Goal: Information Seeking & Learning: Learn about a topic

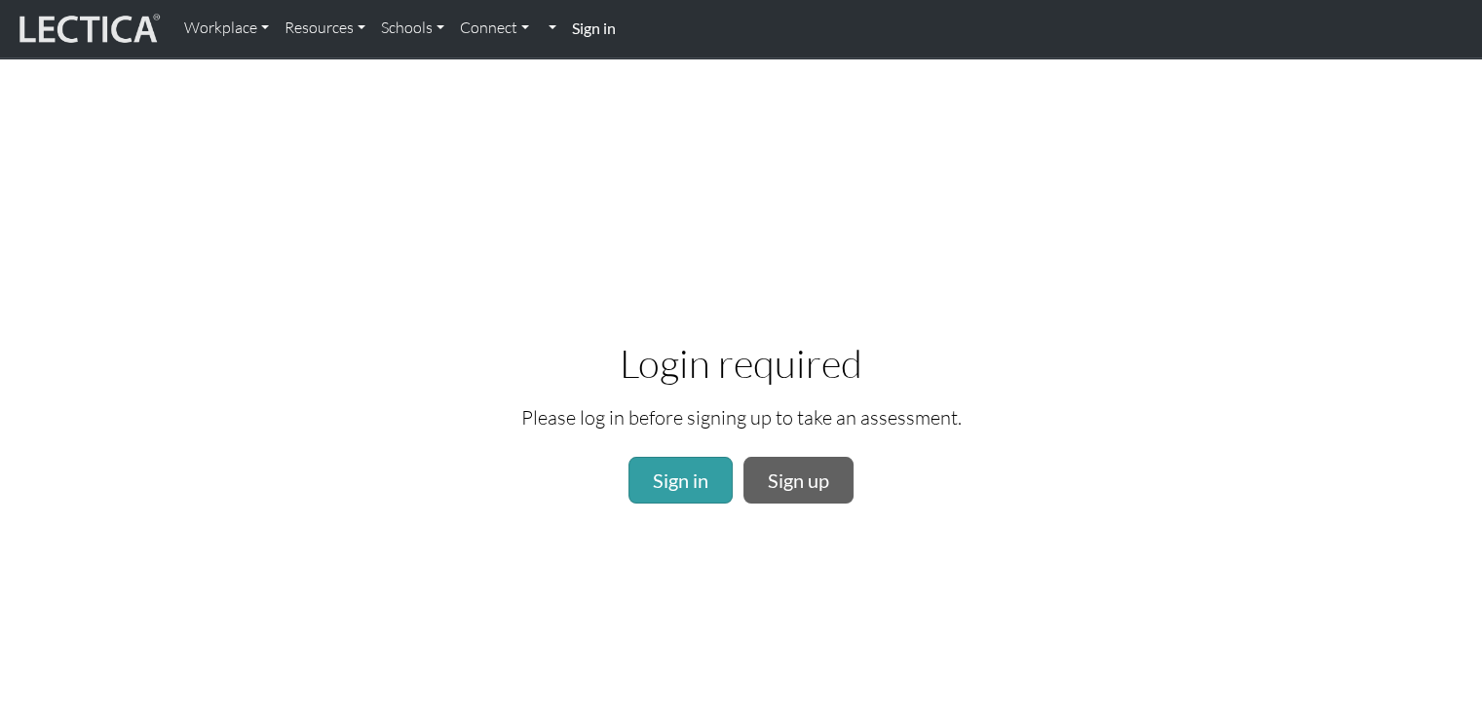
click at [103, 16] on img at bounding box center [88, 29] width 146 height 37
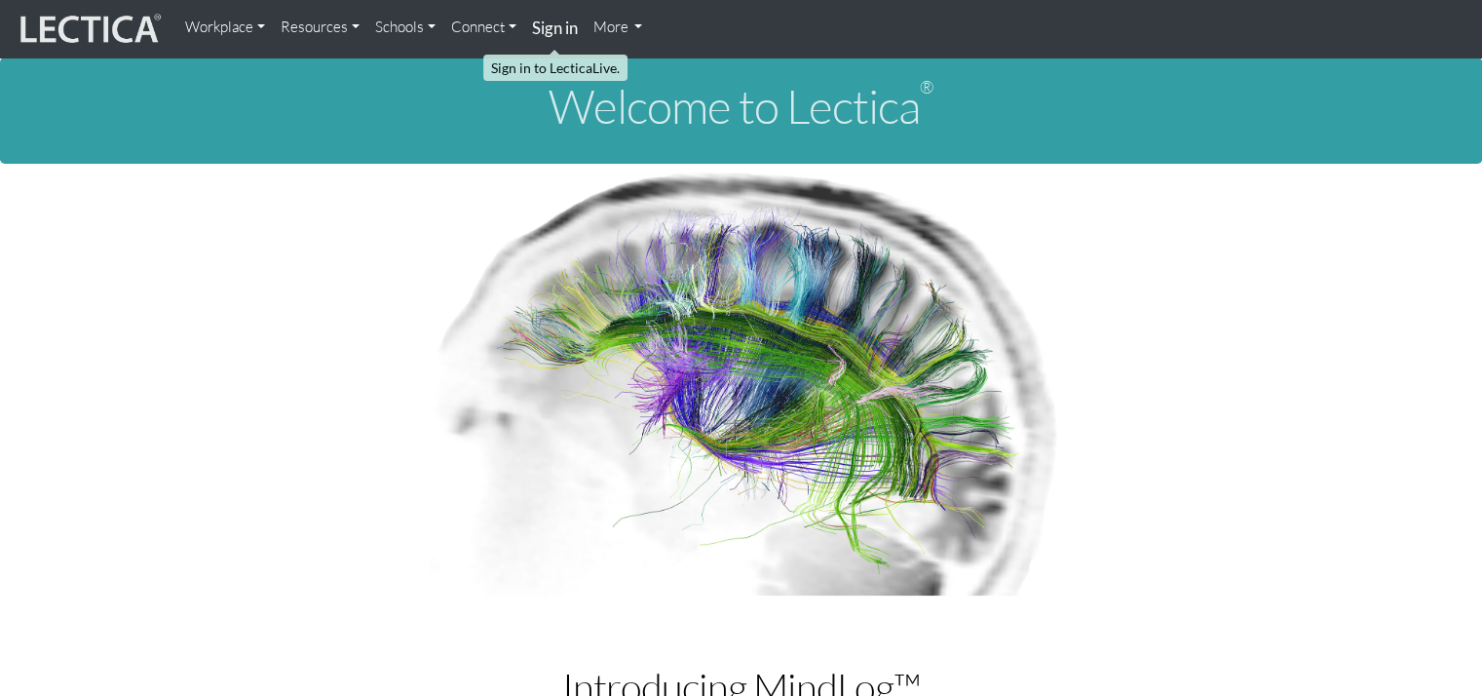
click at [554, 24] on strong "Sign in" at bounding box center [555, 28] width 46 height 20
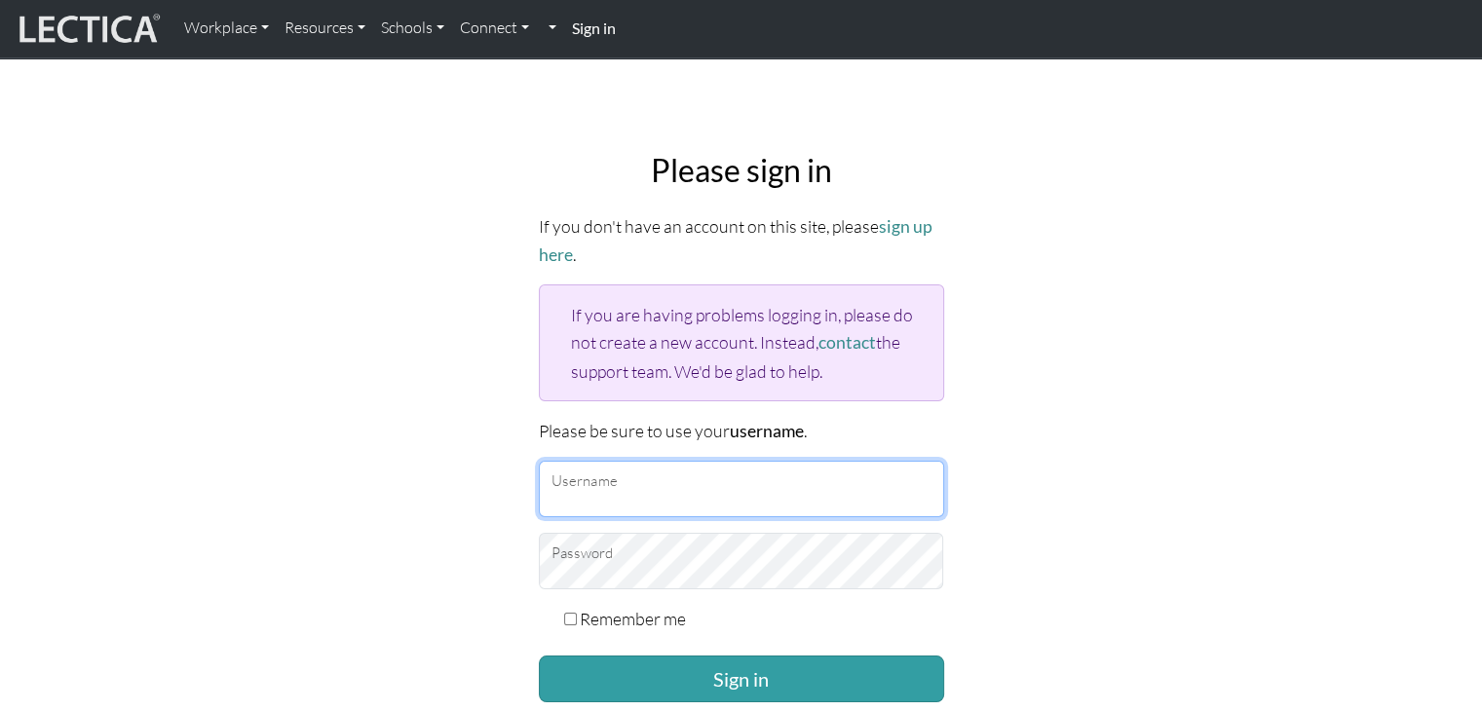
click at [700, 496] on input "Username" at bounding box center [741, 489] width 405 height 57
type input "camilacpereira"
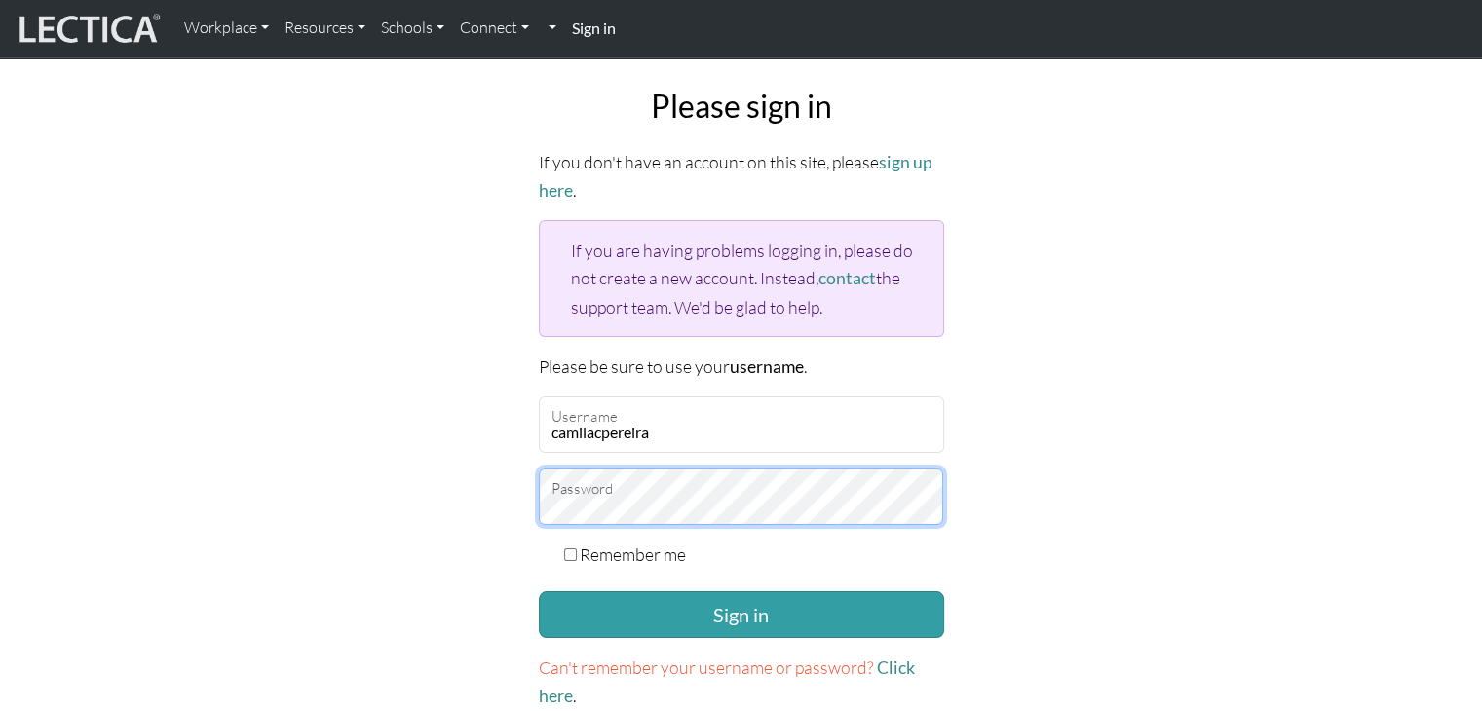
scroll to position [97, 0]
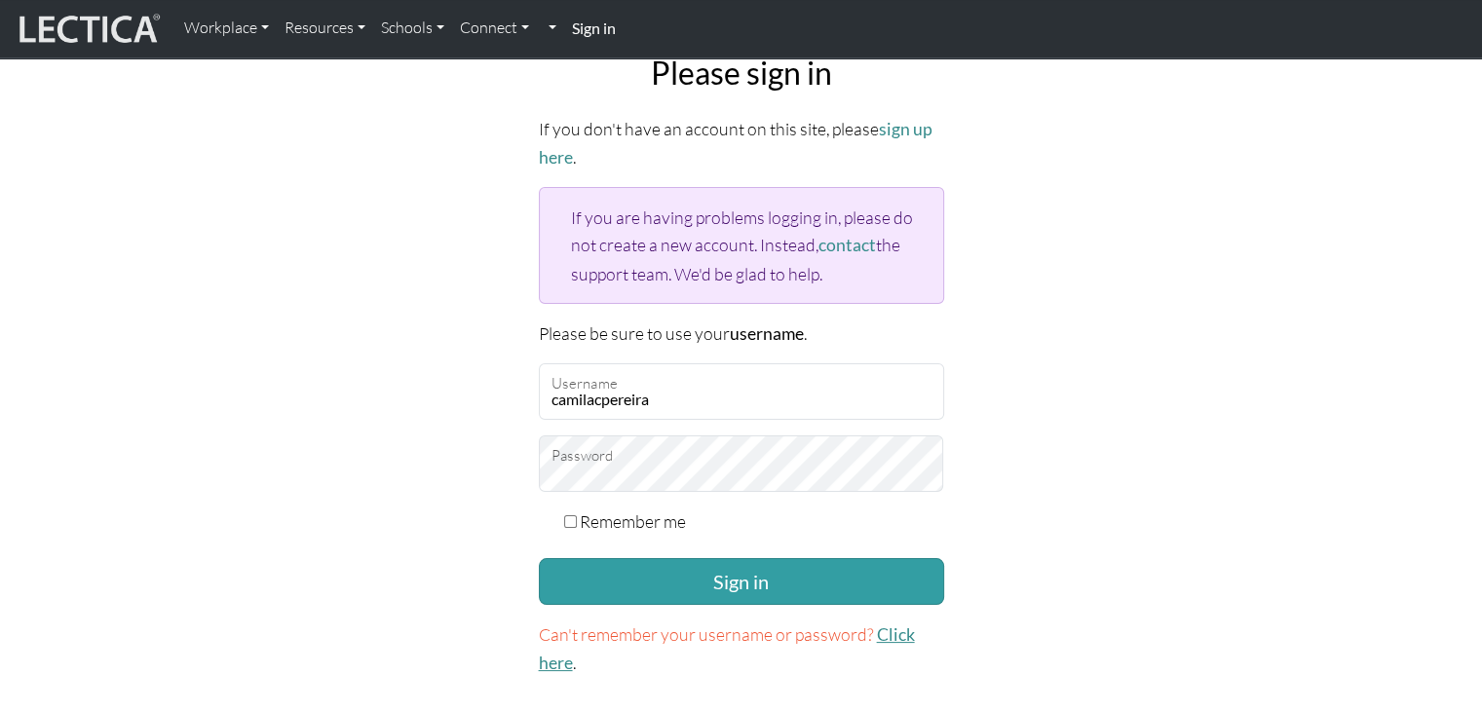
click at [889, 637] on link "Click here" at bounding box center [727, 649] width 376 height 49
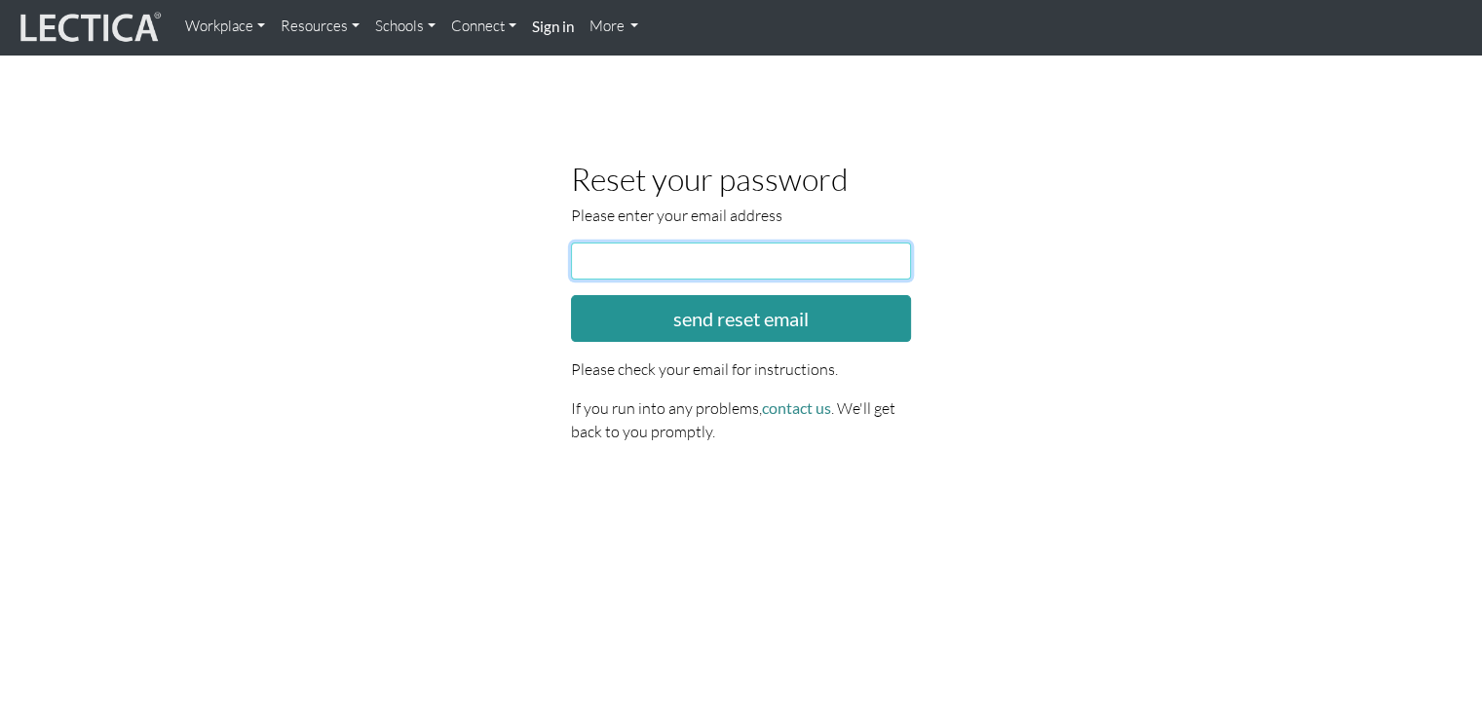
click at [634, 248] on input "email" at bounding box center [741, 261] width 341 height 37
drag, startPoint x: 702, startPoint y: 259, endPoint x: 717, endPoint y: 257, distance: 15.7
click at [717, 257] on input "camilacpereira@hotmail.com" at bounding box center [741, 261] width 341 height 37
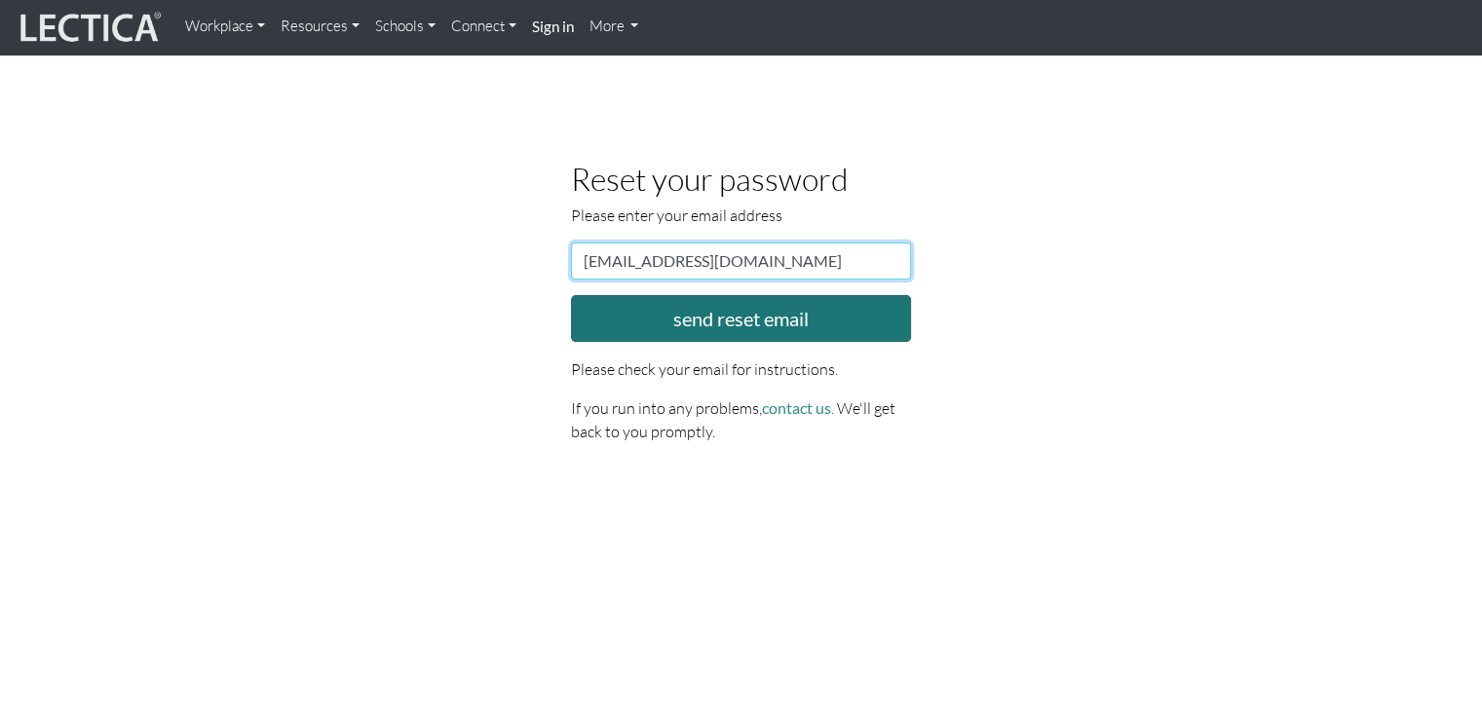
type input "camilacpereira@gmail.com"
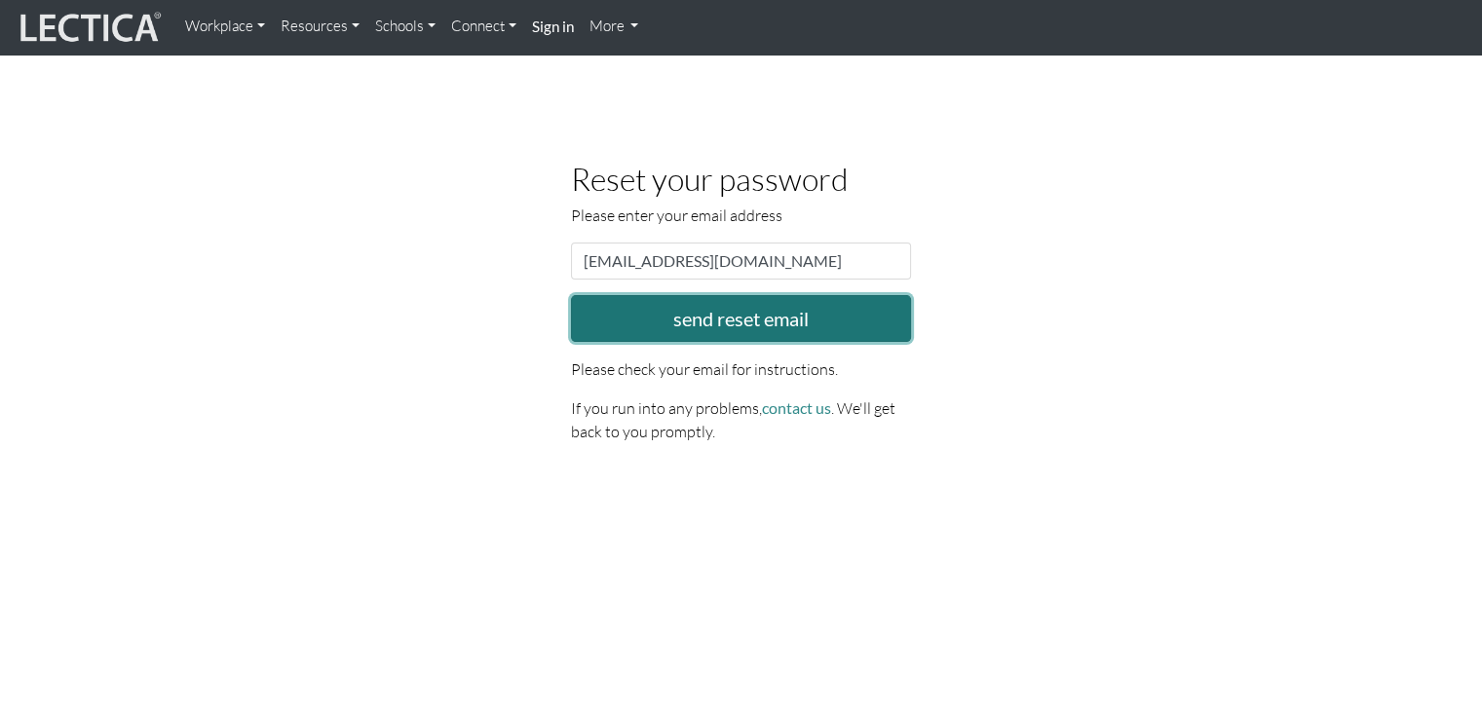
click at [749, 324] on button "send reset email" at bounding box center [741, 318] width 341 height 47
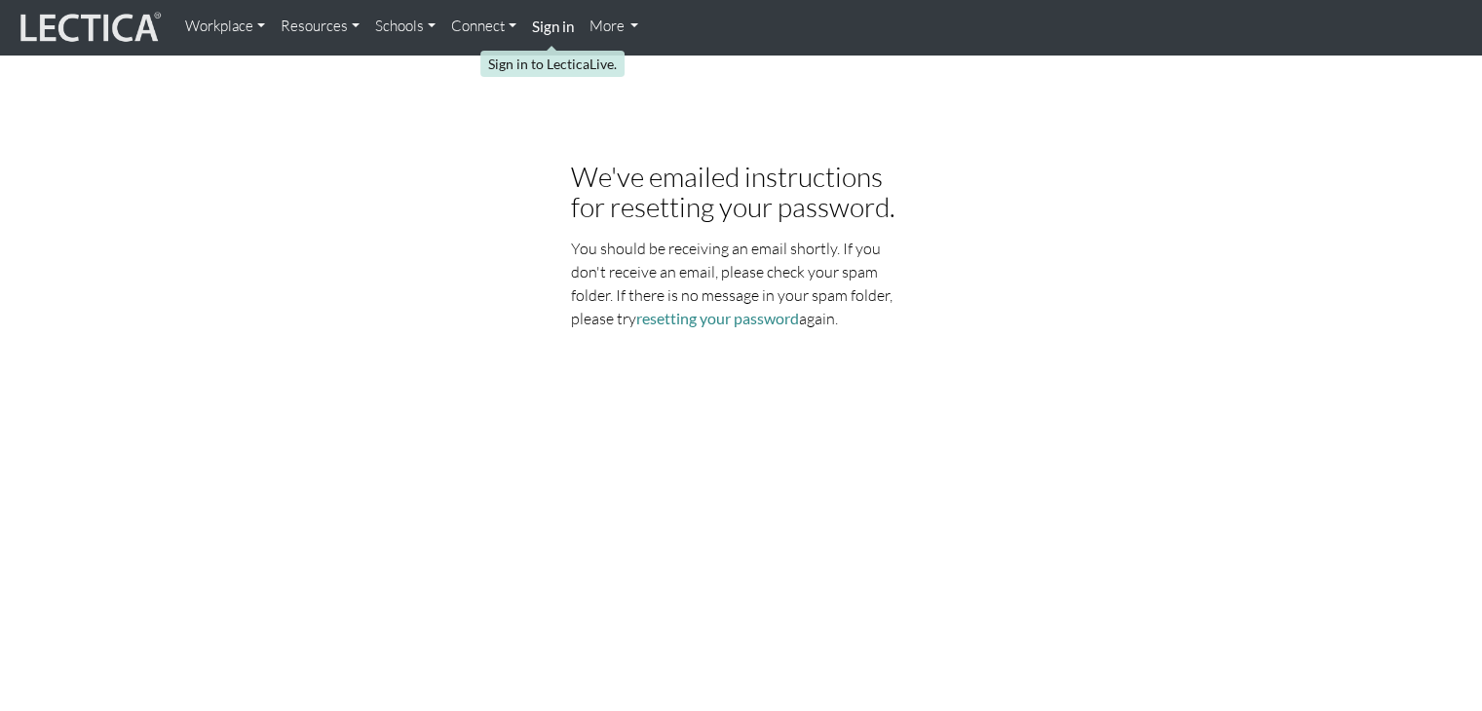
click at [549, 32] on strong "Sign in" at bounding box center [553, 27] width 42 height 18
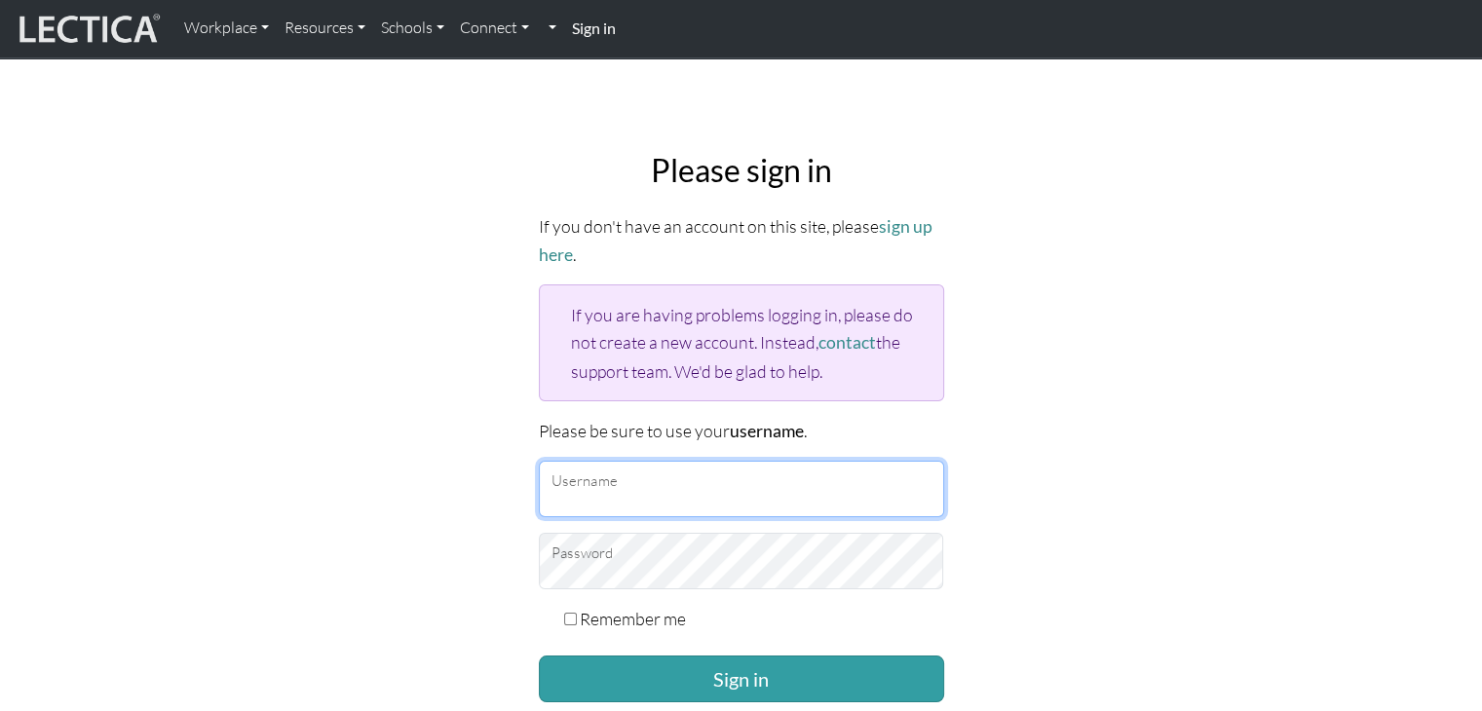
click at [630, 484] on input "Username" at bounding box center [741, 489] width 405 height 57
type input "camilacpereira"
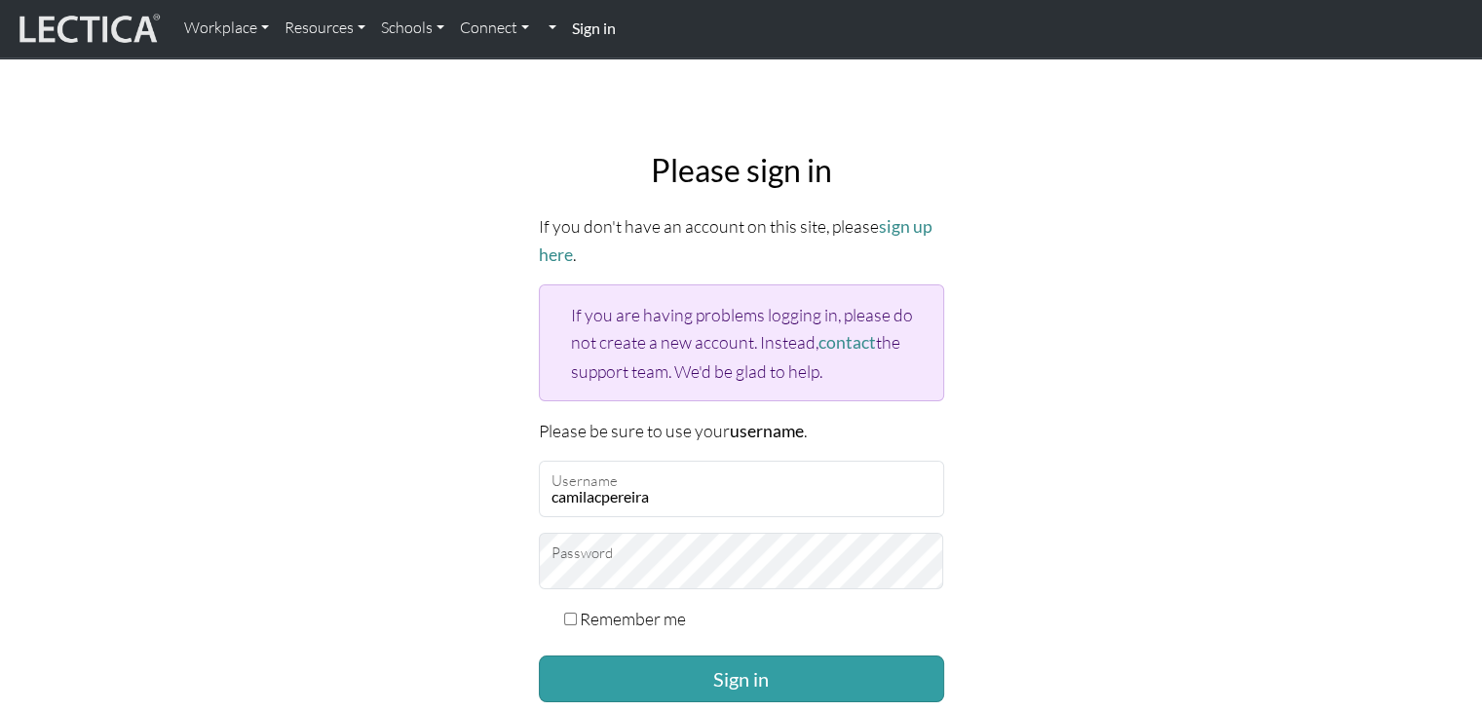
click at [603, 606] on label "Remember me" at bounding box center [633, 618] width 106 height 27
click at [577, 613] on input "Remember me" at bounding box center [570, 619] width 13 height 13
checkbox input "true"
click at [672, 667] on button "Sign in" at bounding box center [741, 679] width 405 height 47
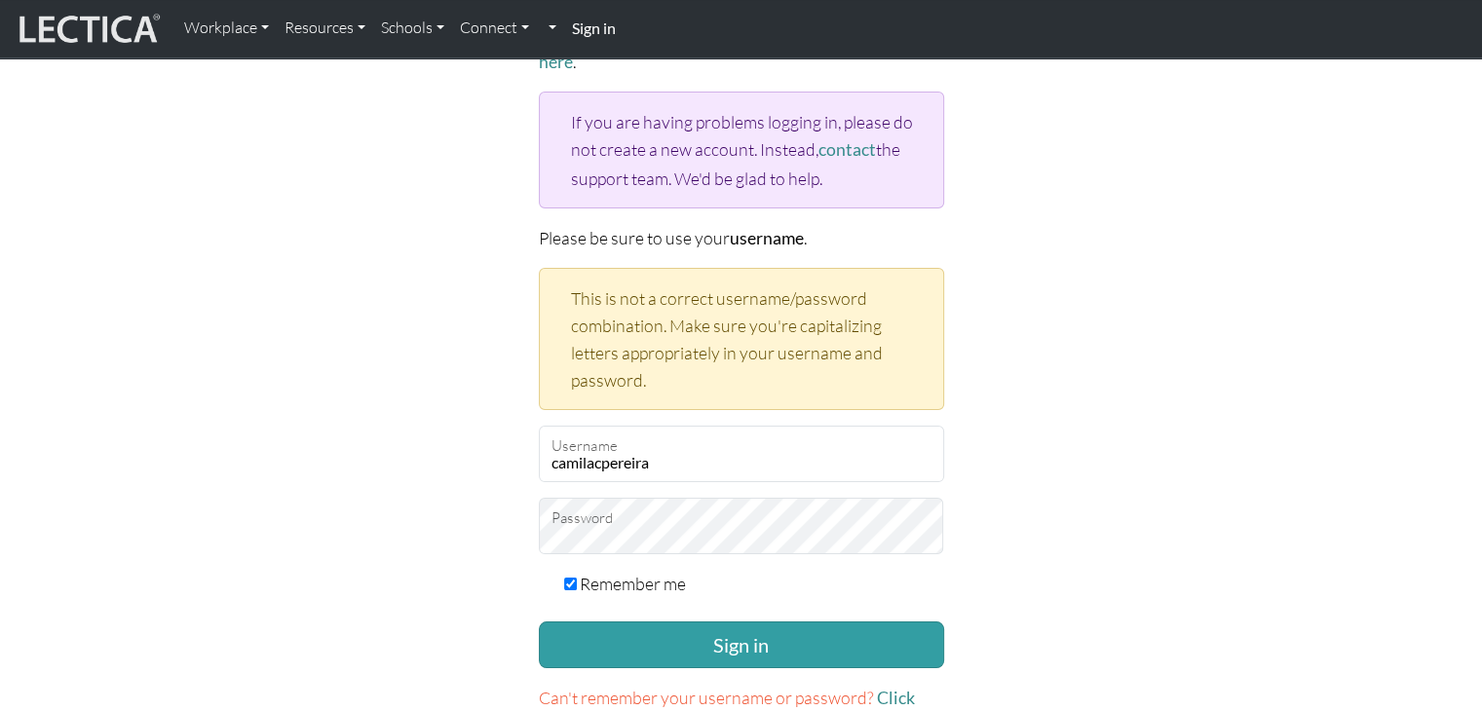
scroll to position [195, 0]
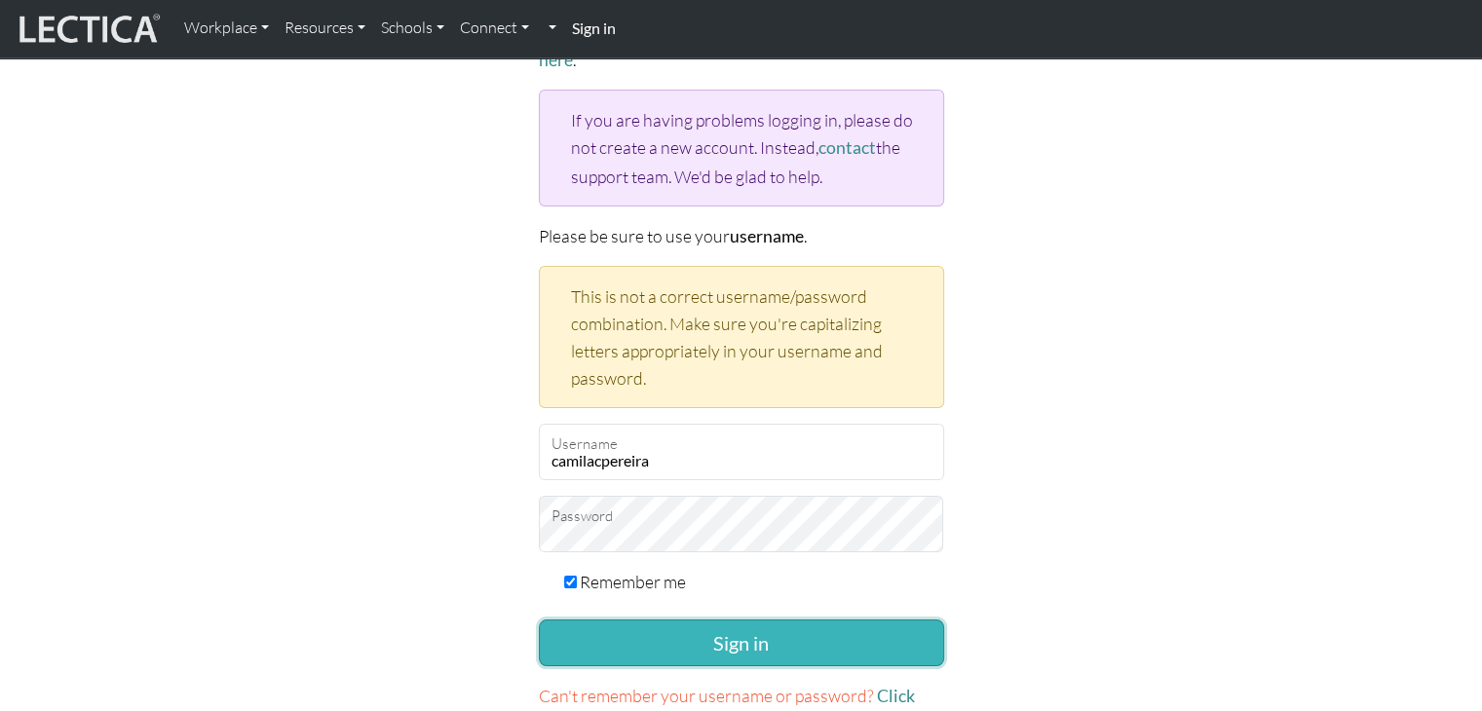
click at [734, 644] on button "Sign in" at bounding box center [741, 643] width 405 height 47
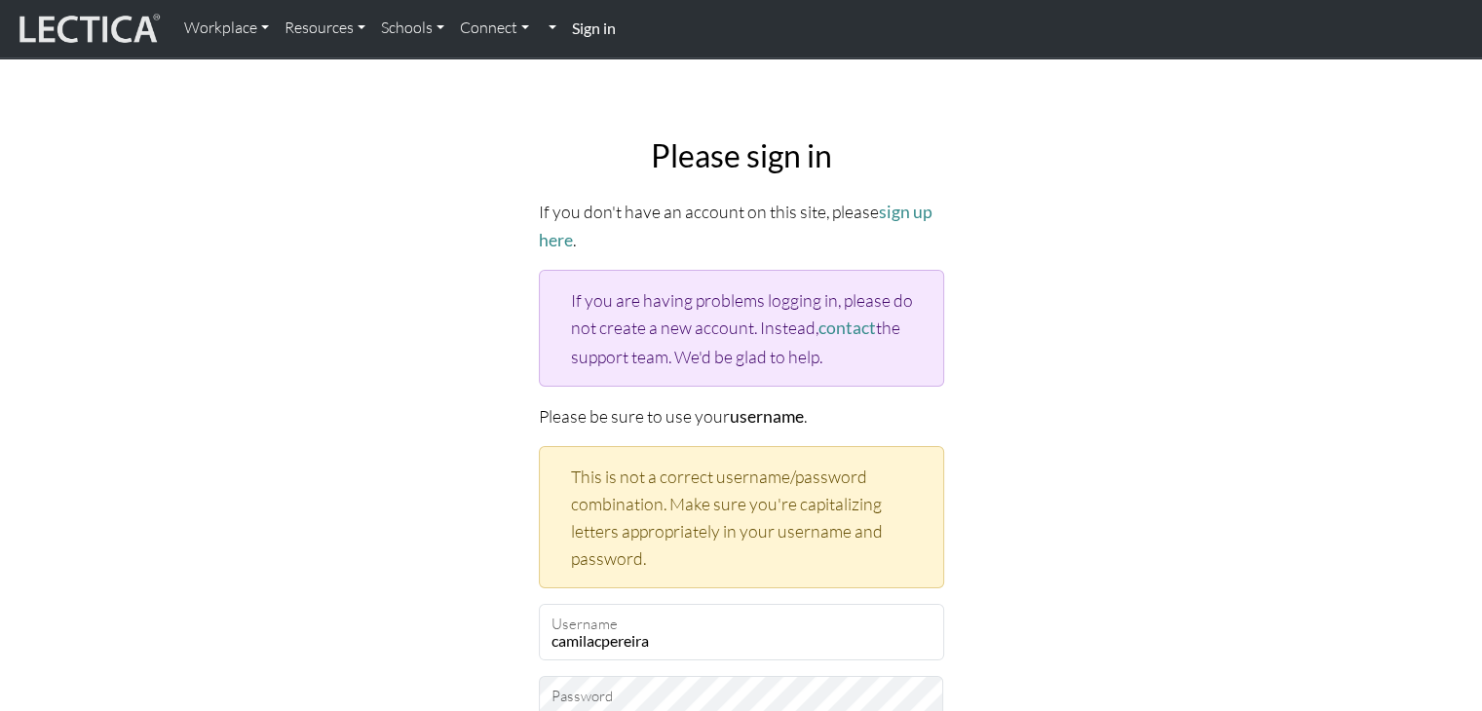
scroll to position [390, 0]
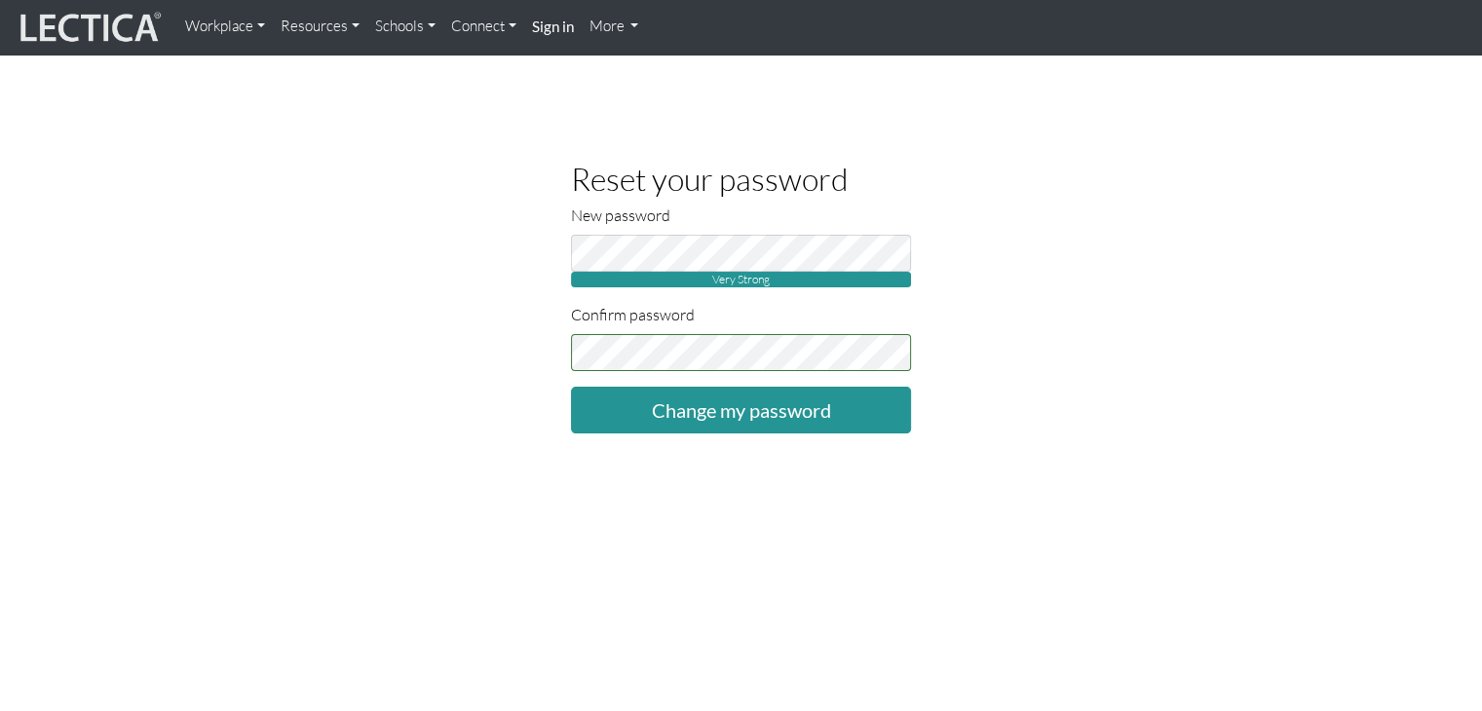
click at [265, 274] on div "Reset your password New password Very Strong Confirm password Change my password" at bounding box center [741, 298] width 1111 height 272
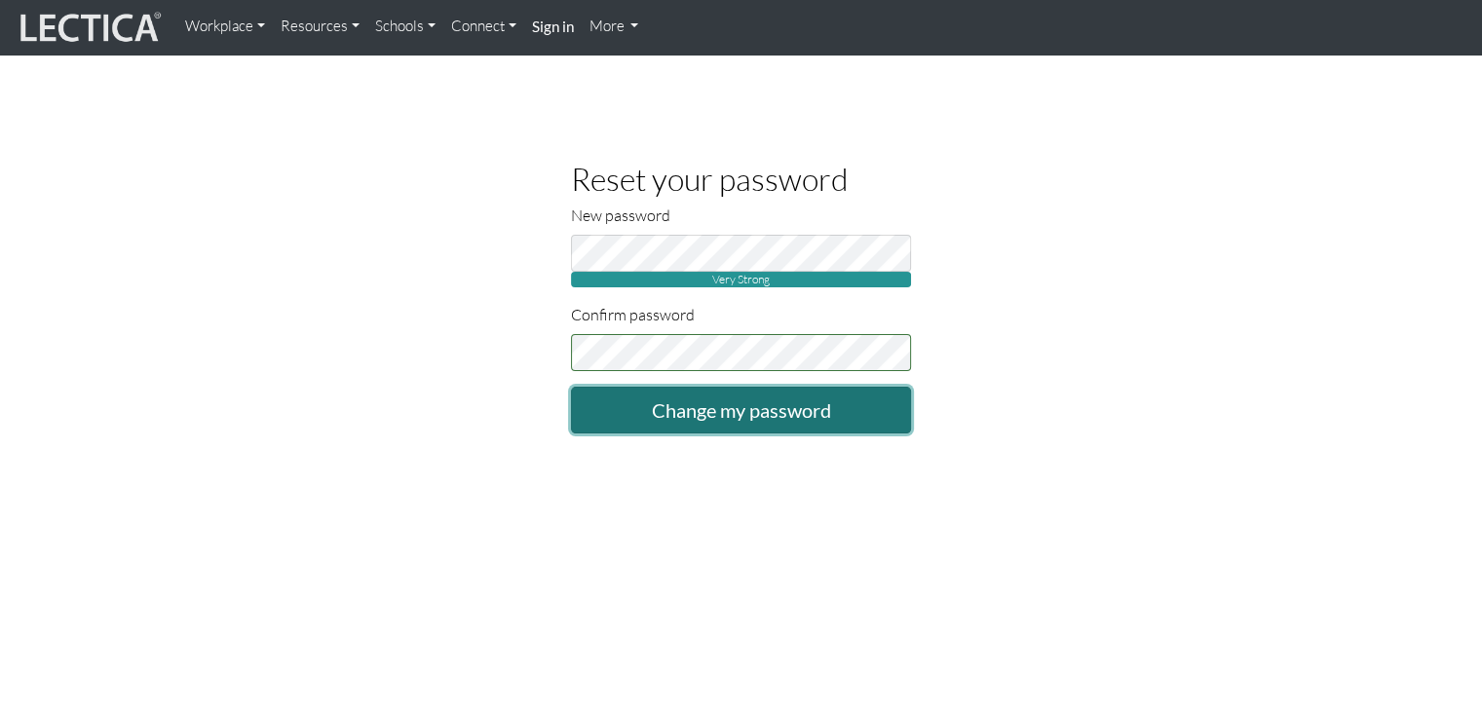
click at [665, 415] on input "Change my password" at bounding box center [741, 410] width 341 height 47
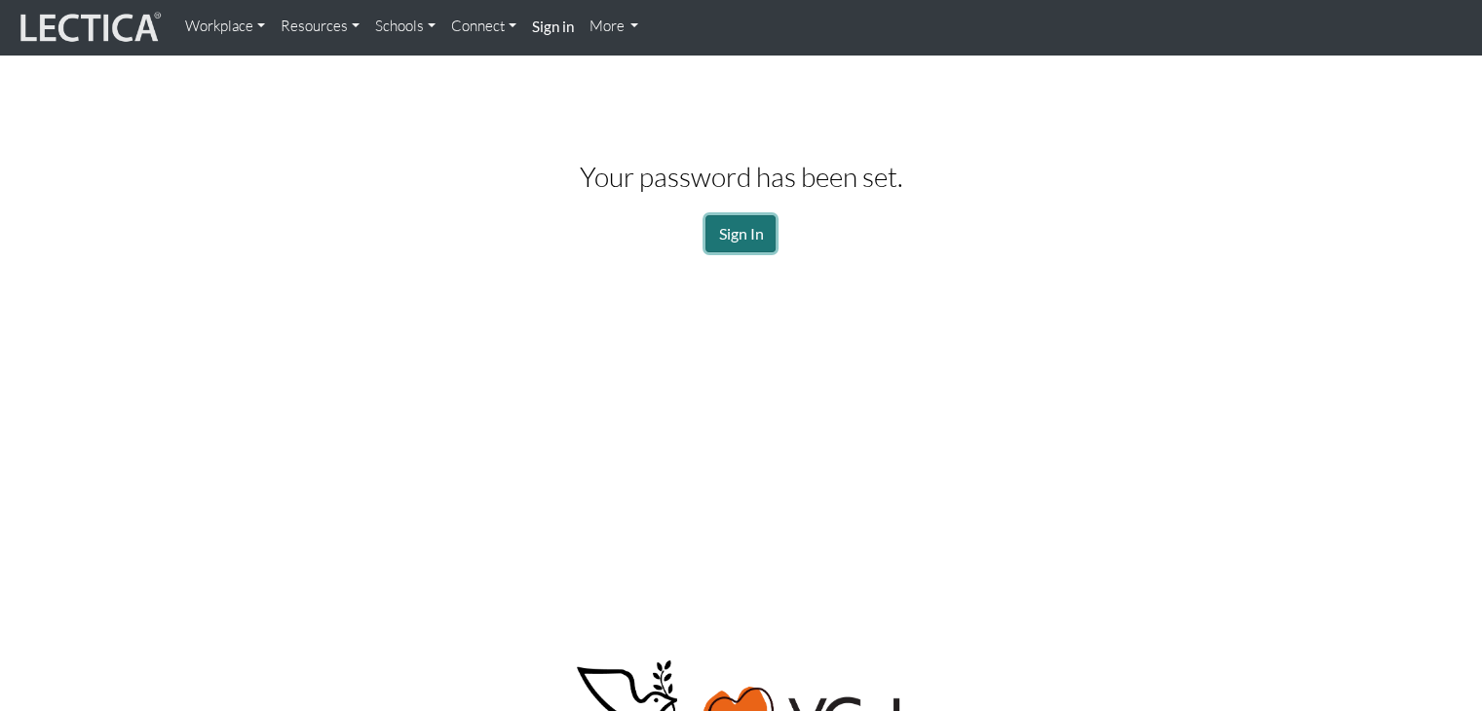
click at [744, 227] on link "Sign In" at bounding box center [741, 233] width 70 height 37
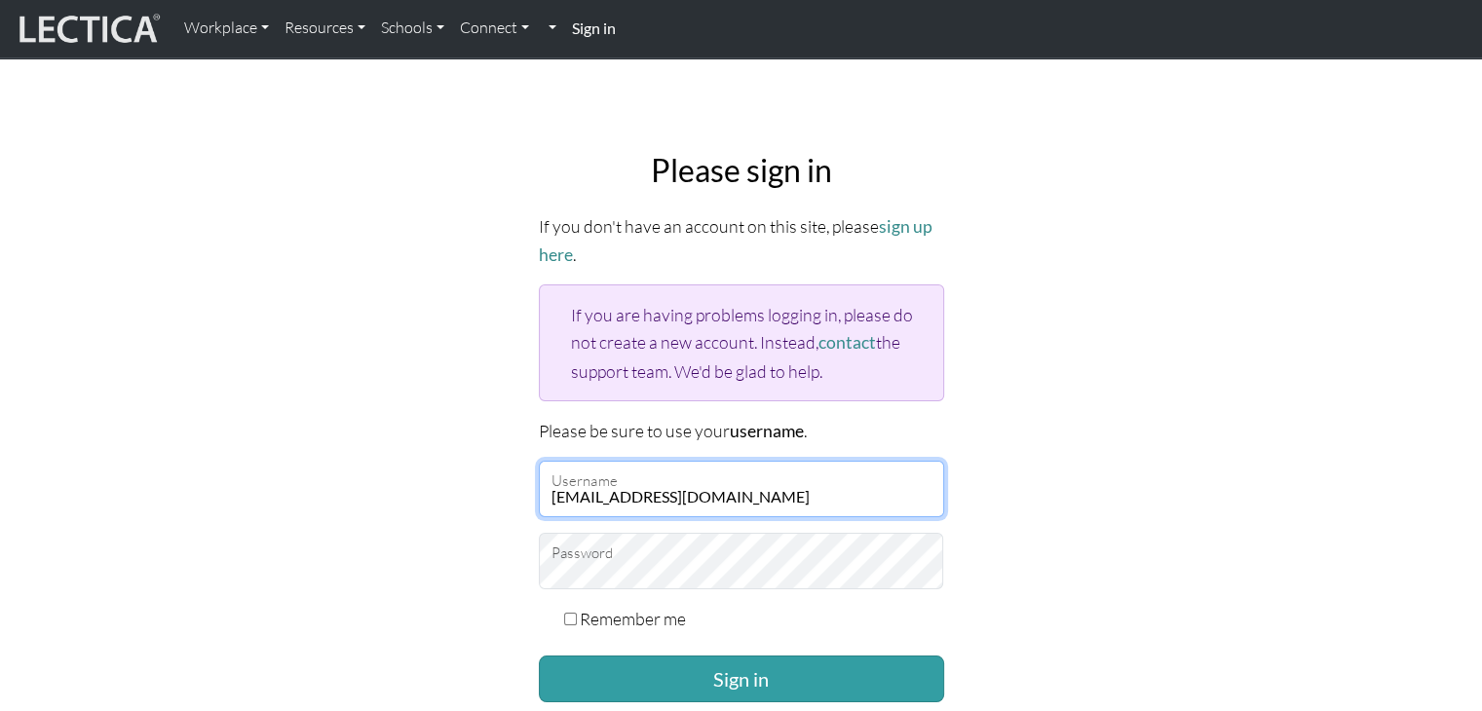
drag, startPoint x: 726, startPoint y: 496, endPoint x: 479, endPoint y: 513, distance: 247.1
click at [479, 513] on div "Please sign in If you don't have an account on this site, please sign up here .…" at bounding box center [741, 463] width 1286 height 655
type input "camilacpereira"
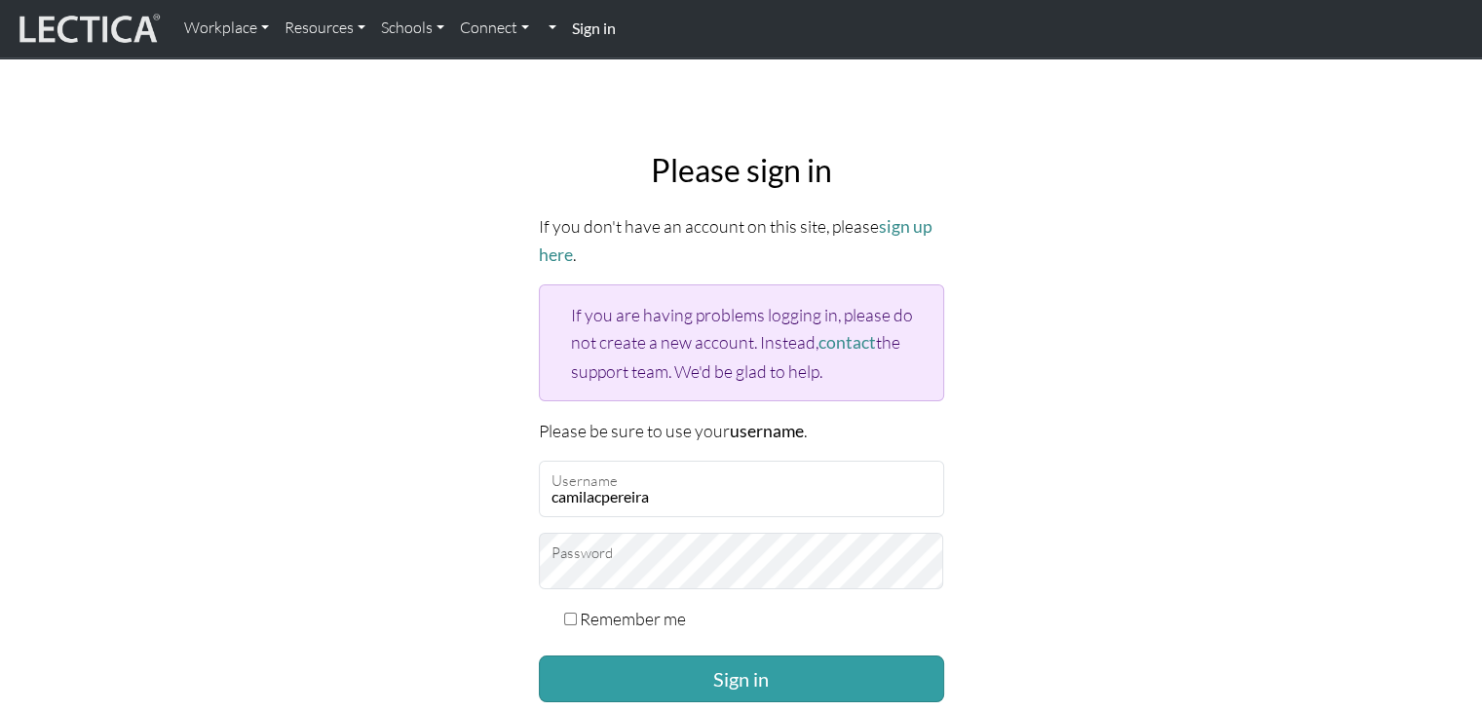
click at [391, 593] on div "Please sign in If you don't have an account on this site, please sign up here .…" at bounding box center [741, 463] width 1286 height 655
click at [598, 613] on label "Remember me" at bounding box center [633, 618] width 106 height 27
click at [577, 613] on input "Remember me" at bounding box center [570, 619] width 13 height 13
checkbox input "true"
click at [644, 677] on button "Sign in" at bounding box center [741, 679] width 405 height 47
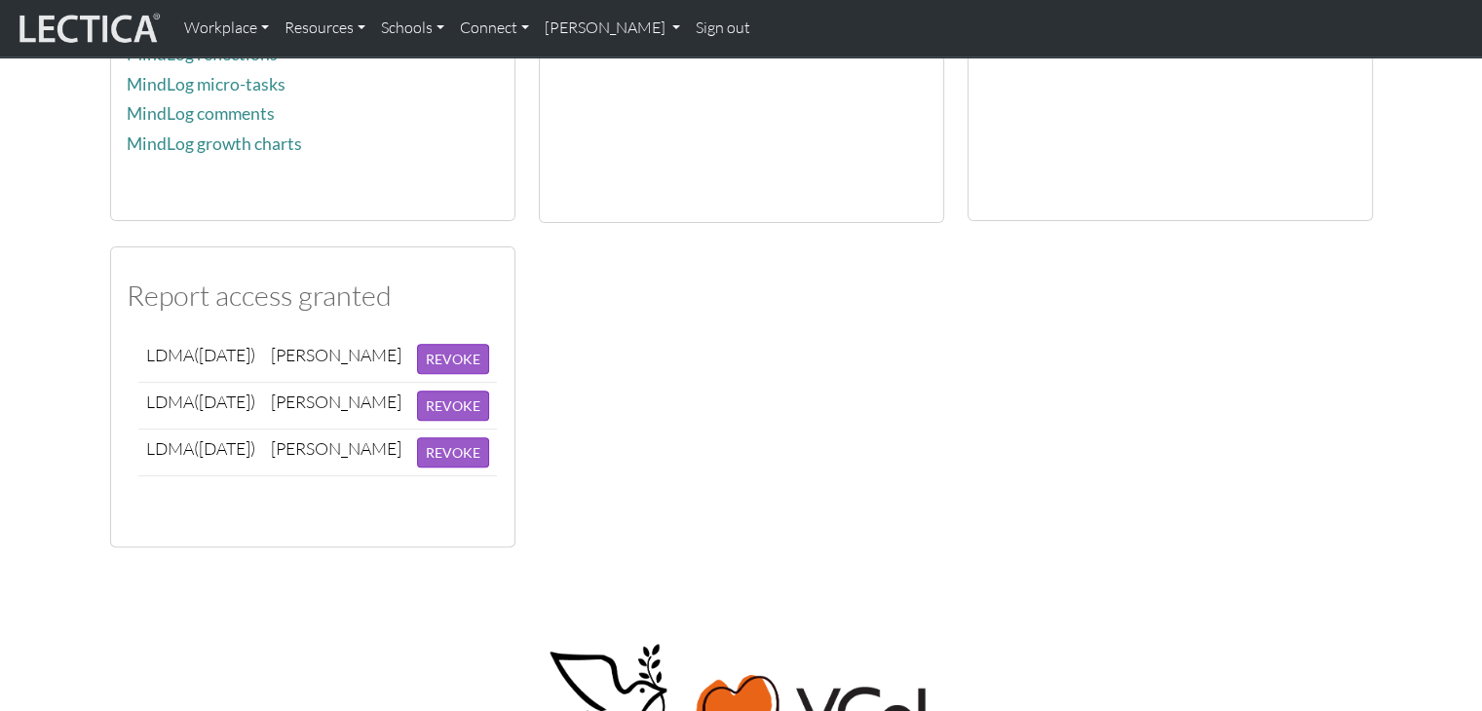
scroll to position [390, 0]
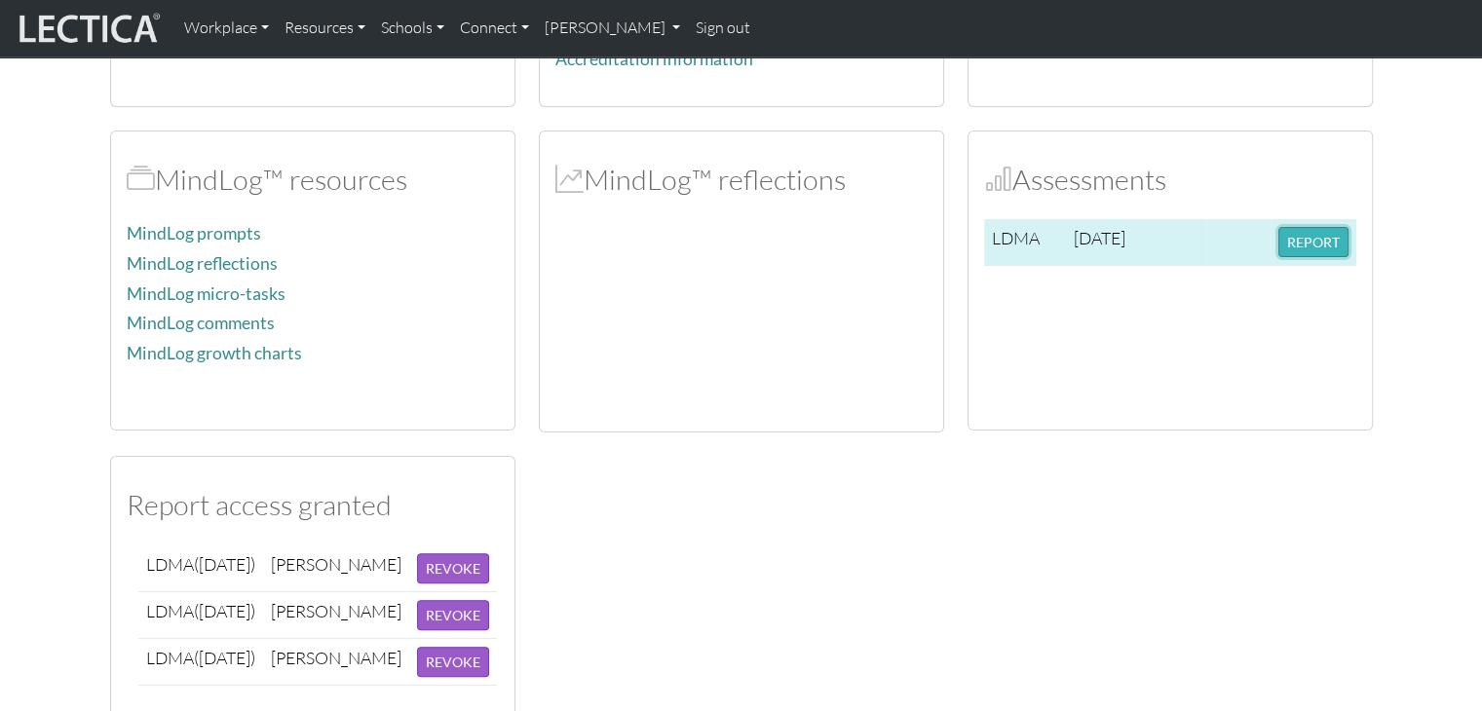
click at [1321, 245] on button "REPORT" at bounding box center [1314, 242] width 70 height 30
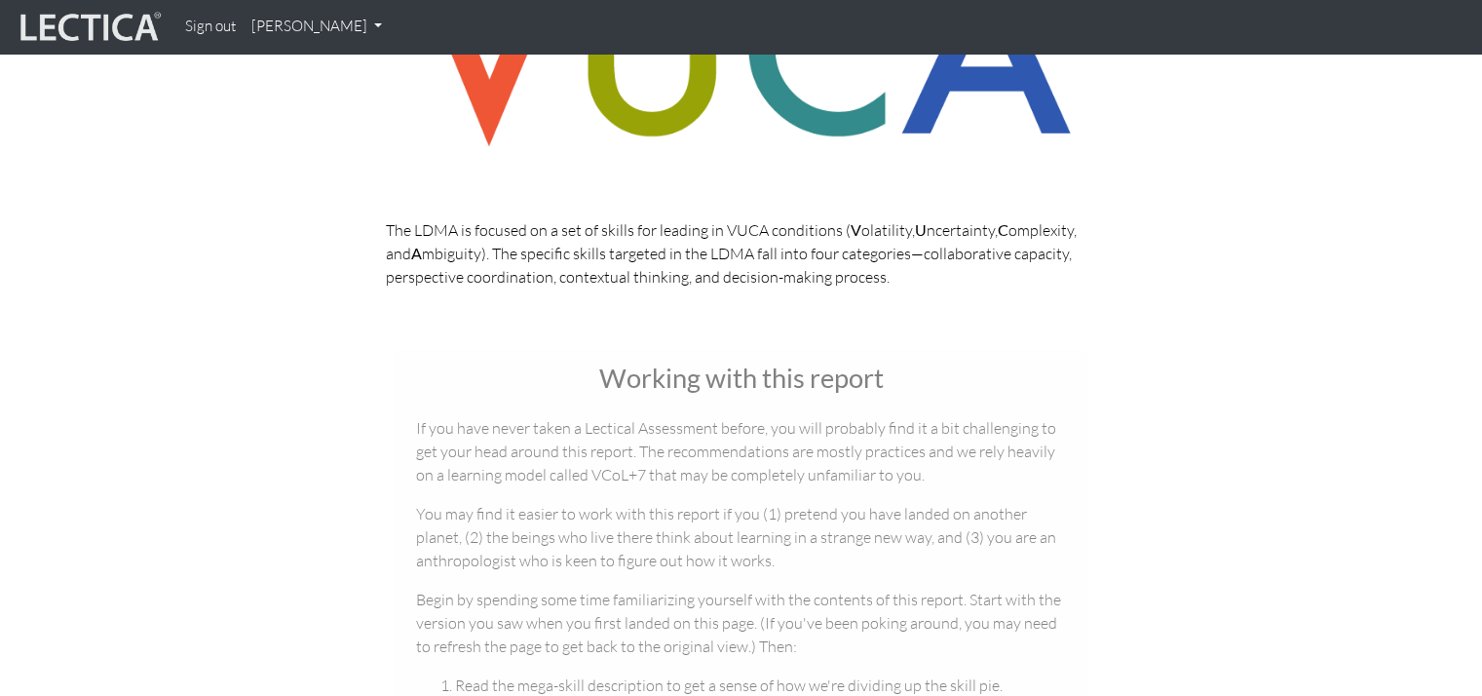
scroll to position [487, 0]
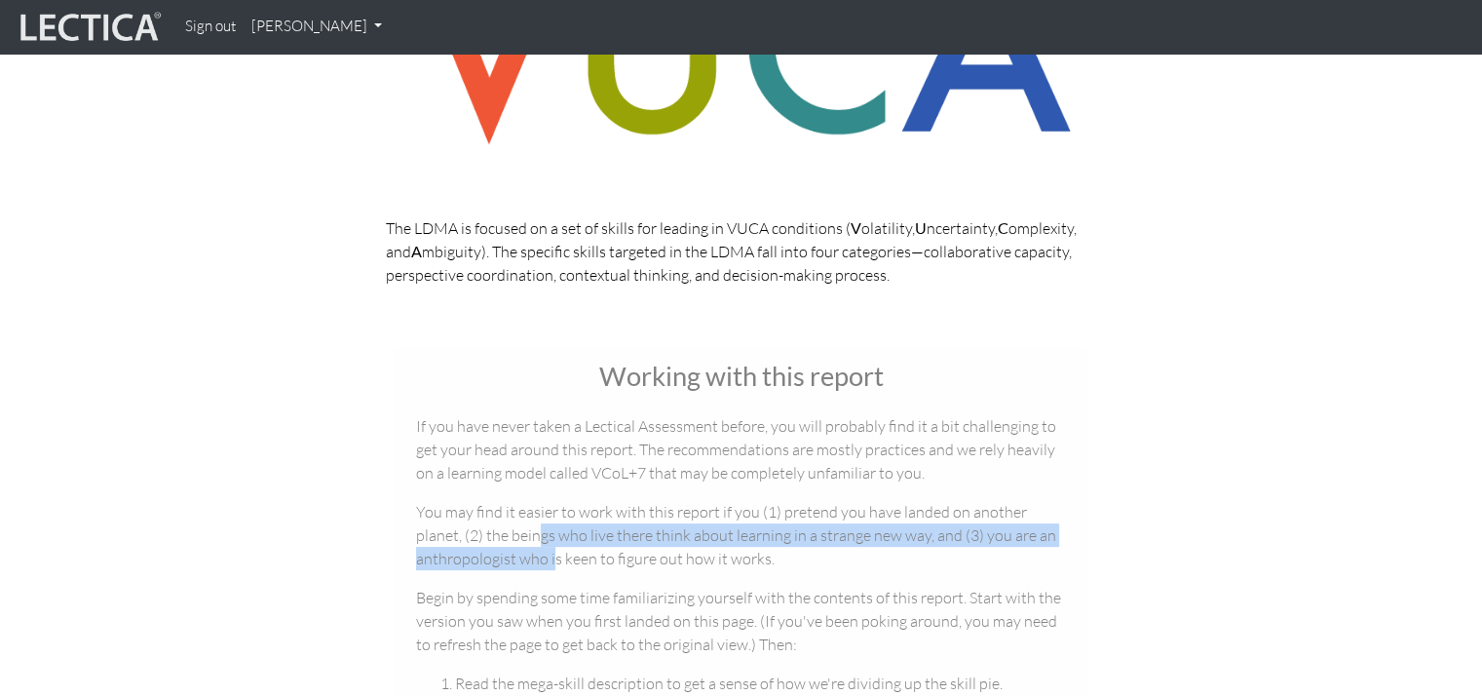
drag, startPoint x: 486, startPoint y: 523, endPoint x: 546, endPoint y: 554, distance: 66.7
click at [549, 554] on p "You may find it easier to work with this report if you (1) pretend you have lan…" at bounding box center [741, 535] width 651 height 70
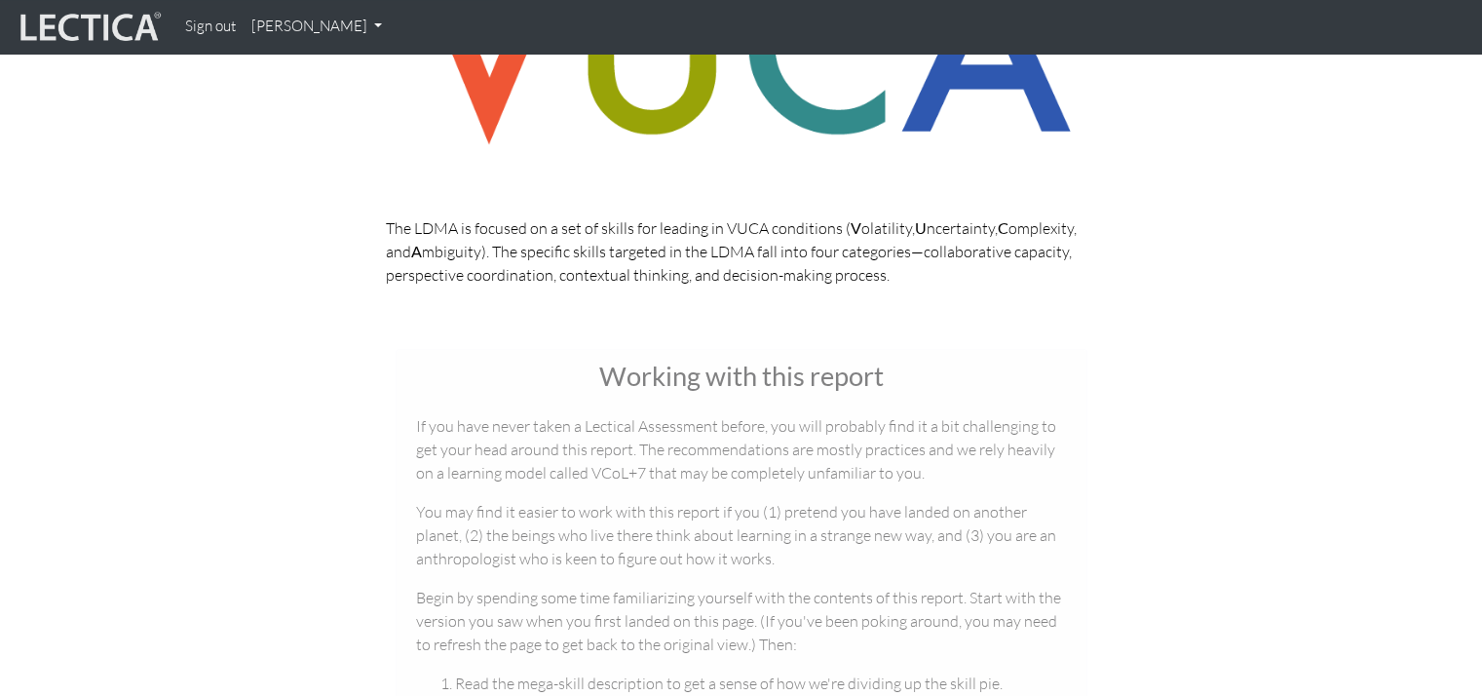
click at [480, 599] on p "Begin by spending some time familiarizing yourself with the contents of this re…" at bounding box center [741, 621] width 651 height 70
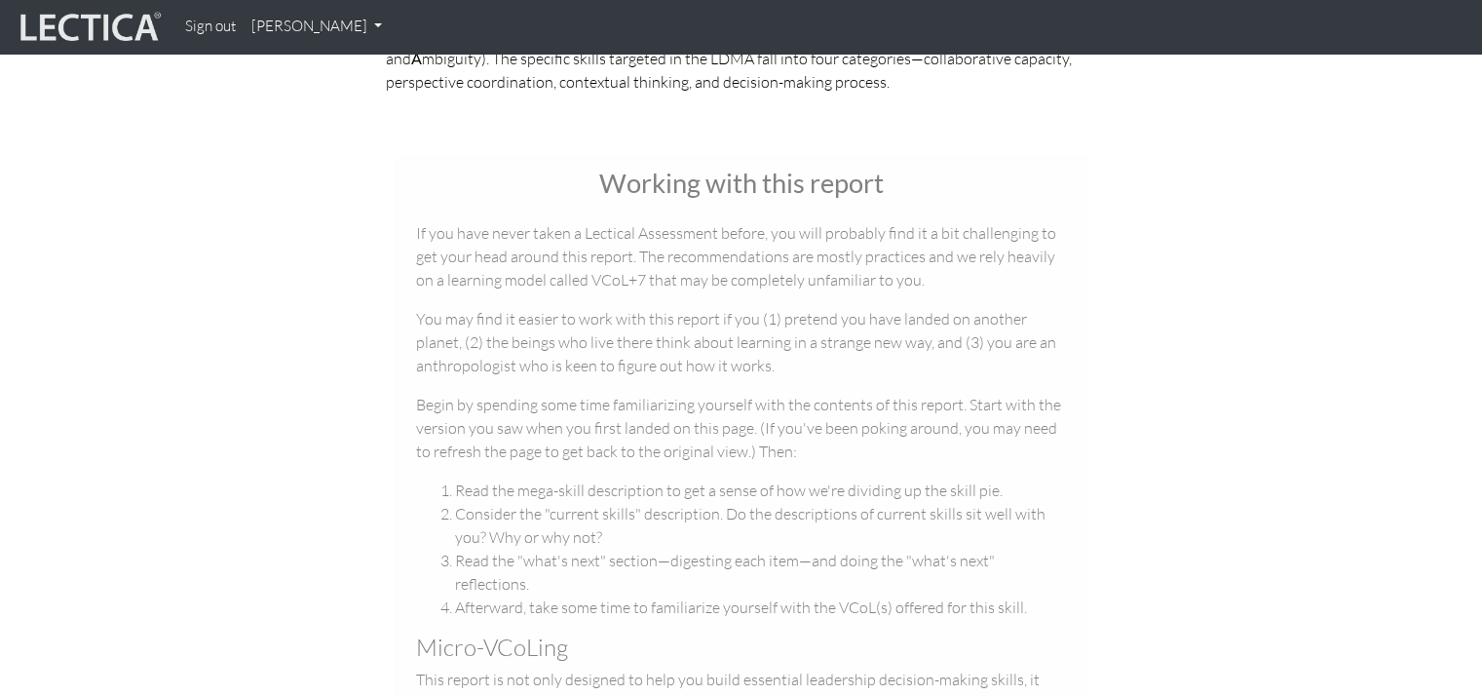
scroll to position [682, 0]
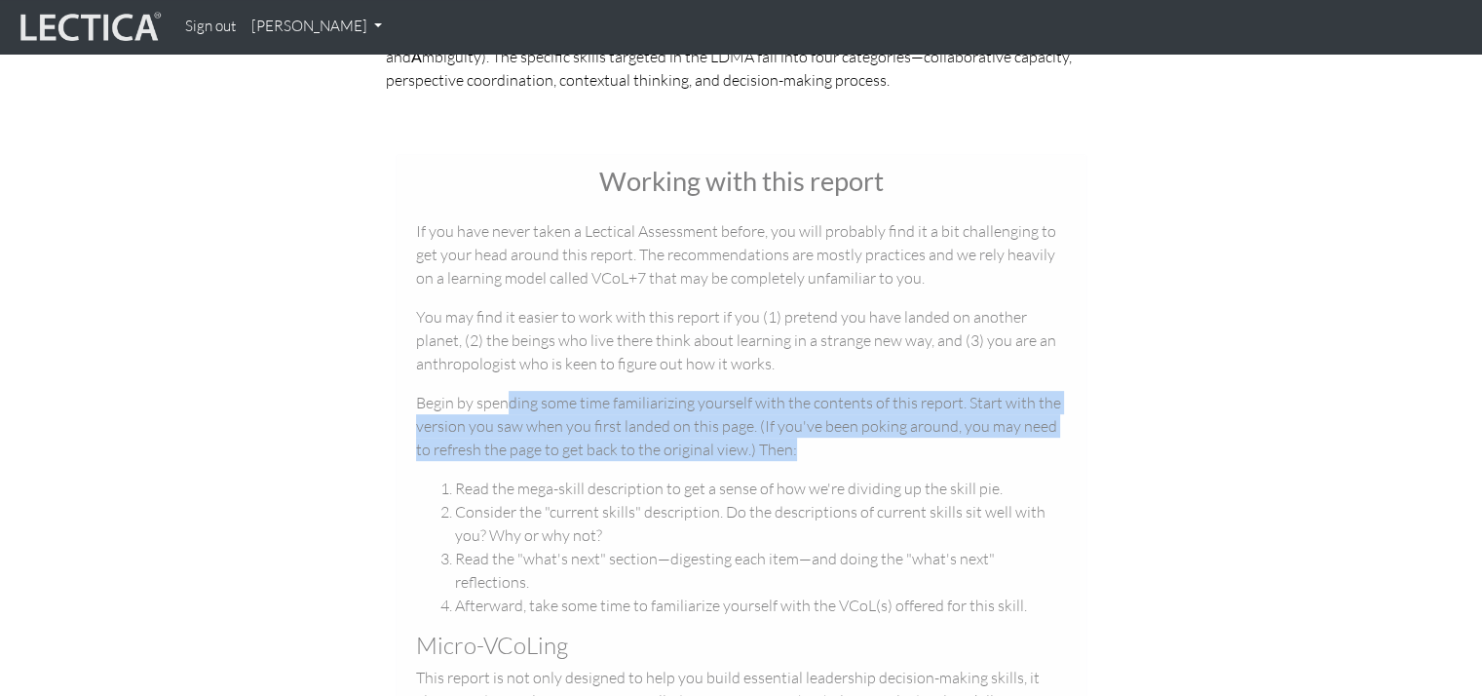
drag, startPoint x: 507, startPoint y: 401, endPoint x: 846, endPoint y: 457, distance: 343.8
click at [846, 457] on p "Begin by spending some time familiarizing yourself with the contents of this re…" at bounding box center [741, 426] width 651 height 70
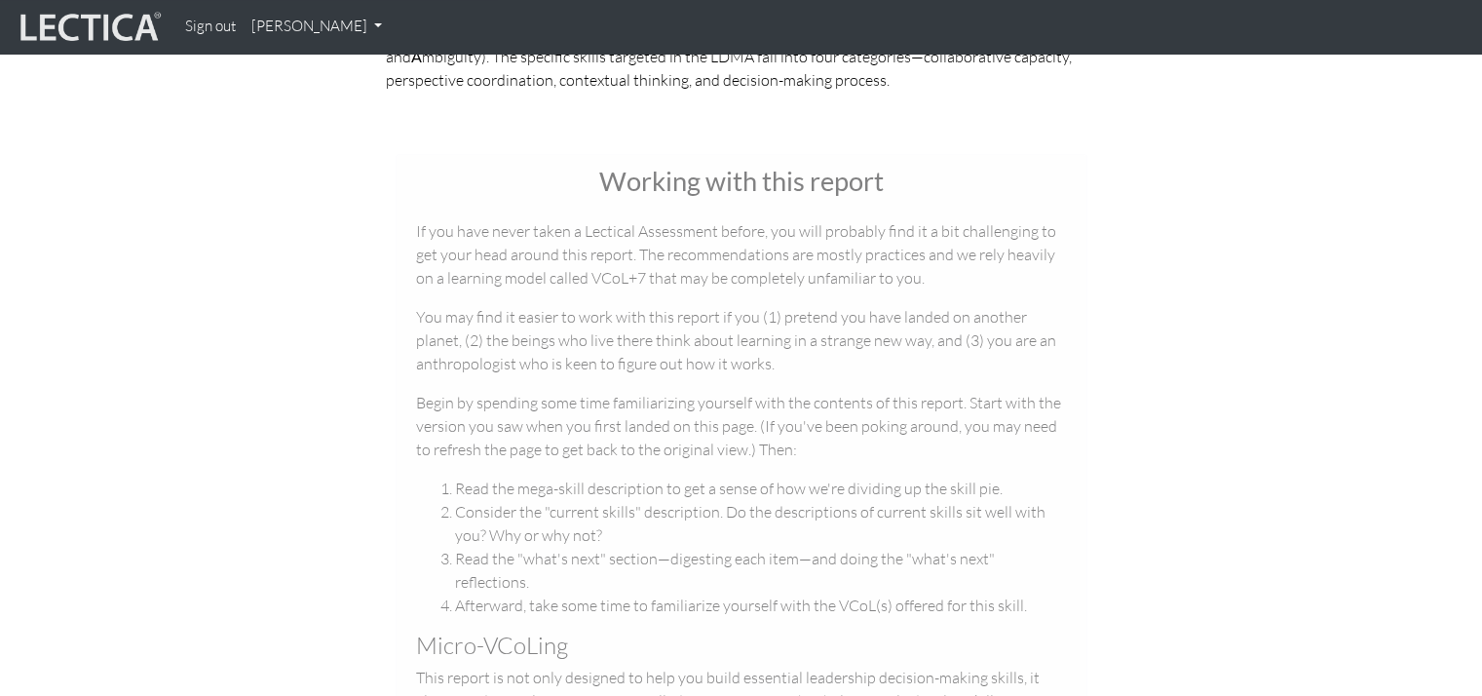
click at [904, 557] on li "Read the "what's next" section—digesting each item—and doing the "what's next" …" at bounding box center [761, 570] width 612 height 47
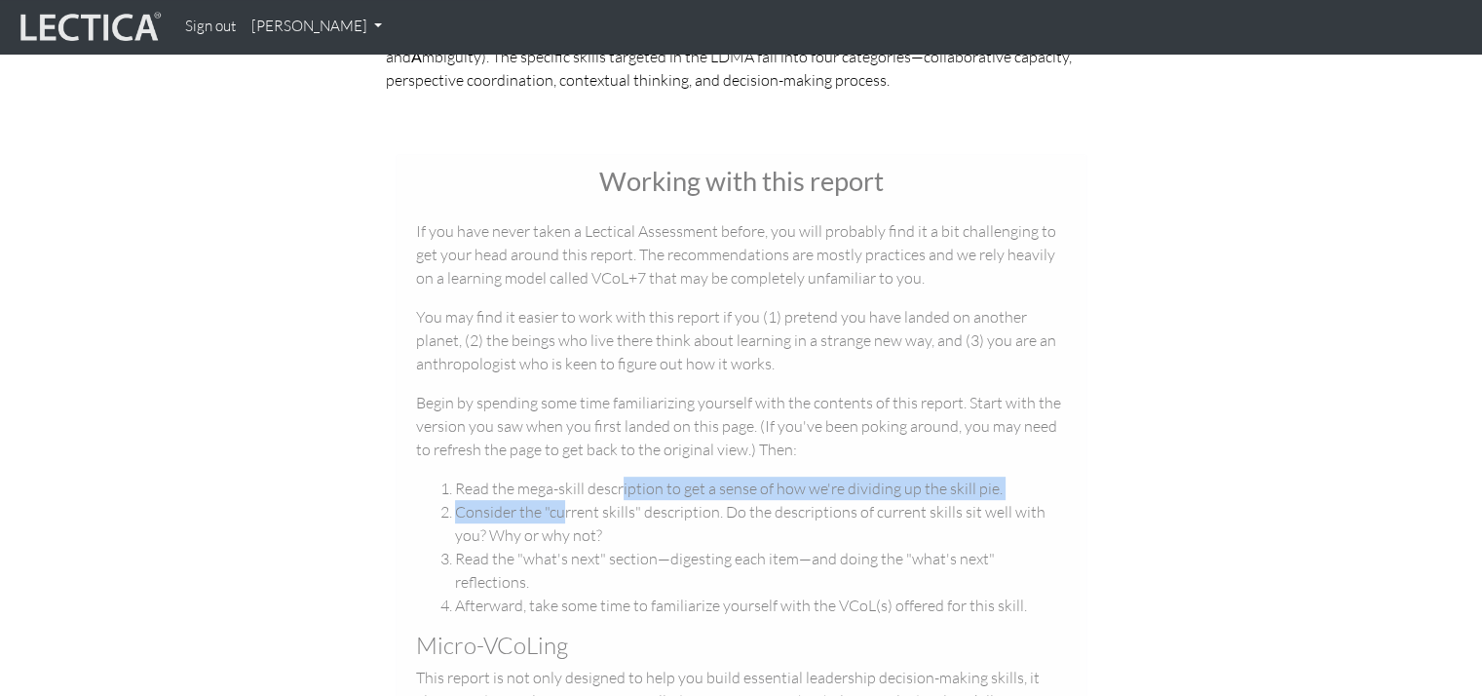
drag, startPoint x: 620, startPoint y: 461, endPoint x: 565, endPoint y: 512, distance: 74.5
click at [565, 512] on div "Working with this report If you have never taken a Lectical Assessment before, …" at bounding box center [742, 490] width 692 height 672
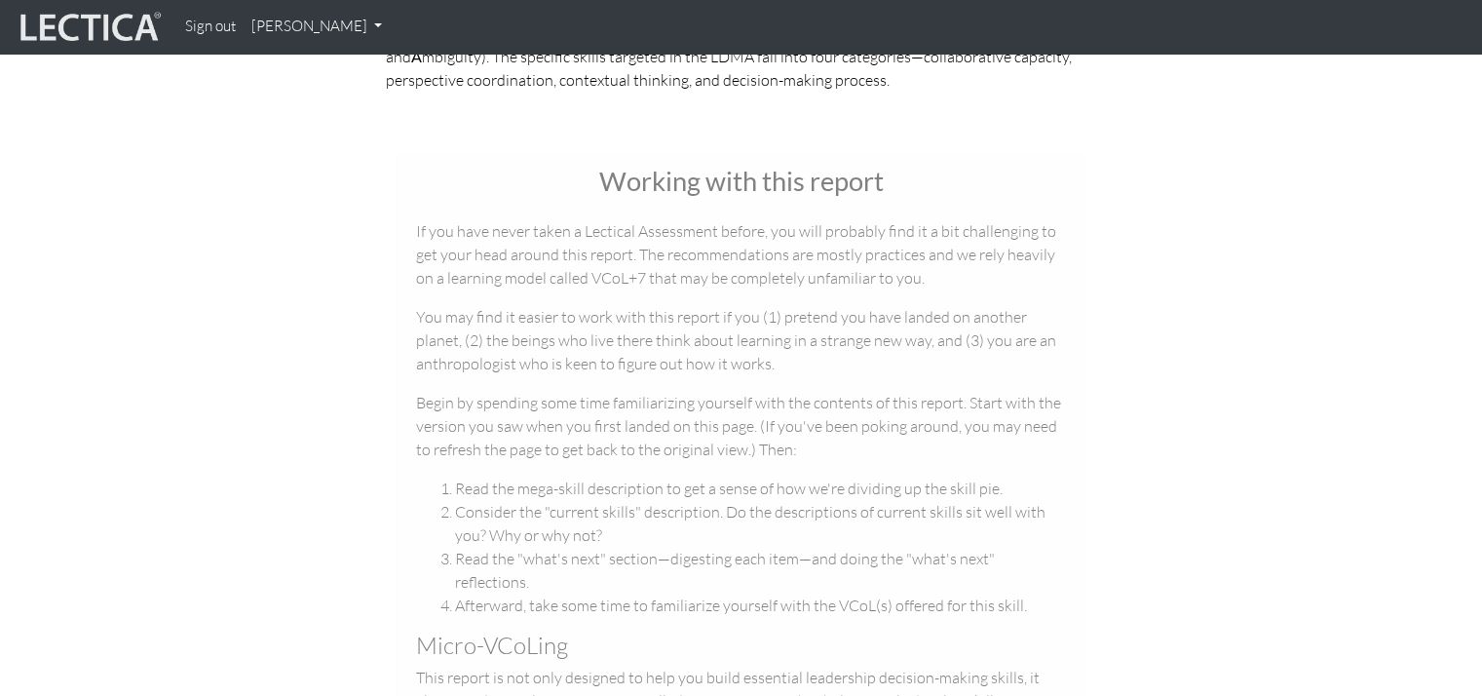
click at [622, 593] on li "Afterward, take some time to familiarize yourself with the VCoL(s) offered for …" at bounding box center [761, 604] width 612 height 23
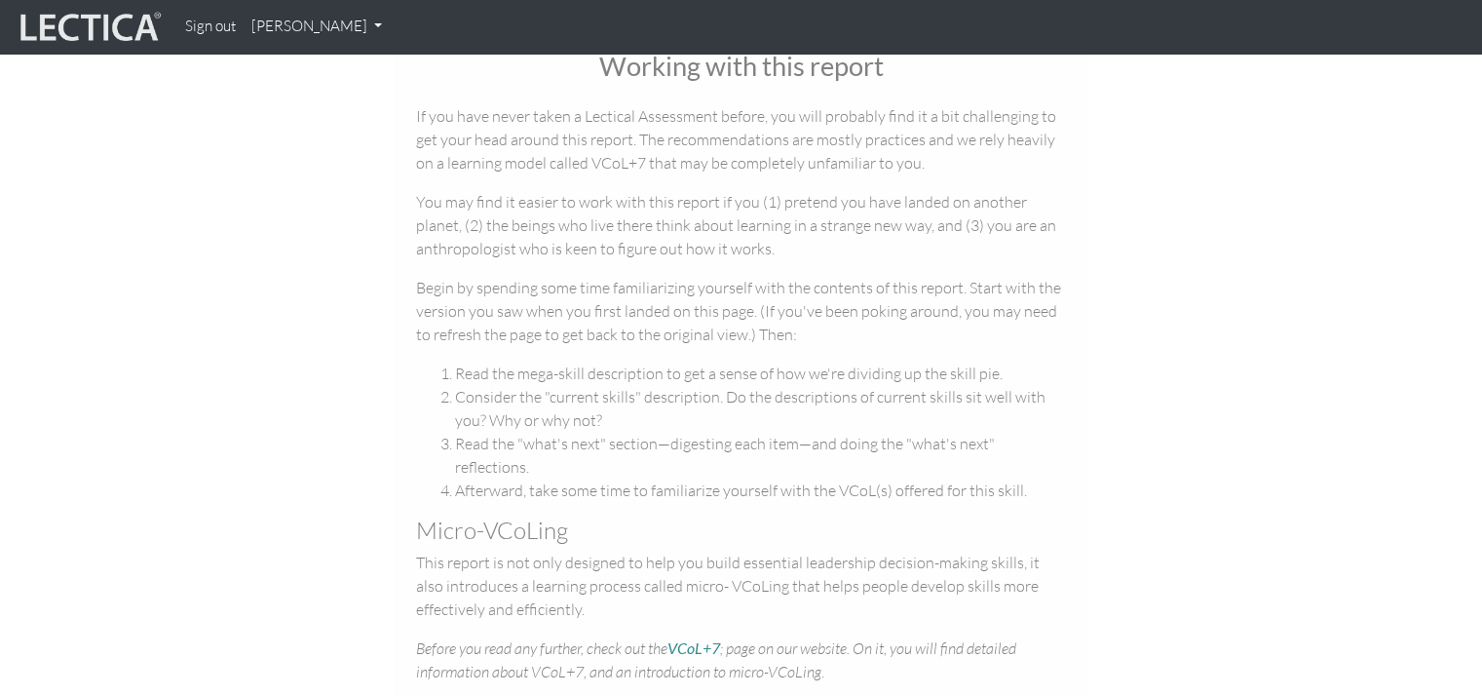
scroll to position [877, 0]
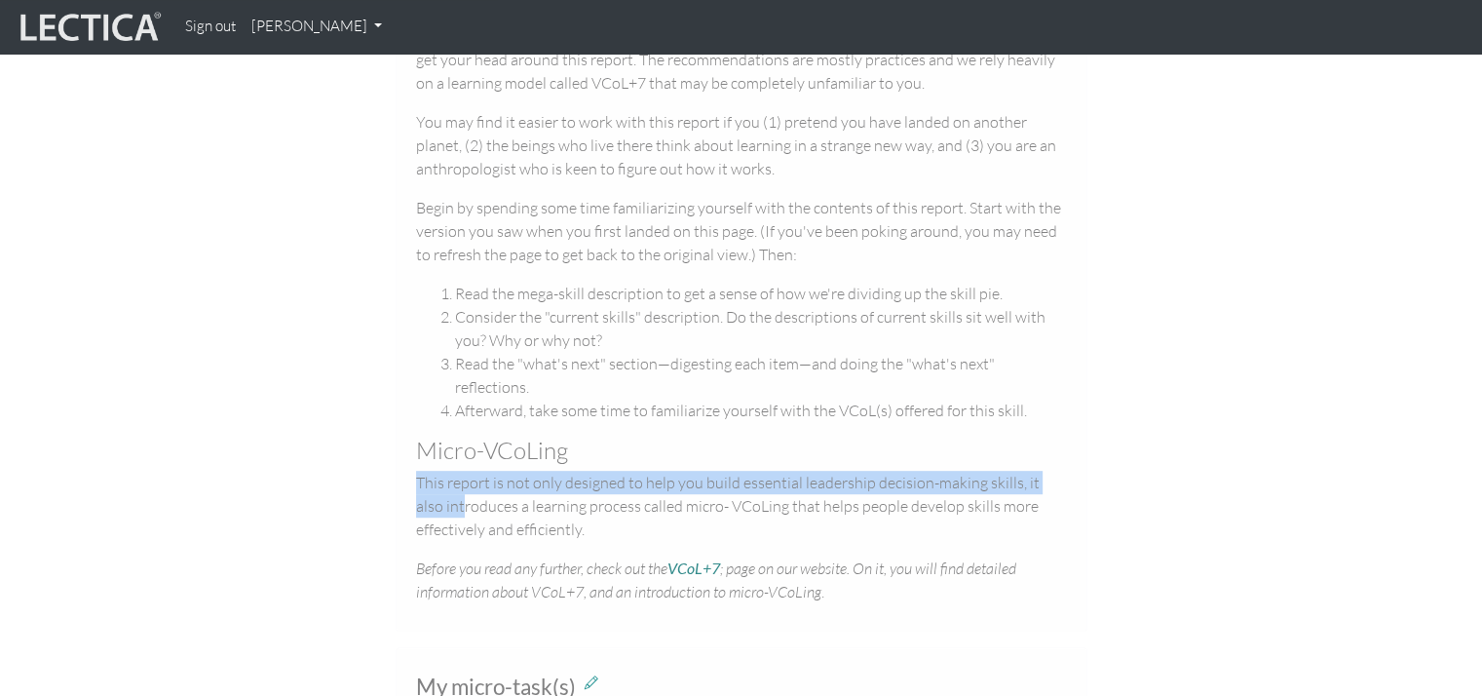
drag, startPoint x: 406, startPoint y: 458, endPoint x: 433, endPoint y: 473, distance: 30.1
click at [433, 473] on div "Working with this report If you have never taken a Lectical Assessment before, …" at bounding box center [742, 295] width 692 height 672
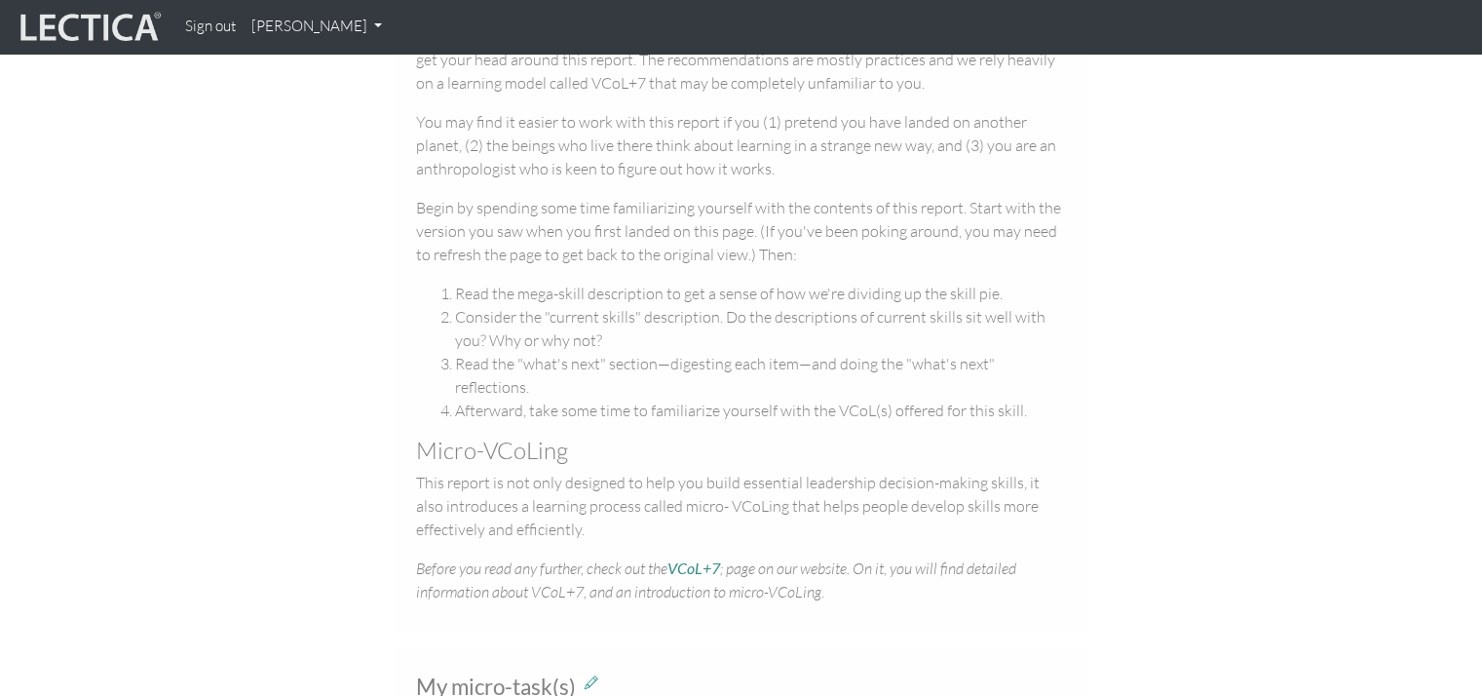
click at [532, 575] on em "Before you read any further, check out the VCoL+7 ; page on our website. On it,…" at bounding box center [716, 579] width 600 height 43
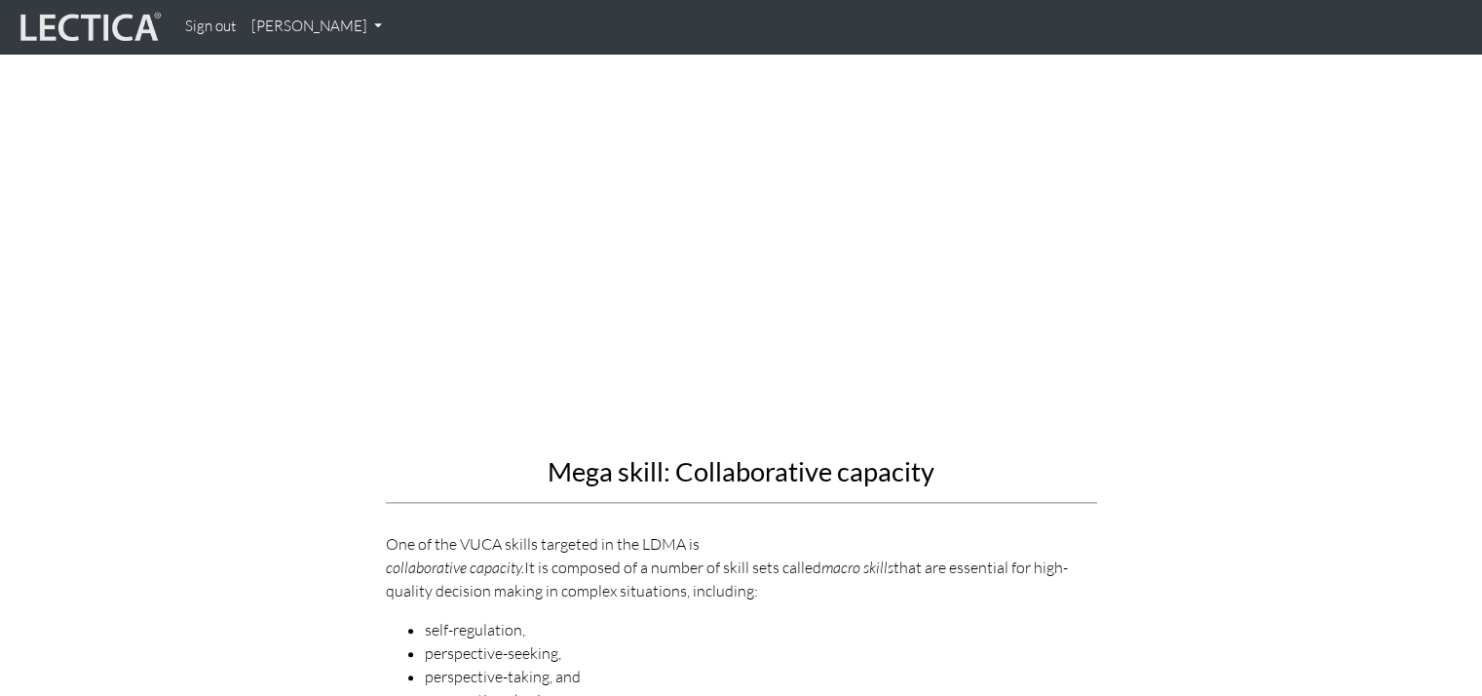
scroll to position [1949, 0]
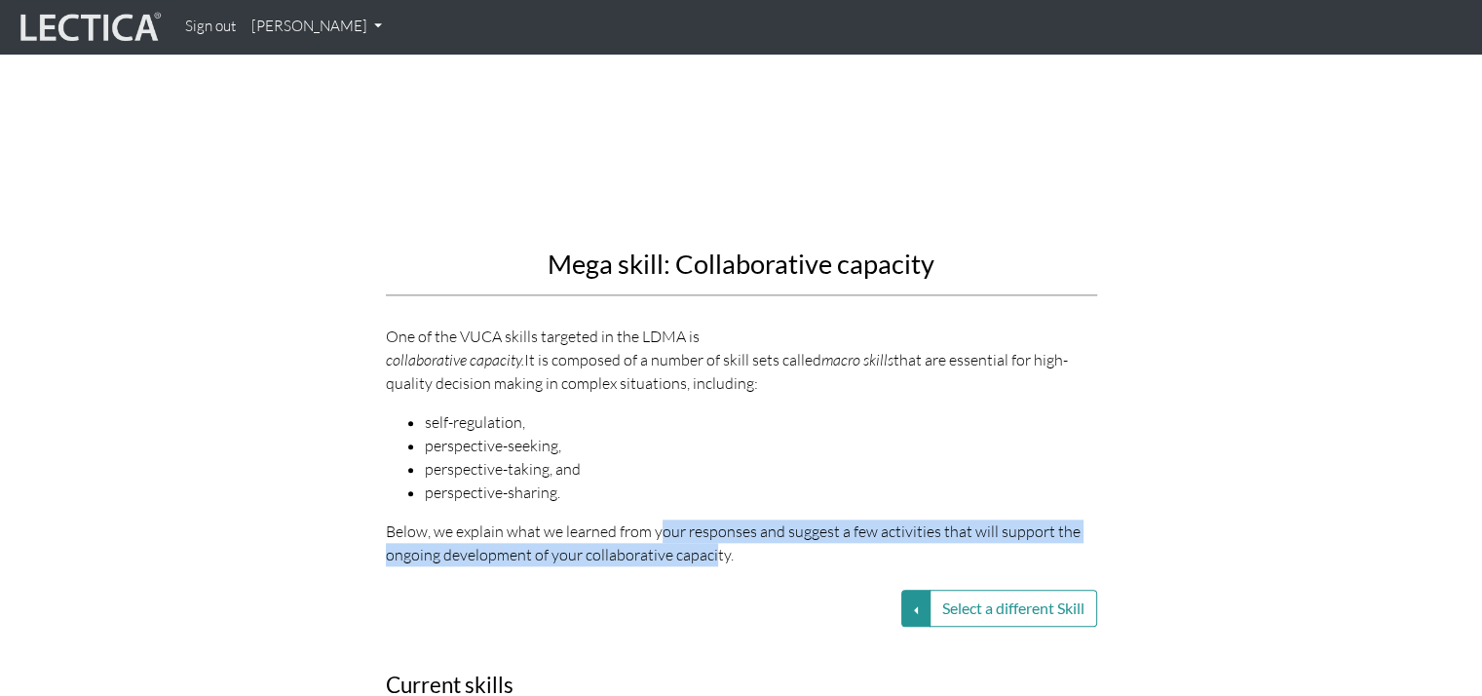
drag, startPoint x: 695, startPoint y: 508, endPoint x: 713, endPoint y: 517, distance: 20.9
click at [713, 519] on p "Below, we explain what we learned from your responses and suggest a few activit…" at bounding box center [741, 542] width 711 height 47
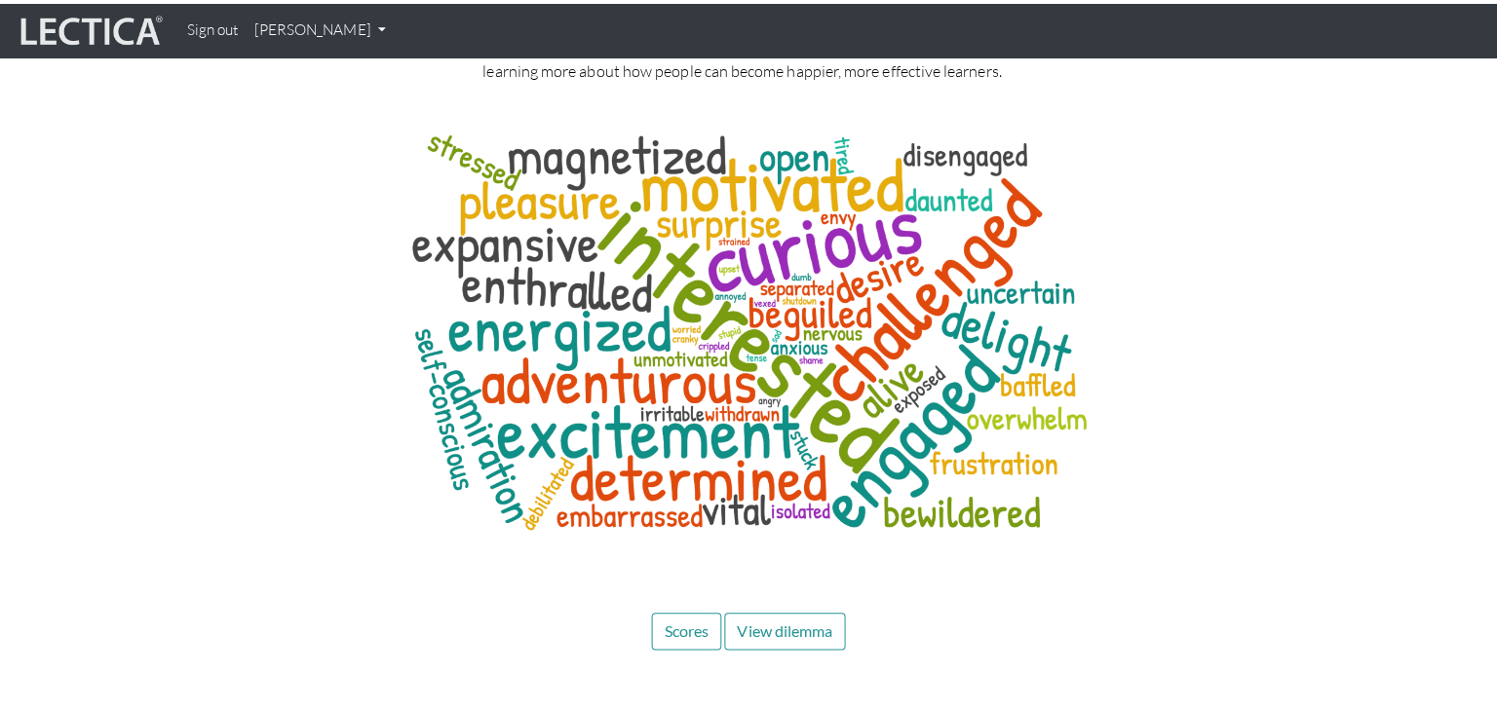
scroll to position [7699, 0]
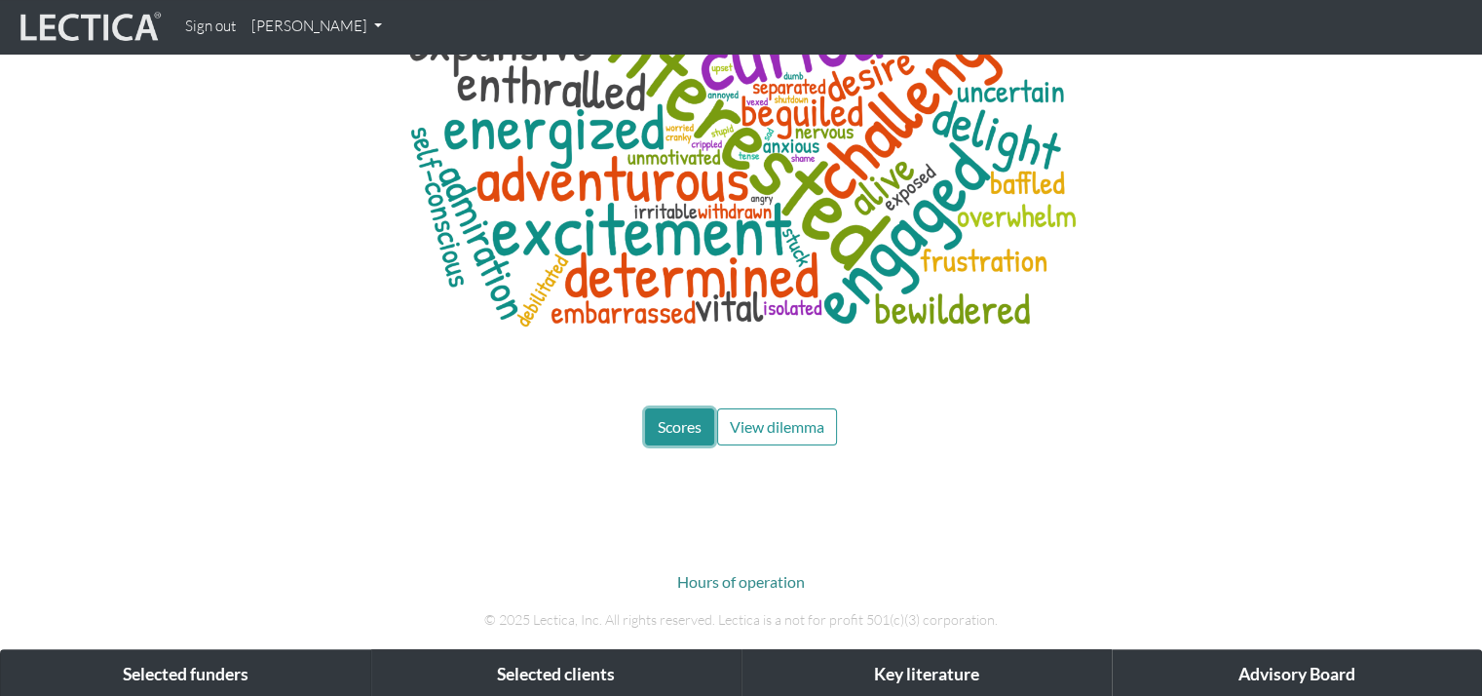
click at [679, 417] on span "Scores" at bounding box center [680, 426] width 44 height 19
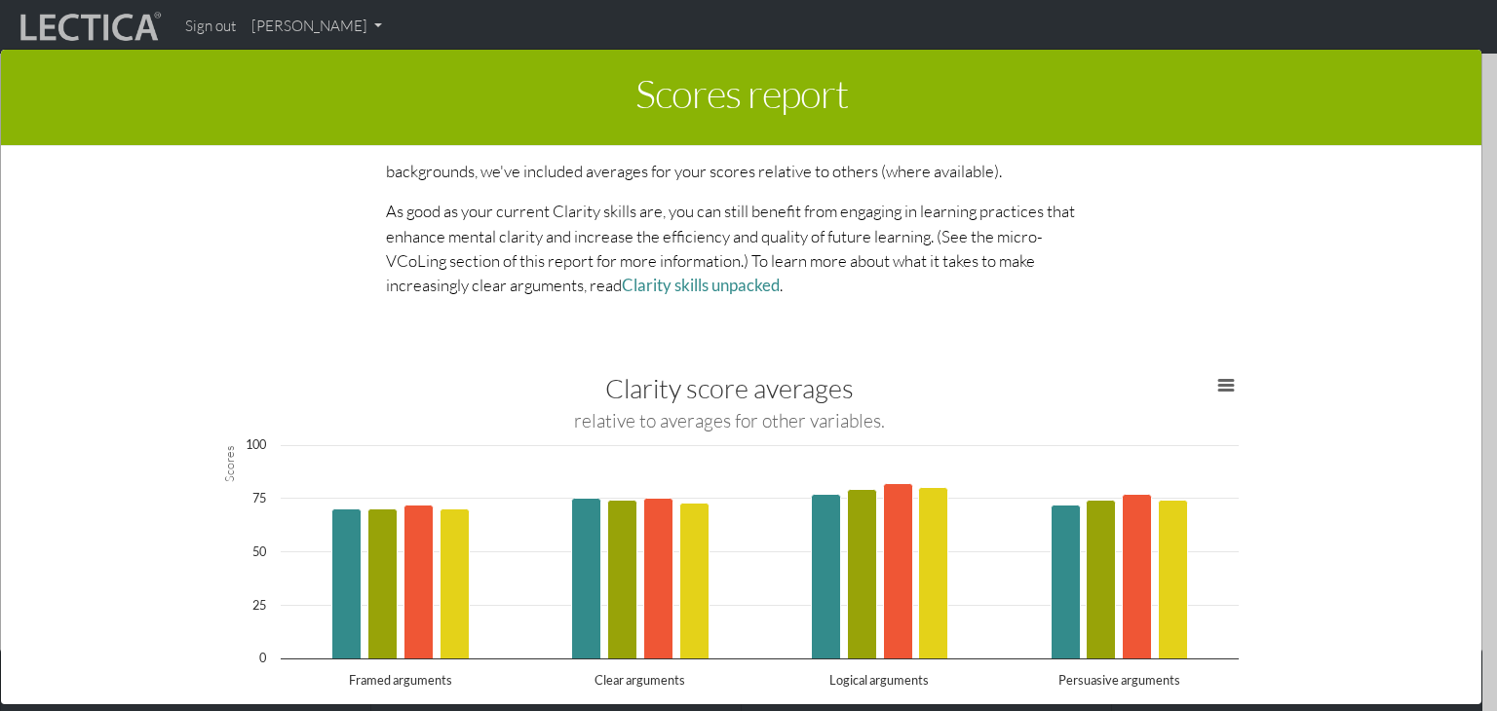
scroll to position [2241, 0]
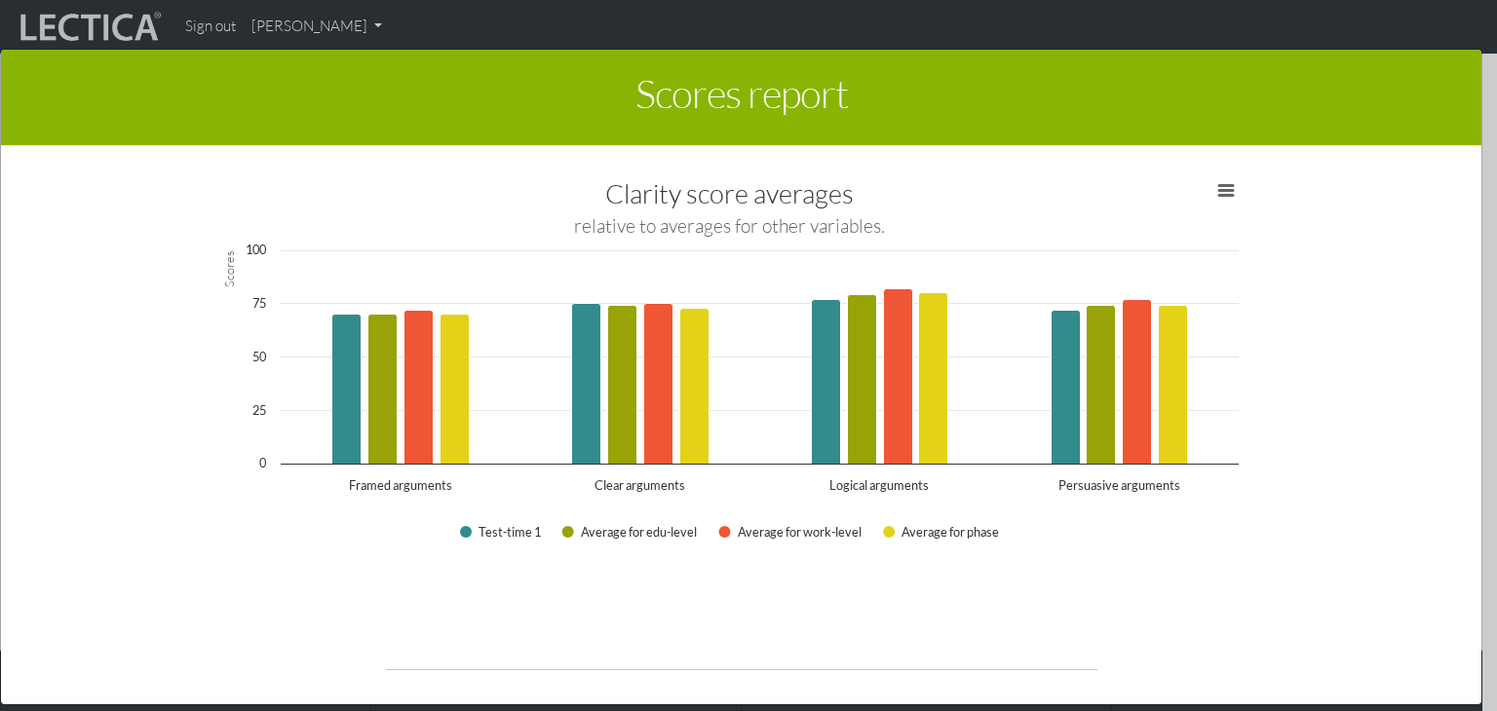
click at [355, 22] on div "Scores report × This section of your report presents a summary of LDMA score re…" at bounding box center [748, 374] width 1497 height 711
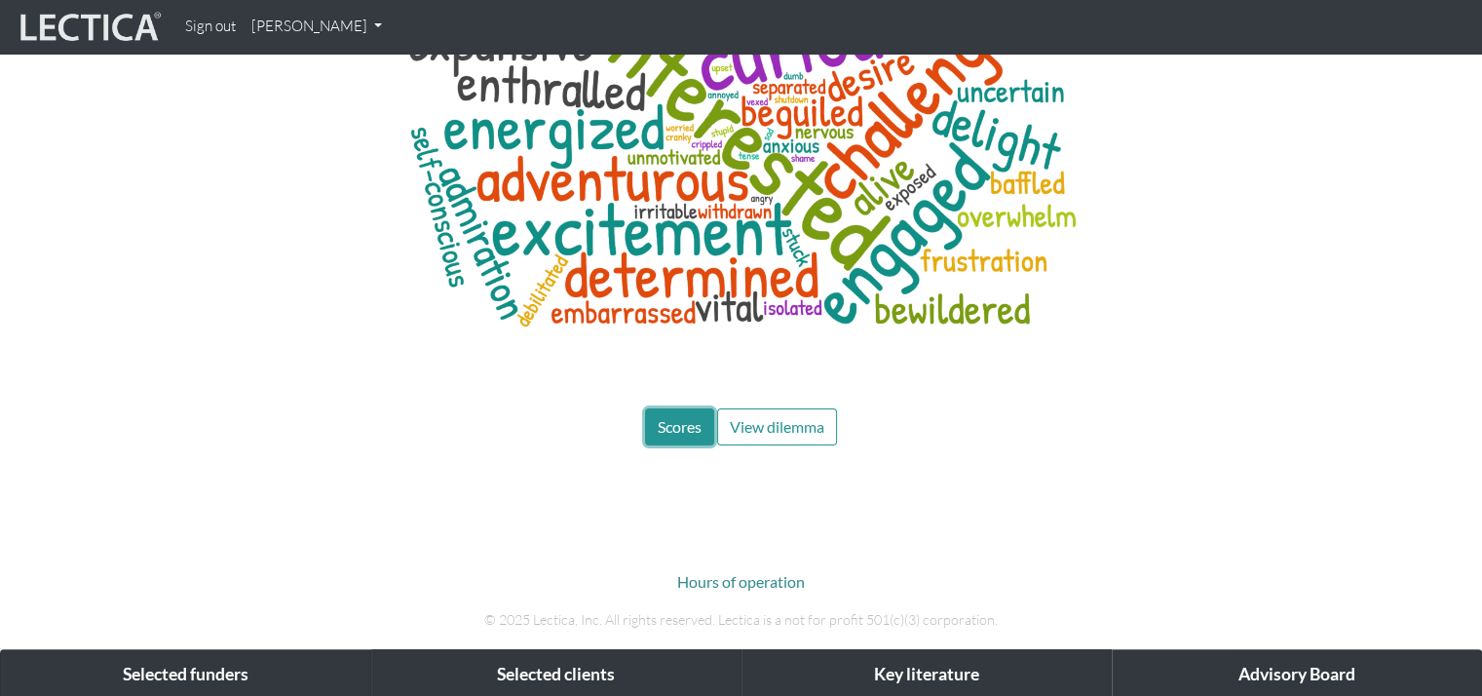
click at [657, 408] on button "Scores" at bounding box center [679, 426] width 69 height 37
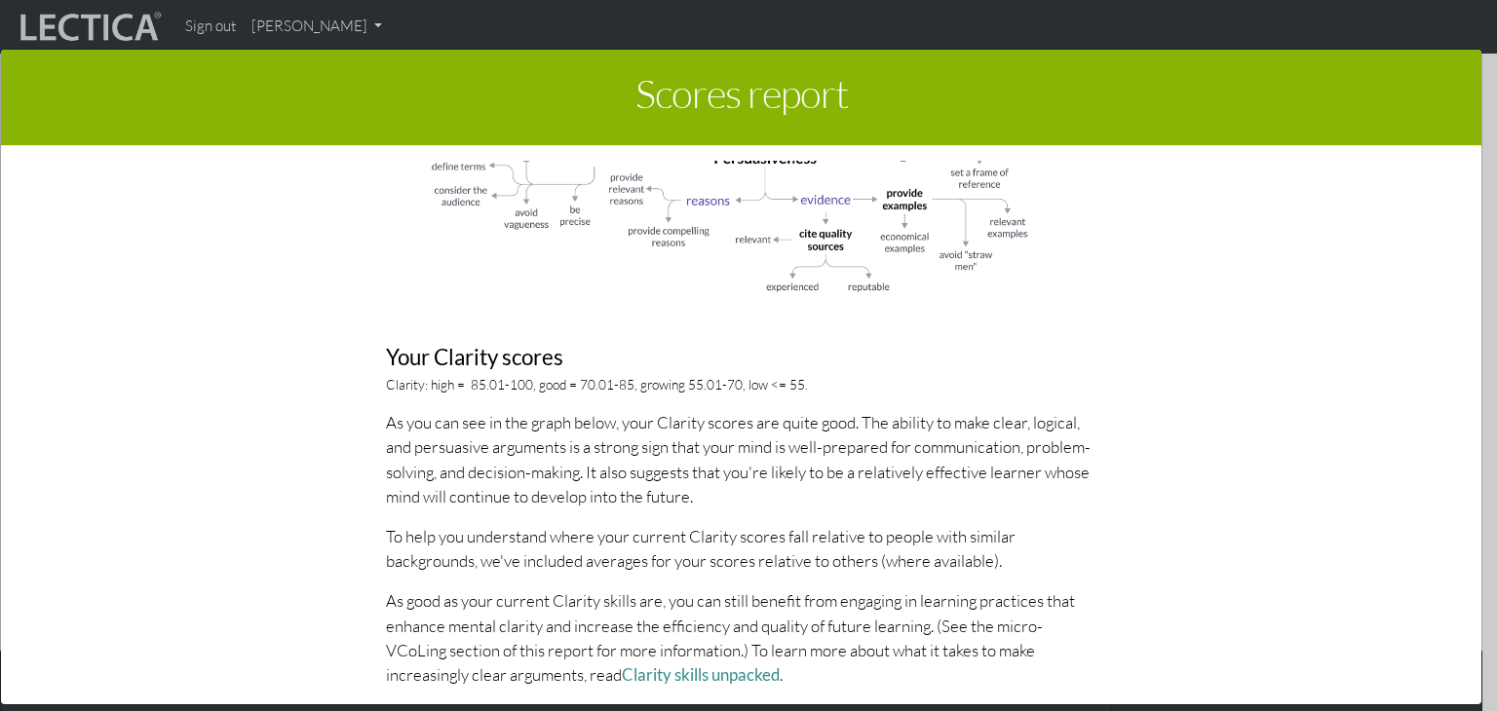
scroll to position [2144, 0]
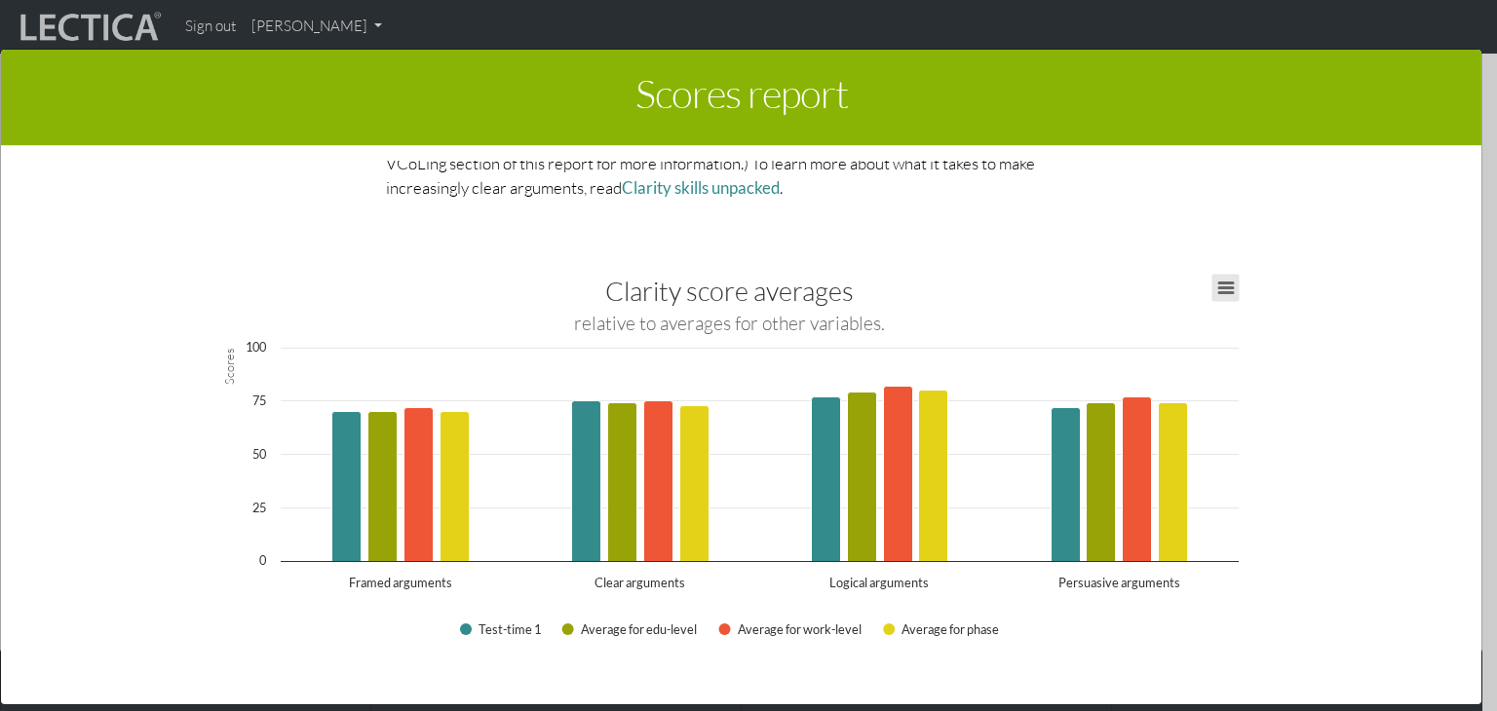
click at [1224, 282] on button "View chart menu, Clarity score averages" at bounding box center [1224, 288] width 27 height 27
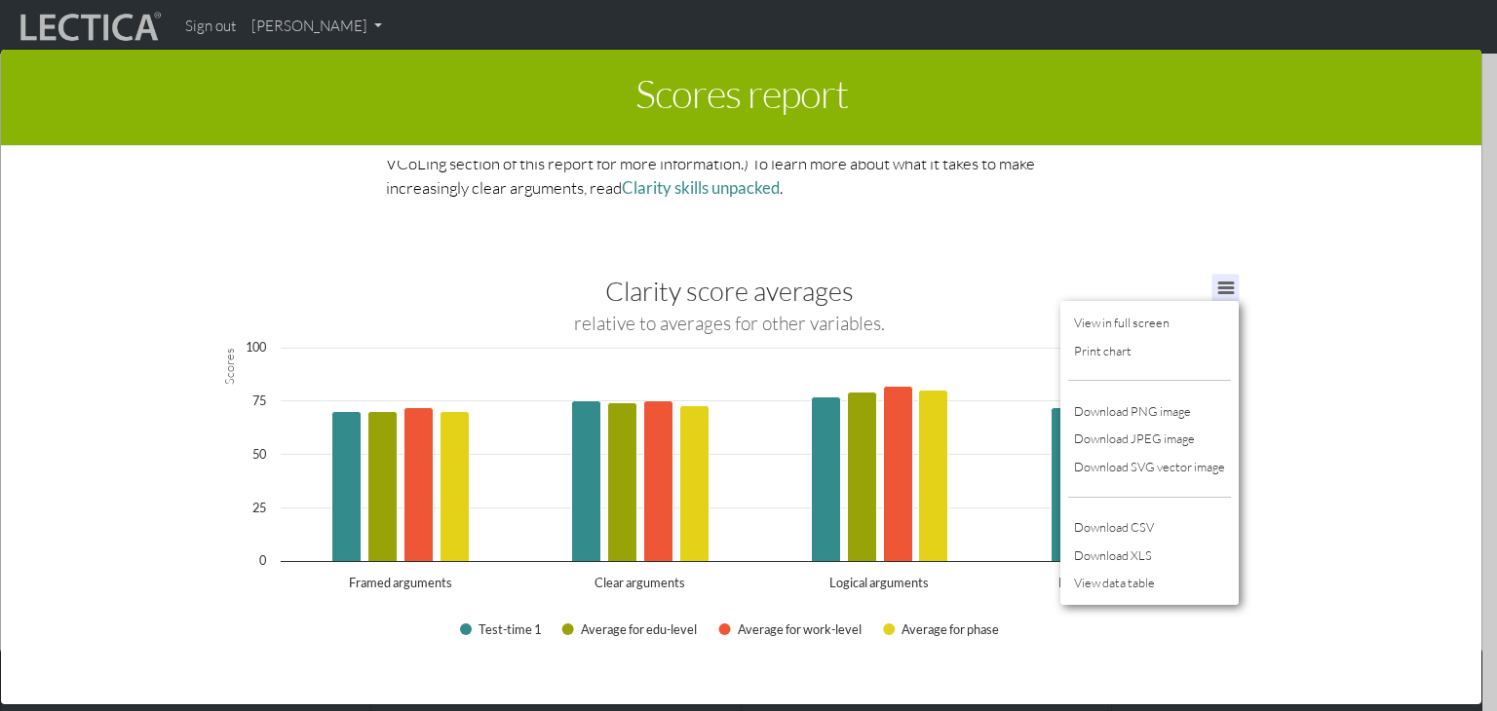
click at [1067, 274] on div "View in full screen Print chart Download PNG image Download JPEG image Download…" at bounding box center [1150, 453] width 234 height 359
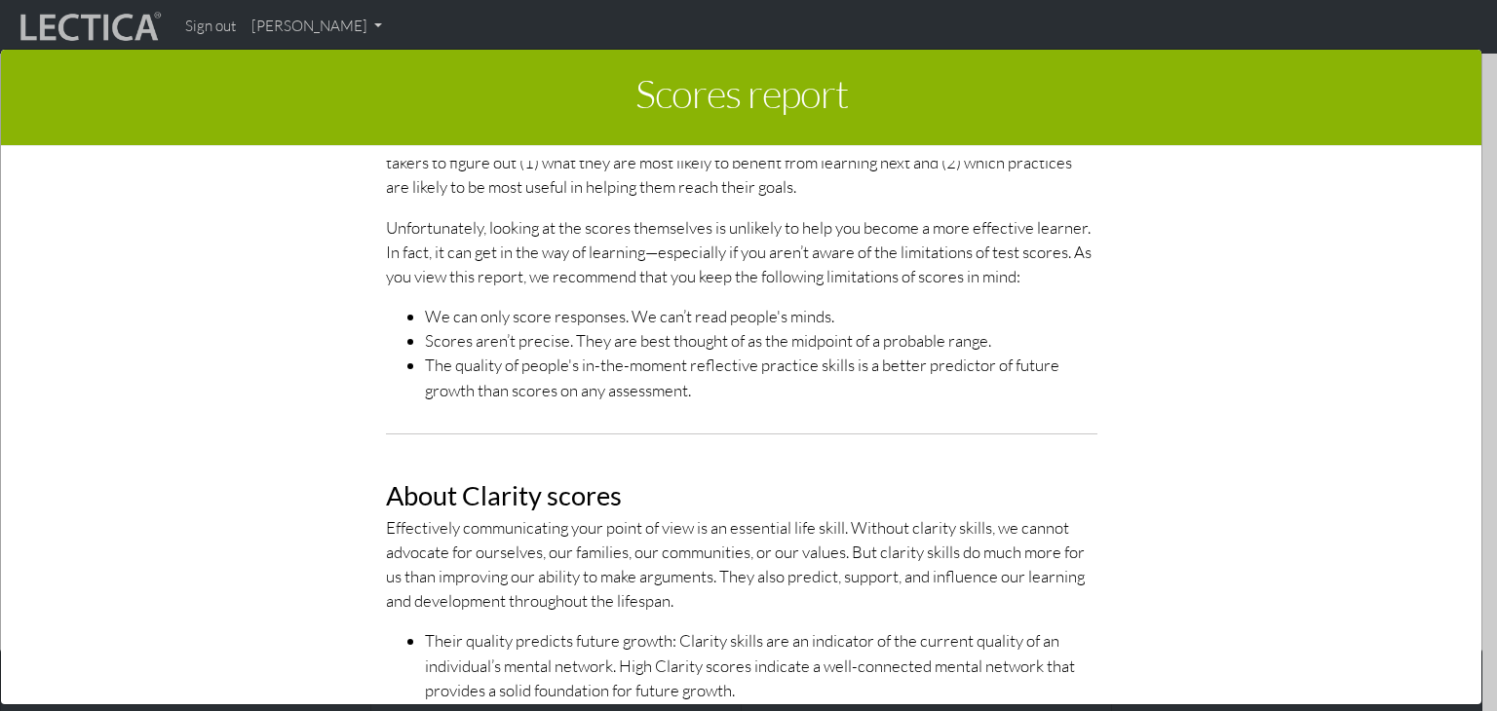
scroll to position [585, 0]
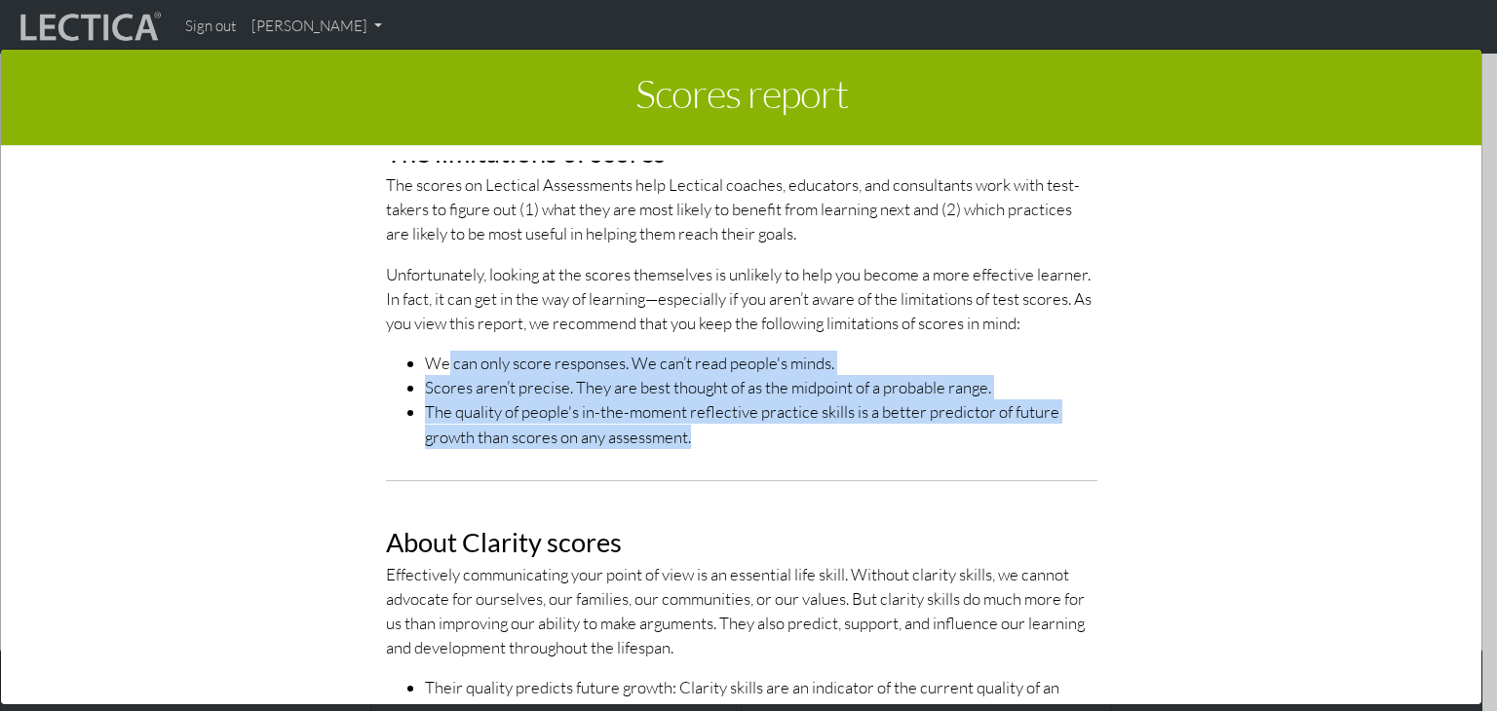
drag, startPoint x: 431, startPoint y: 358, endPoint x: 707, endPoint y: 442, distance: 288.5
click at [707, 442] on ul "We can only score responses. We can’t read people's minds. Scores aren’t precis…" at bounding box center [741, 400] width 711 height 98
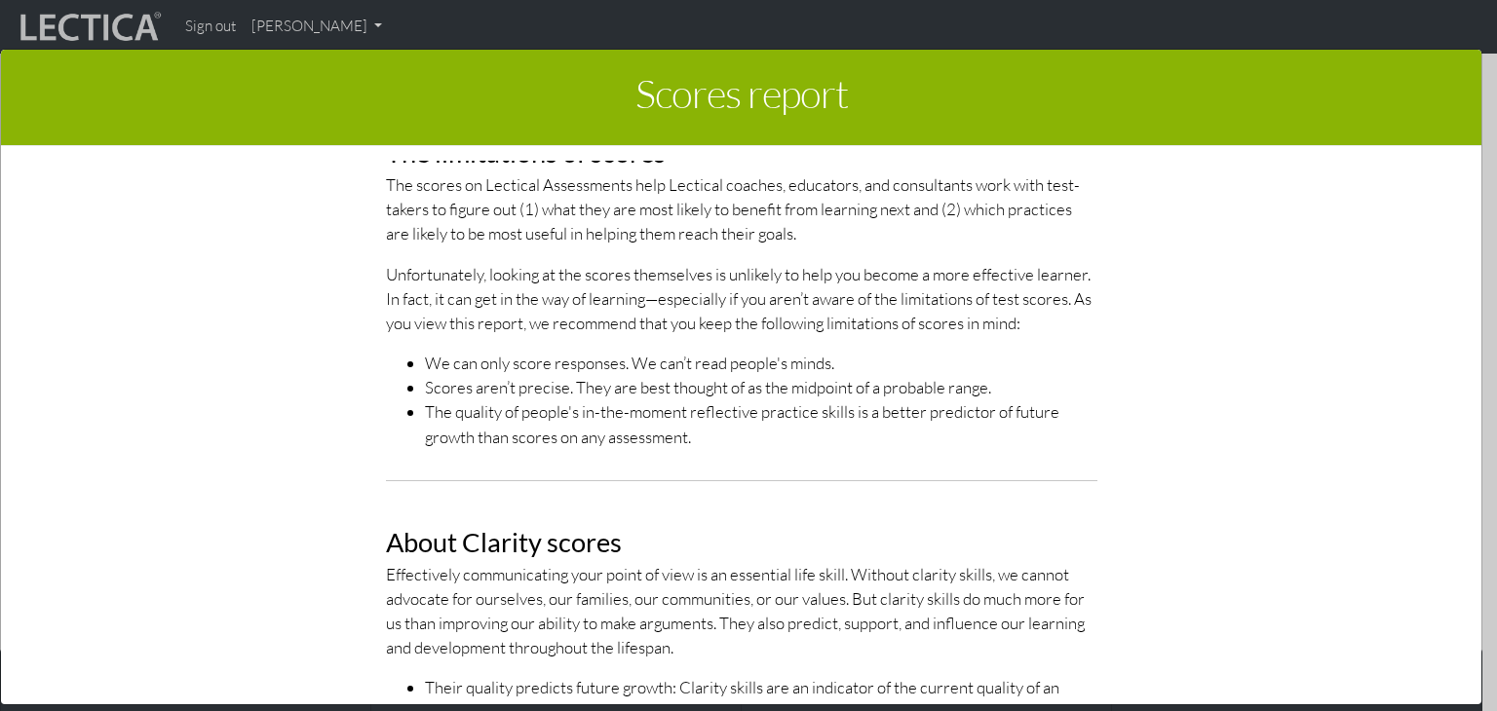
click at [716, 581] on p "Effectively communicating your point of view is an essential life skill. Withou…" at bounding box center [741, 611] width 711 height 98
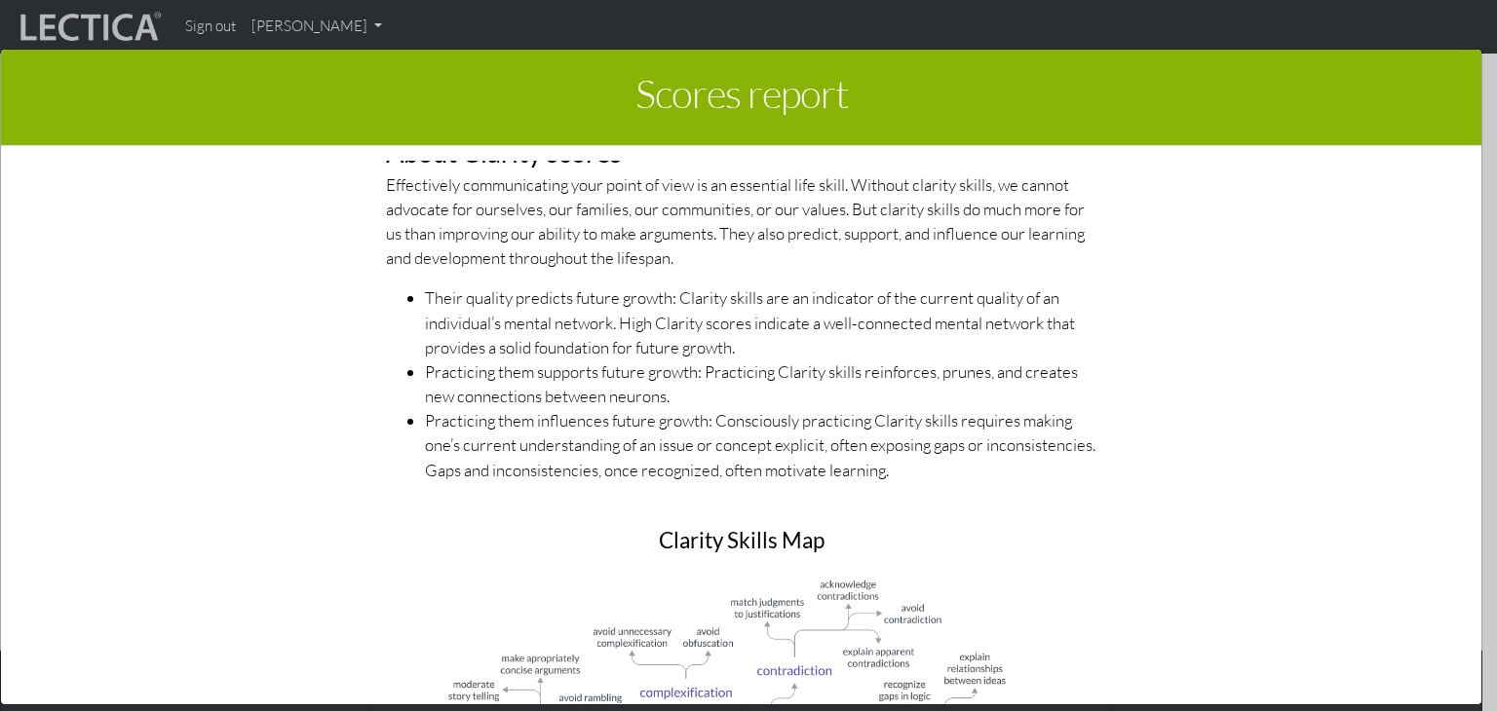
scroll to position [1462, 0]
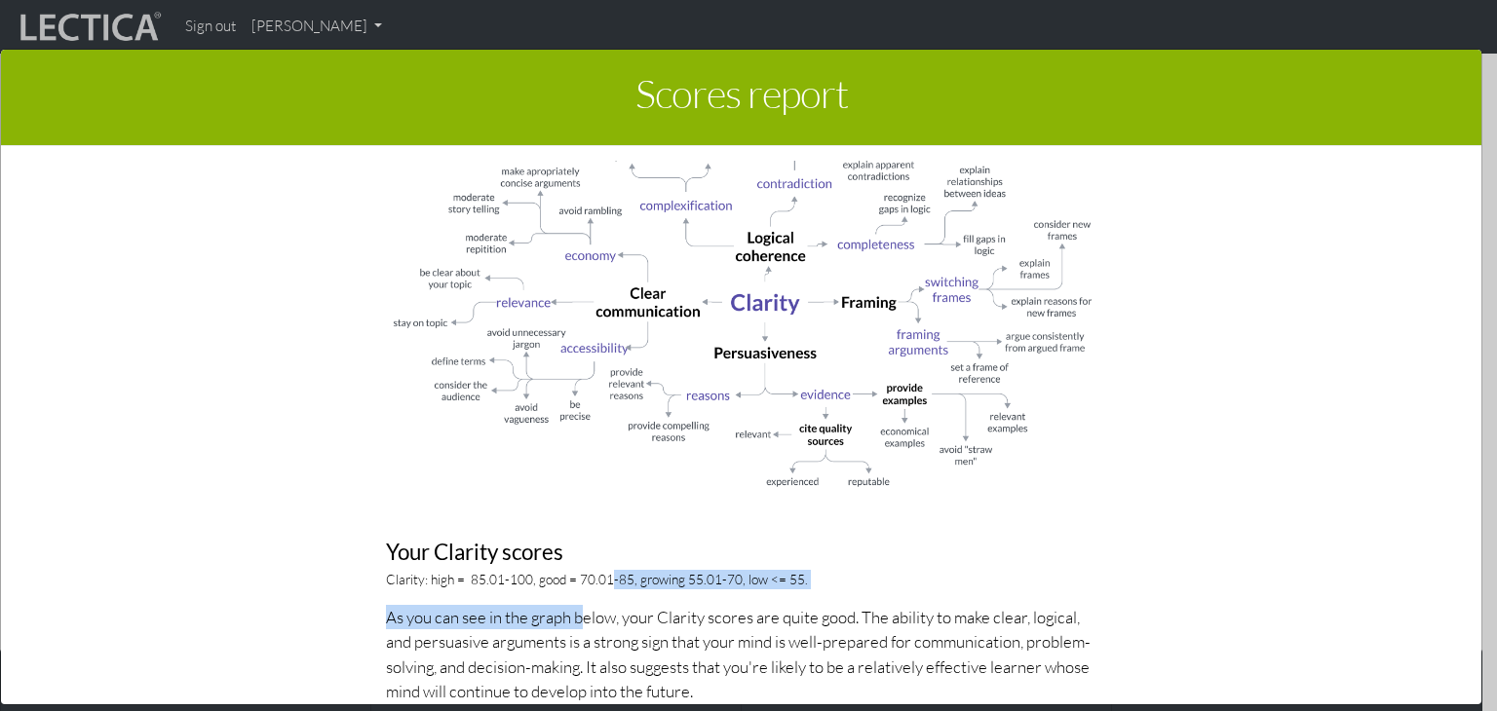
drag, startPoint x: 592, startPoint y: 581, endPoint x: 568, endPoint y: 597, distance: 29.5
click at [568, 597] on div "About Clarity scores Effectively communicating your point of view is an essenti…" at bounding box center [741, 243] width 741 height 1310
click at [605, 653] on p "As you can see in the graph below, your Clarity scores are quite good. The abil…" at bounding box center [741, 654] width 711 height 98
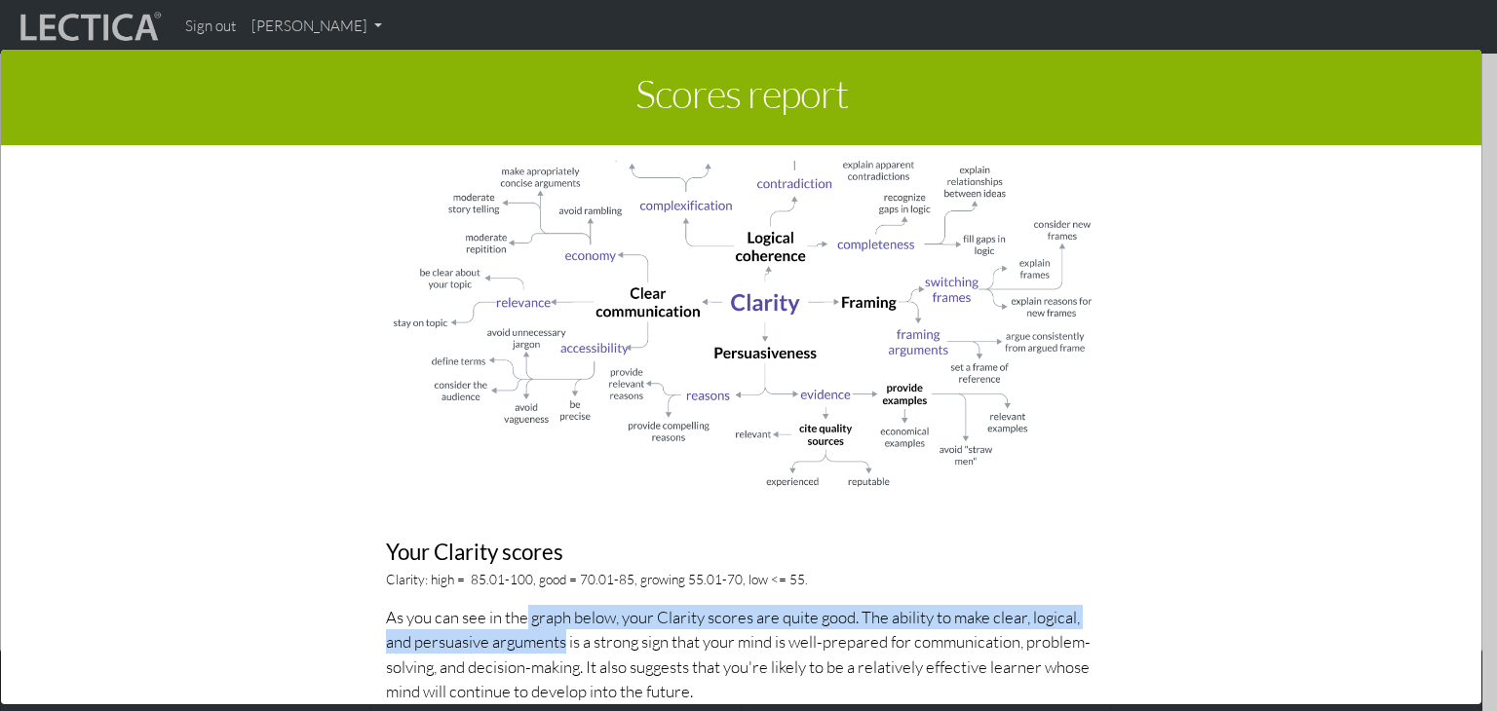
drag, startPoint x: 512, startPoint y: 617, endPoint x: 550, endPoint y: 638, distance: 43.6
click at [550, 638] on p "As you can see in the graph below, your Clarity scores are quite good. The abil…" at bounding box center [741, 654] width 711 height 98
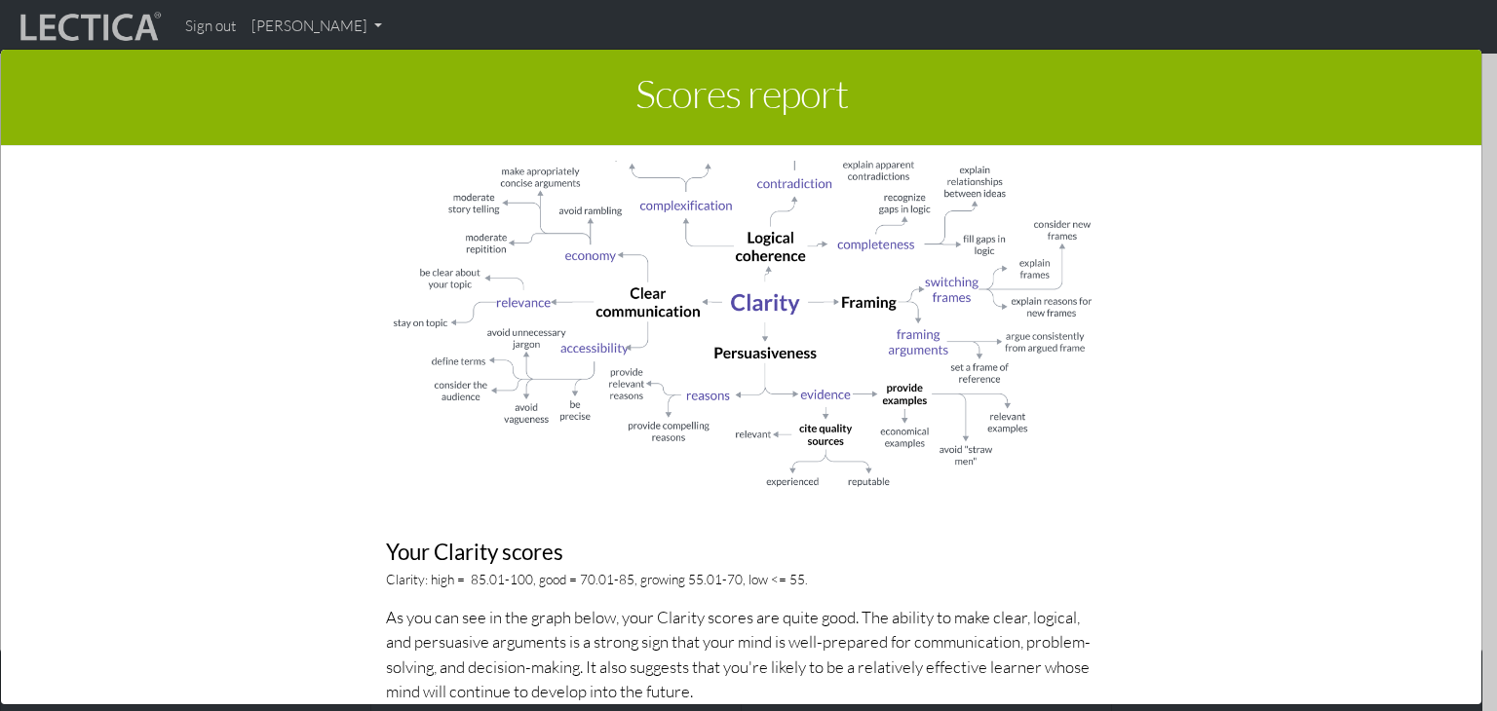
click at [579, 668] on p "As you can see in the graph below, your Clarity scores are quite good. The abil…" at bounding box center [741, 654] width 711 height 98
drag, startPoint x: 521, startPoint y: 580, endPoint x: 621, endPoint y: 586, distance: 99.6
click at [621, 580] on p "Clarity: high = 85.01-100, good = 70.01-85, growing 55.01-70, low <= 55." at bounding box center [741, 579] width 711 height 19
click at [618, 626] on p "As you can see in the graph below, your Clarity scores are quite good. The abil…" at bounding box center [741, 654] width 711 height 98
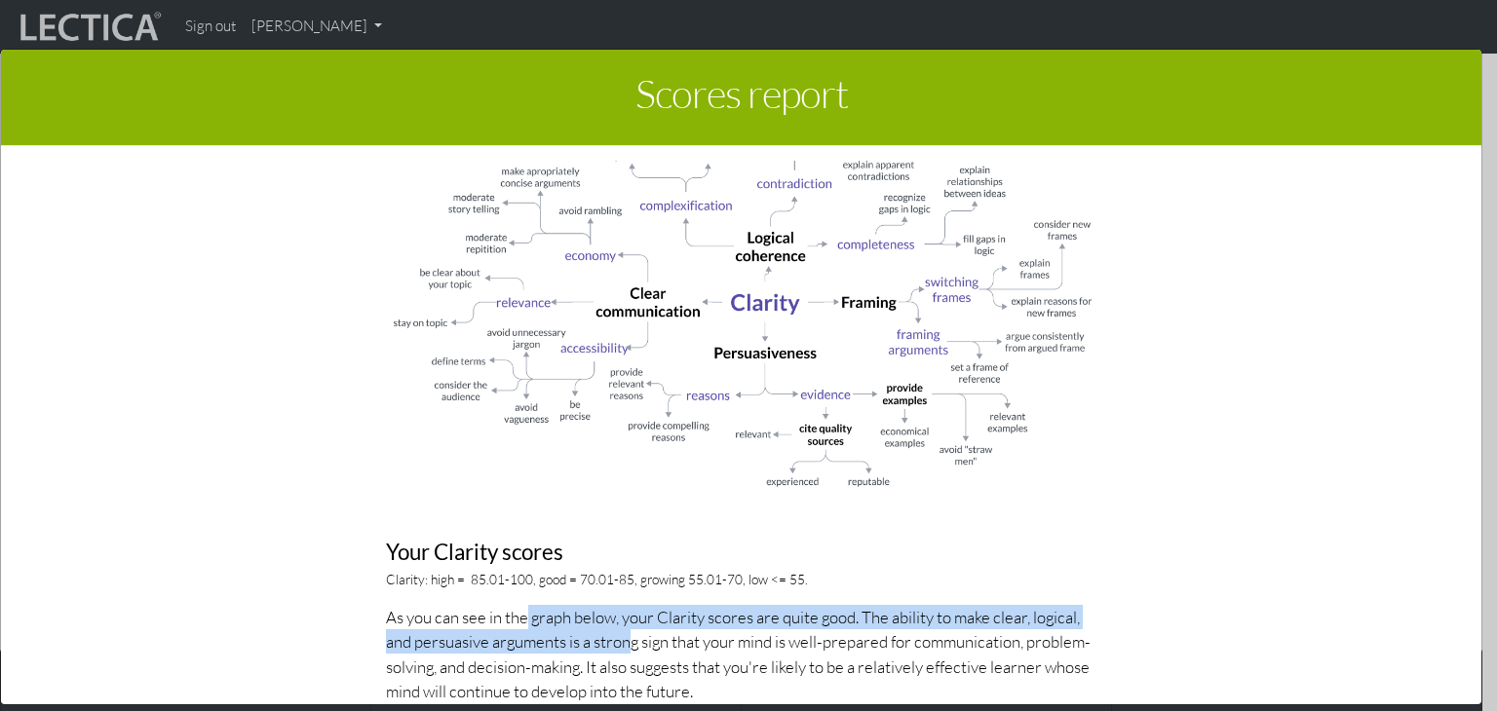
drag, startPoint x: 512, startPoint y: 615, endPoint x: 620, endPoint y: 632, distance: 109.6
click at [620, 632] on p "As you can see in the graph below, your Clarity scores are quite good. The abil…" at bounding box center [741, 654] width 711 height 98
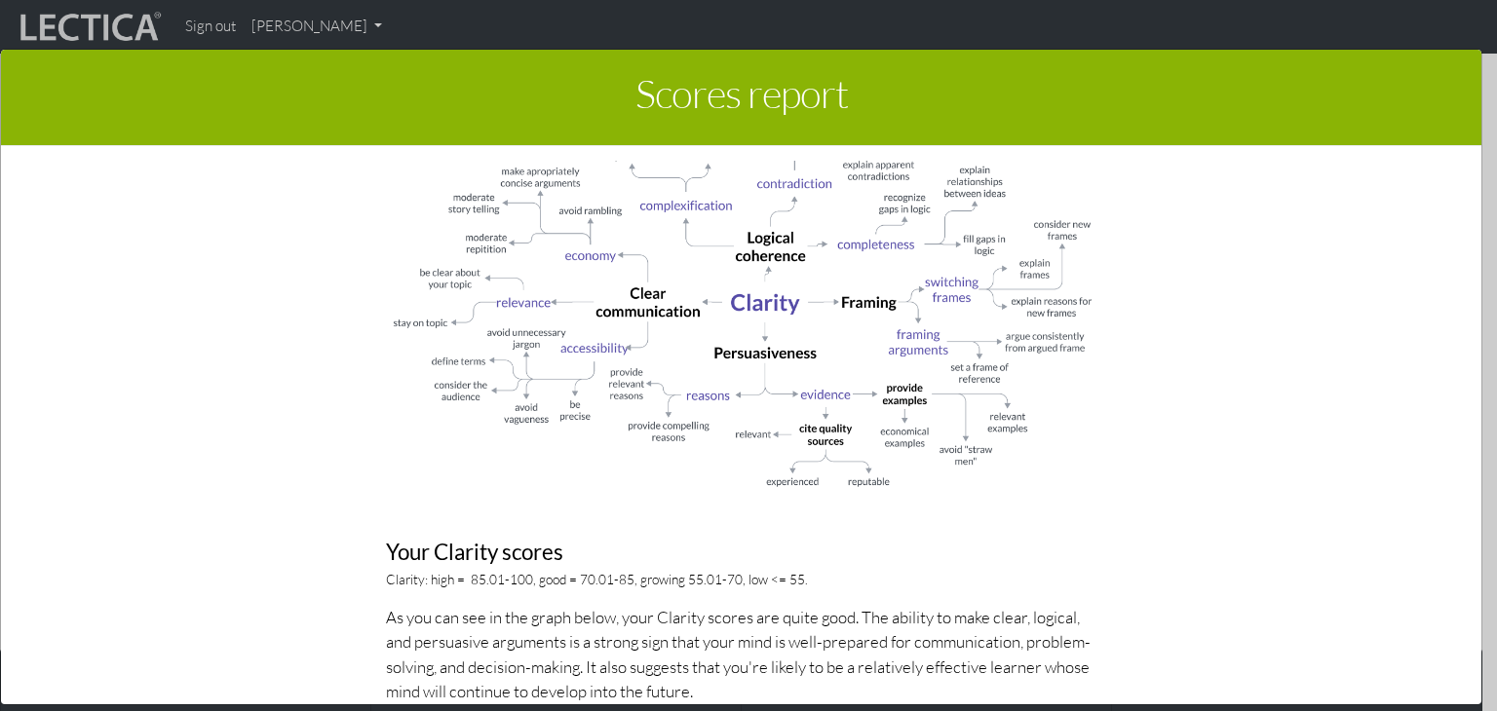
click at [630, 644] on p "As you can see in the graph below, your Clarity scores are quite good. The abil…" at bounding box center [741, 654] width 711 height 98
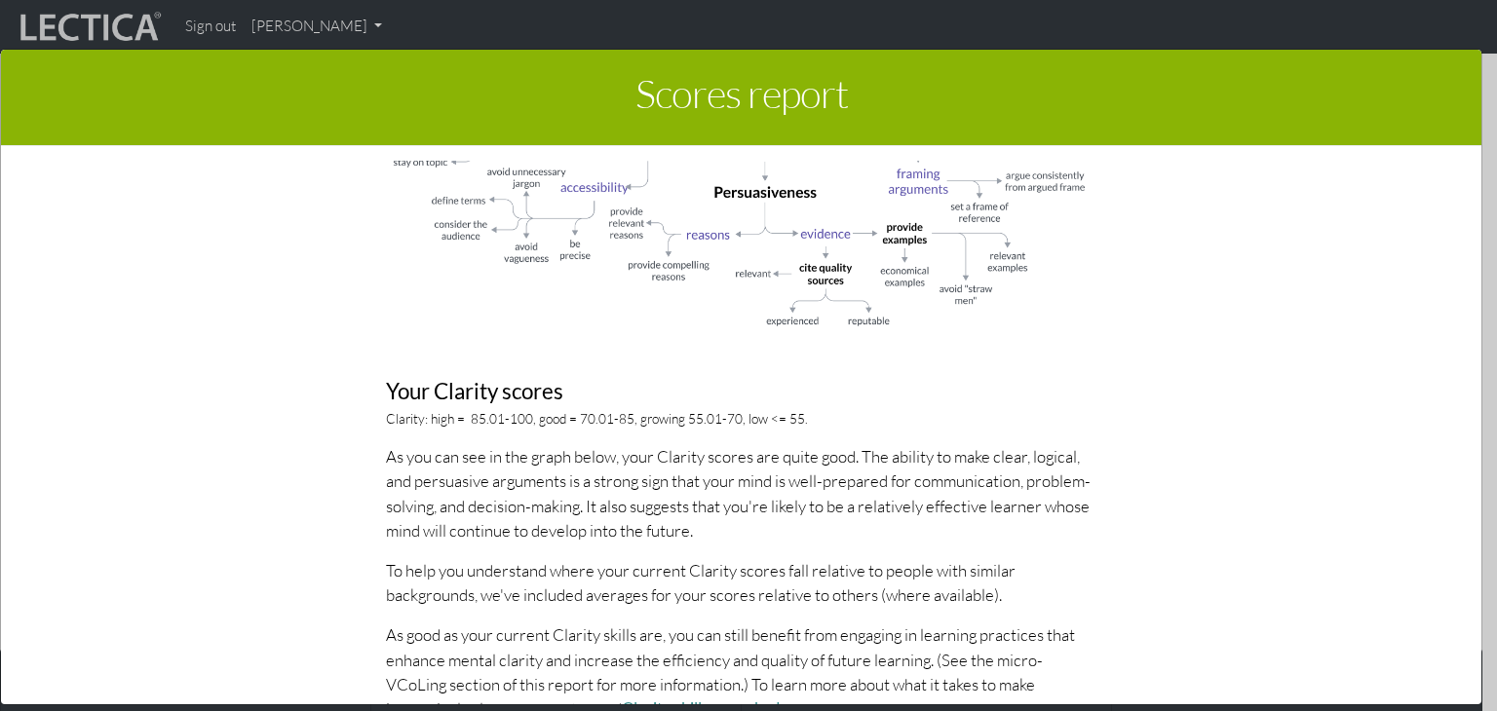
scroll to position [1657, 0]
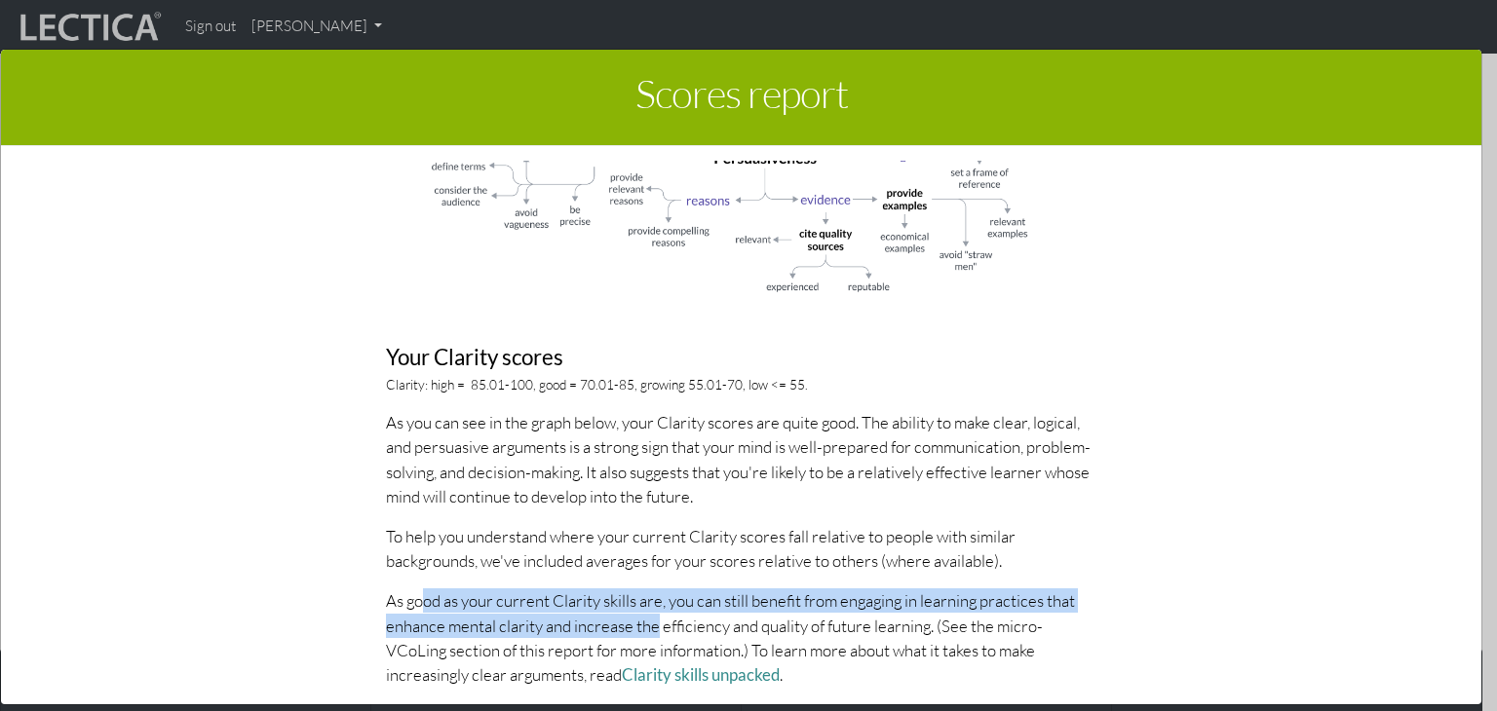
drag, startPoint x: 410, startPoint y: 599, endPoint x: 639, endPoint y: 620, distance: 229.9
click at [639, 620] on p "As good as your current Clarity skills are, you can still benefit from engaging…" at bounding box center [741, 638] width 711 height 98
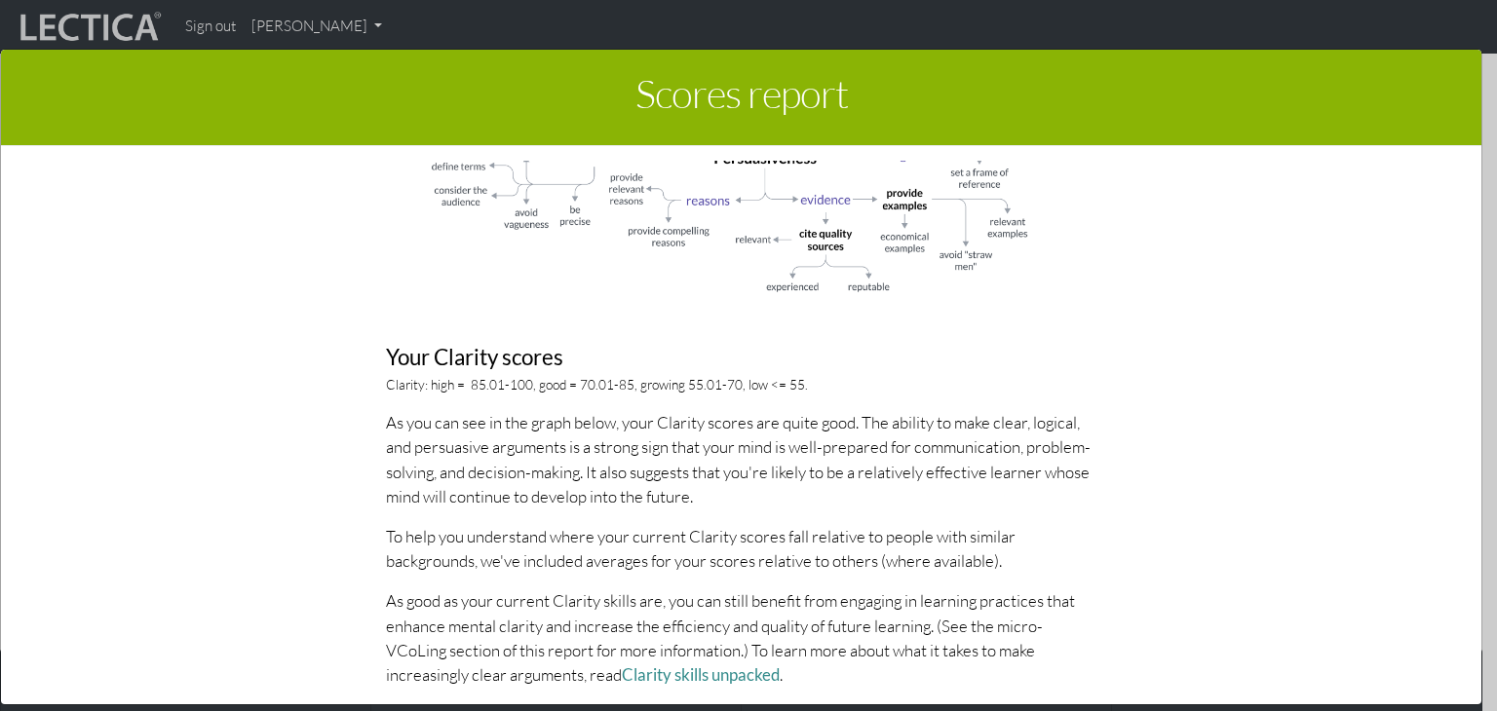
click at [808, 632] on p "As good as your current Clarity skills are, you can still benefit from engaging…" at bounding box center [741, 638] width 711 height 98
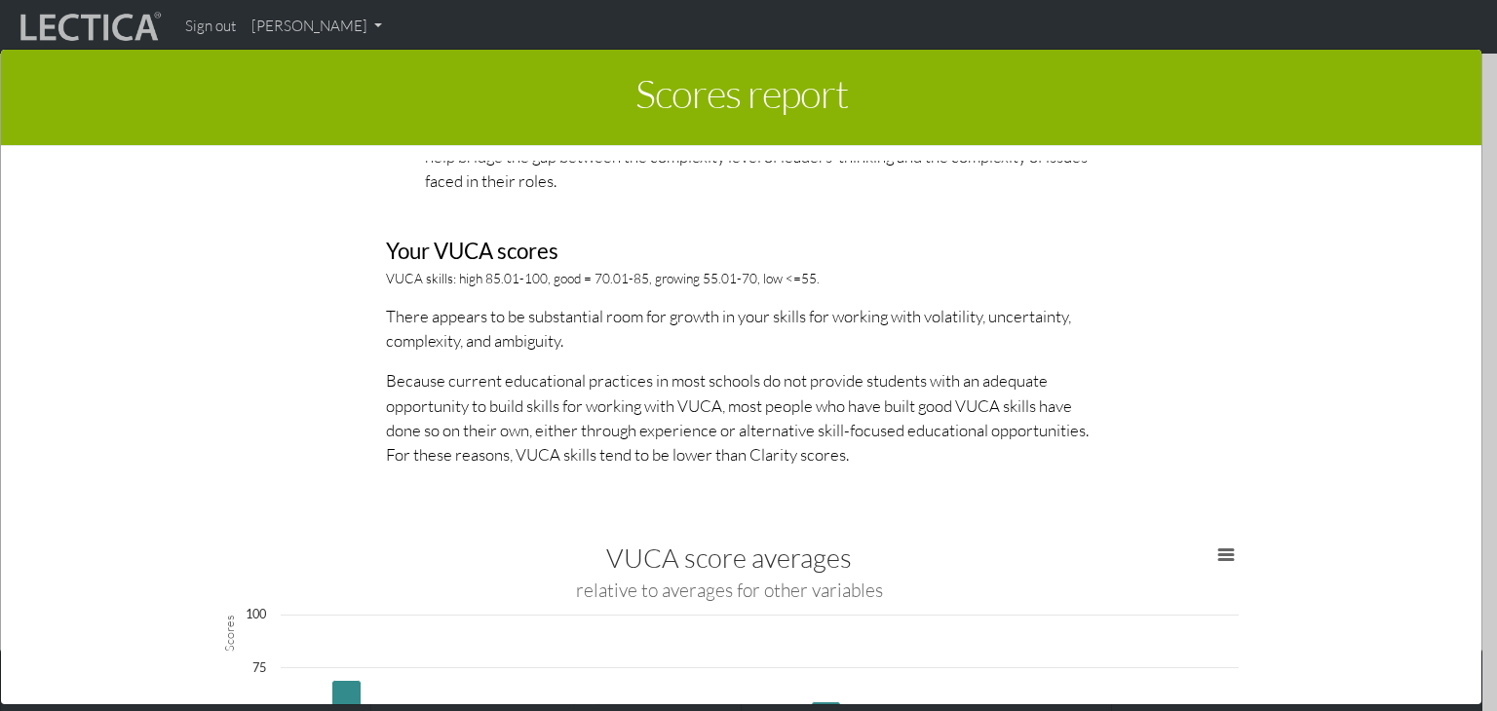
scroll to position [3021, 0]
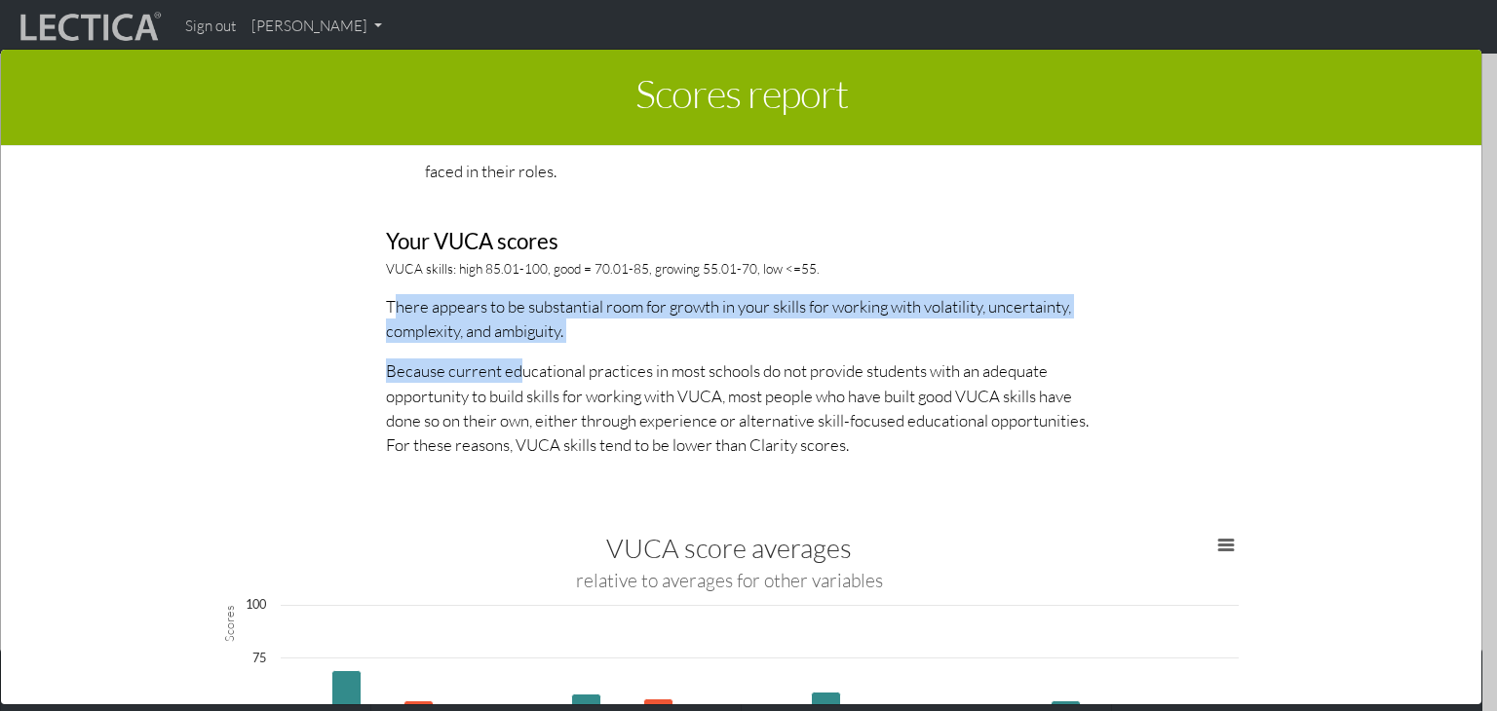
drag, startPoint x: 378, startPoint y: 305, endPoint x: 501, endPoint y: 369, distance: 138.6
click at [501, 369] on div "About VUCA scores VUCA skills include skills for perspective coordination, deci…" at bounding box center [741, 173] width 741 height 598
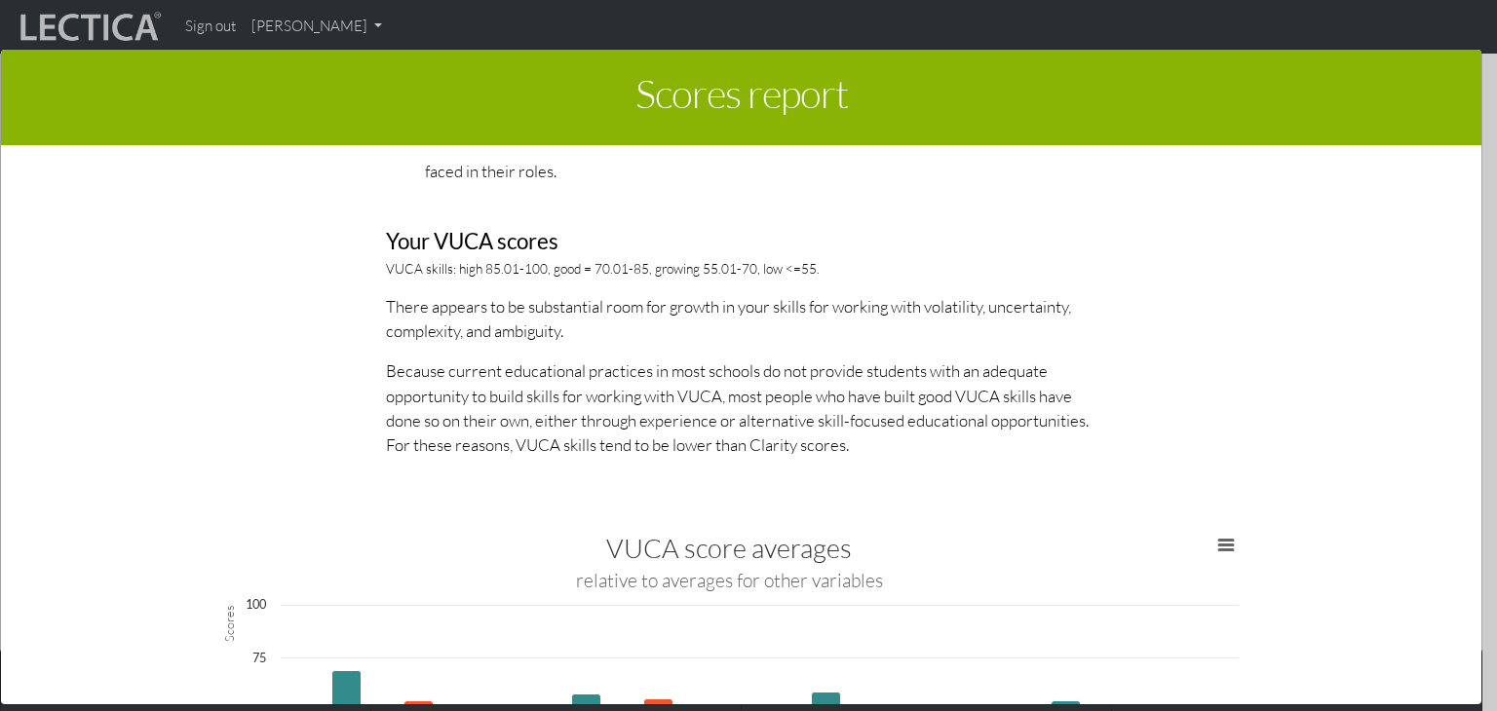
click at [554, 426] on p "Because current educational practices in most schools do not provide students w…" at bounding box center [741, 408] width 711 height 98
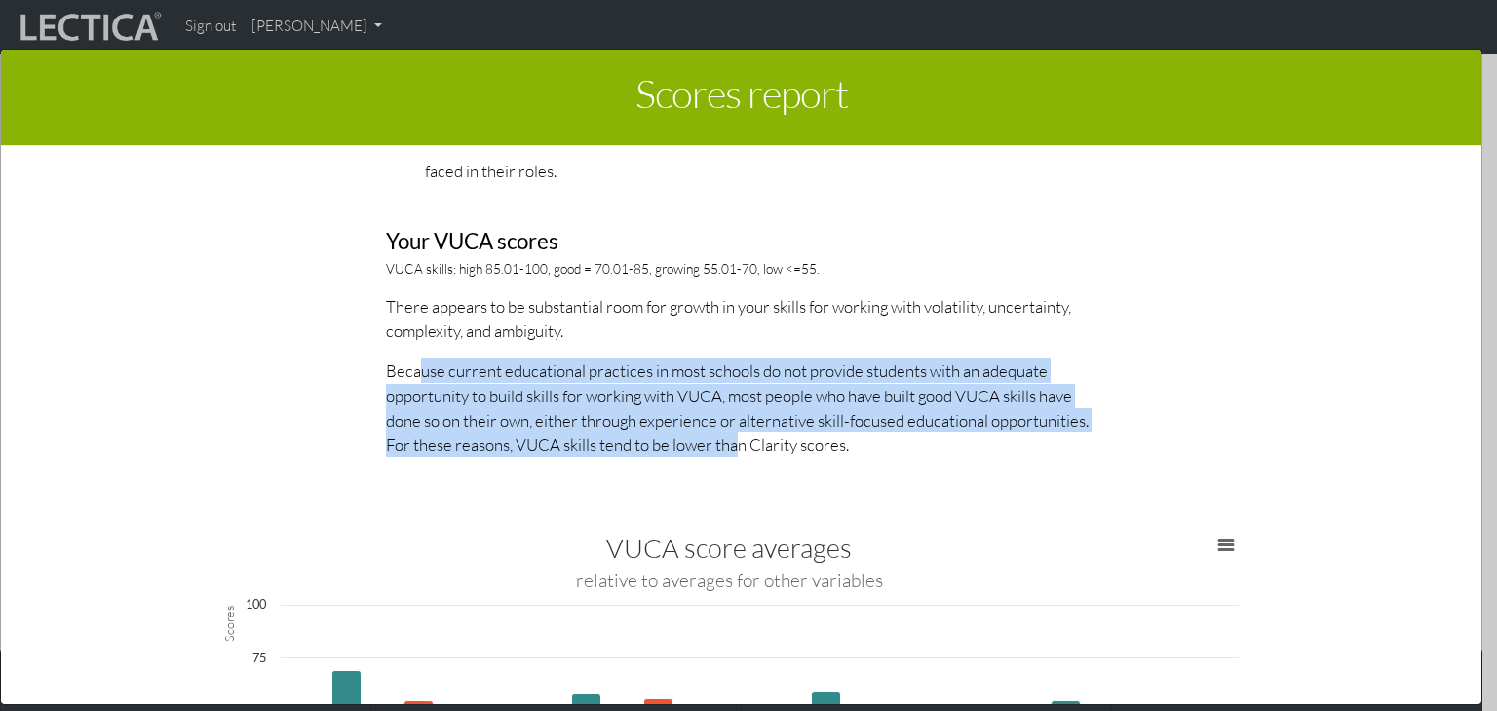
drag, startPoint x: 426, startPoint y: 367, endPoint x: 720, endPoint y: 445, distance: 304.4
click at [720, 445] on p "Because current educational practices in most schools do not provide students w…" at bounding box center [741, 408] width 711 height 98
click at [626, 465] on div "About VUCA scores VUCA skills include skills for perspective coordination, deci…" at bounding box center [741, 173] width 741 height 598
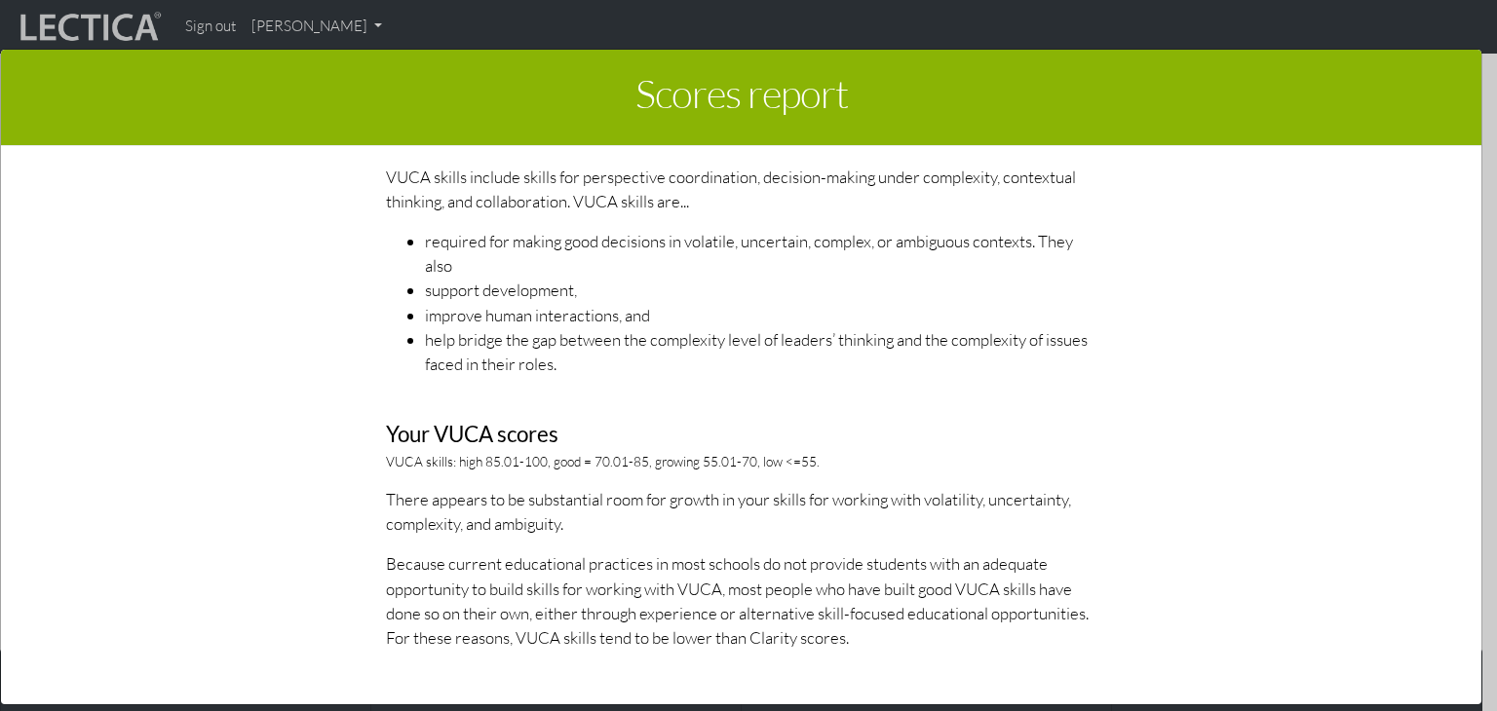
scroll to position [2826, 0]
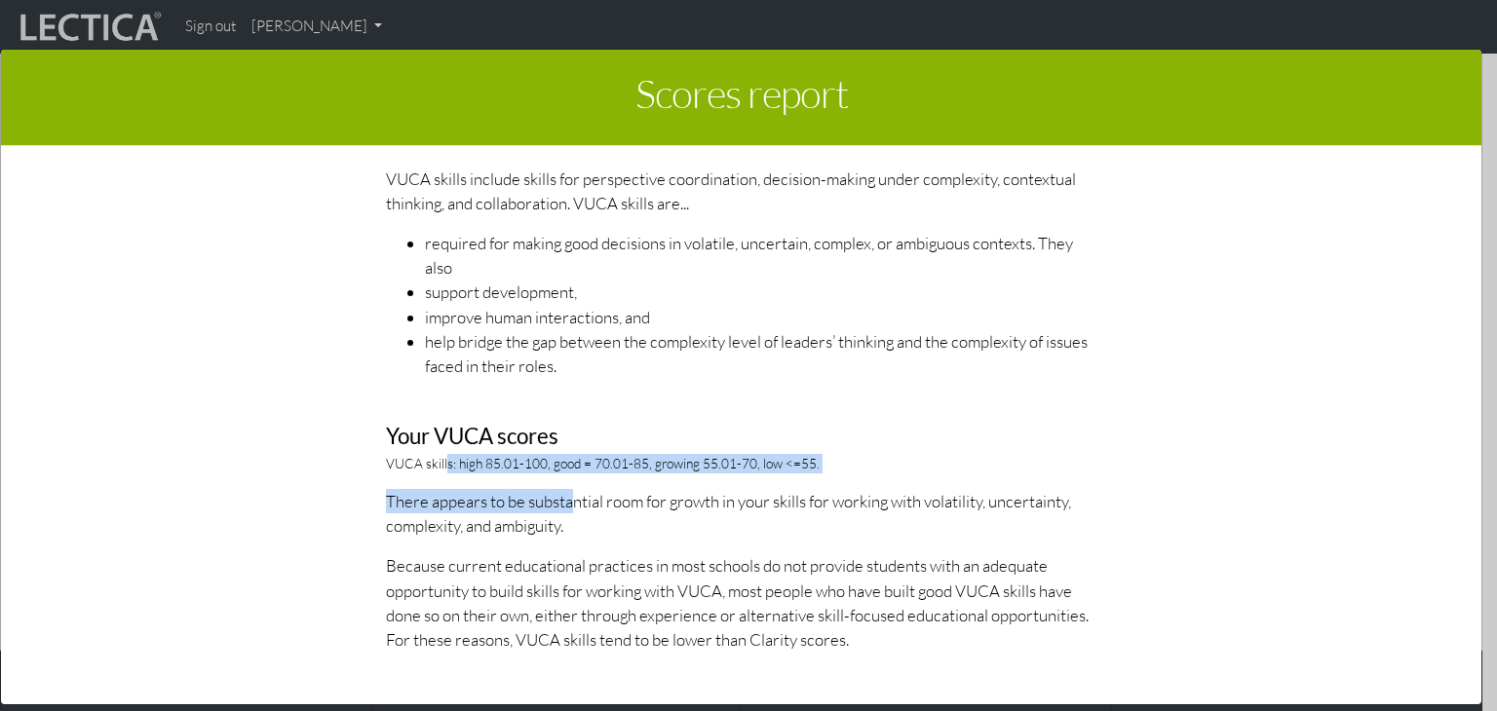
drag, startPoint x: 433, startPoint y: 463, endPoint x: 557, endPoint y: 470, distance: 124.9
click at [557, 470] on div "About VUCA scores VUCA skills include skills for perspective coordination, deci…" at bounding box center [741, 368] width 741 height 598
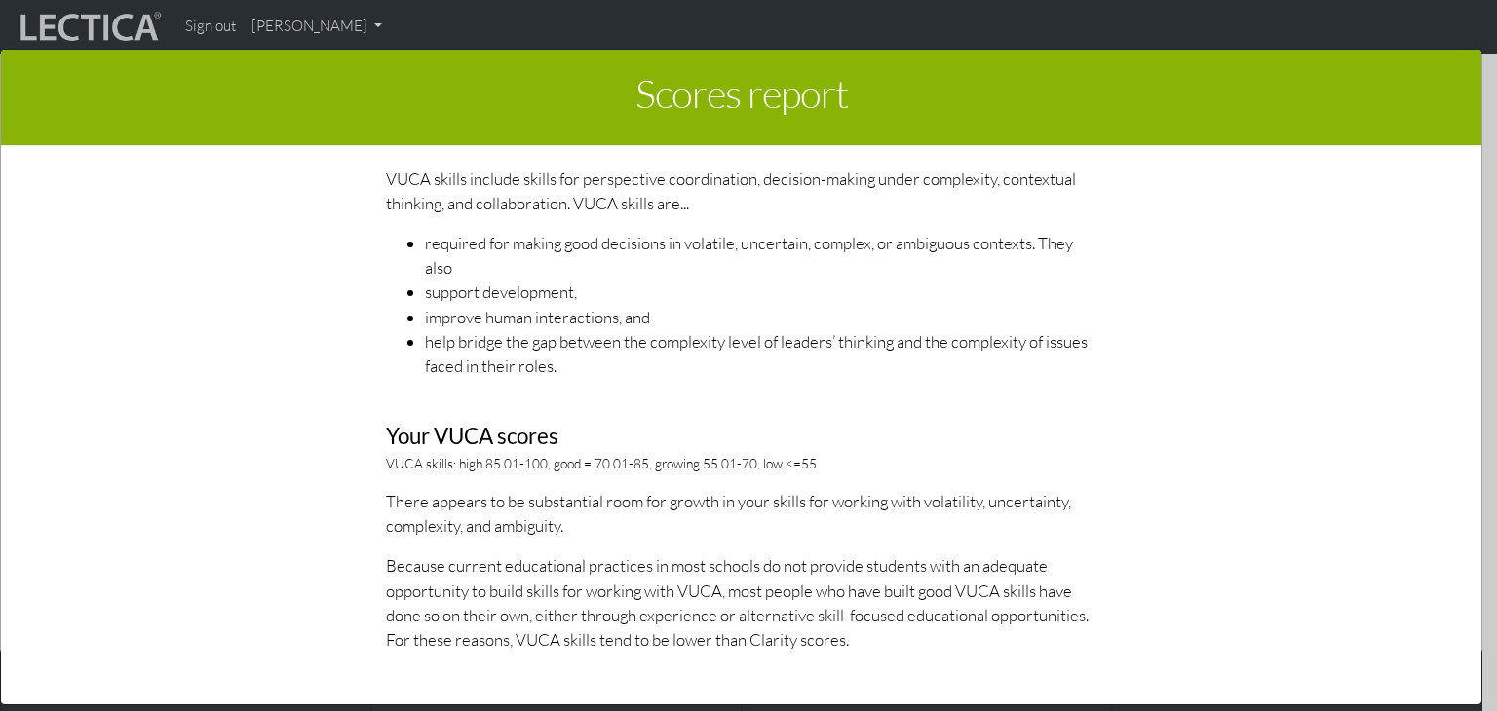
click at [611, 565] on p "Because current educational practices in most schools do not provide students w…" at bounding box center [741, 603] width 711 height 98
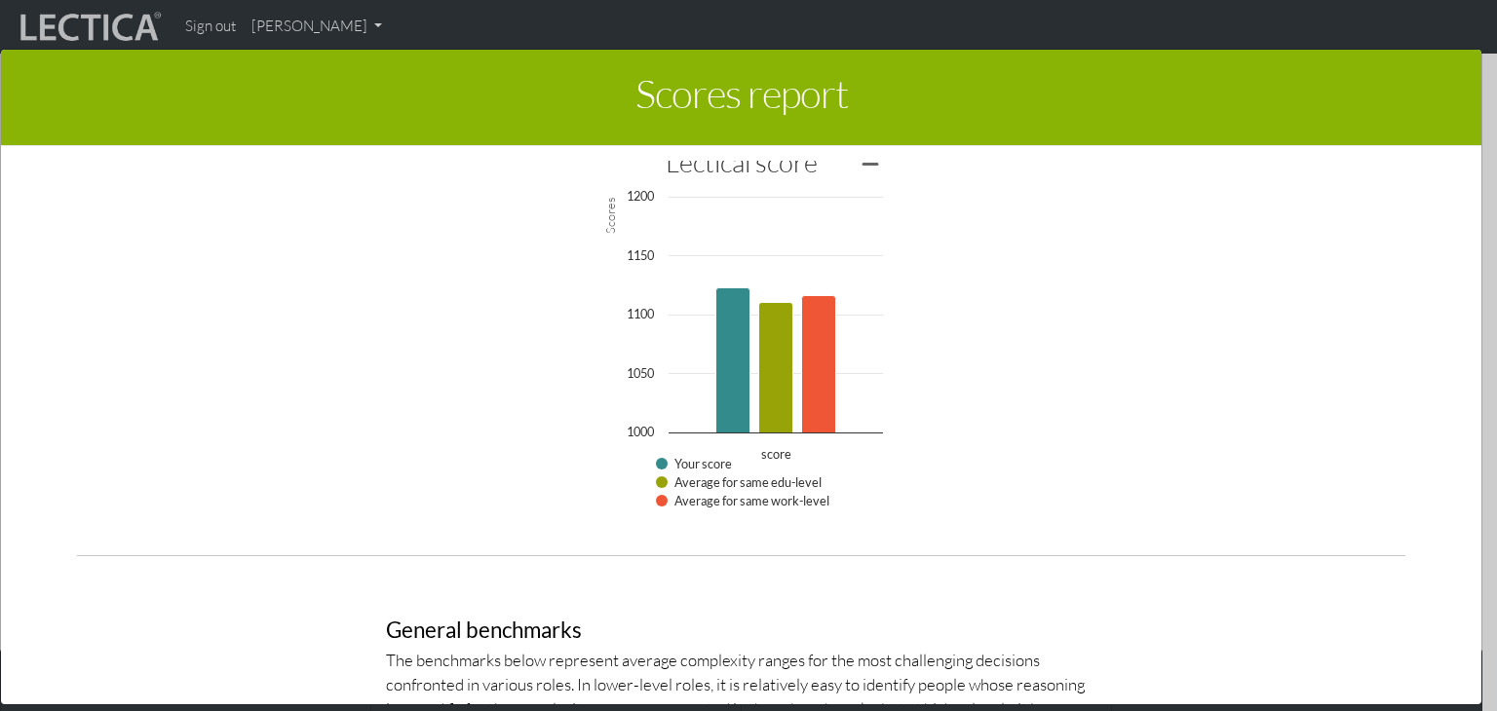
scroll to position [4872, 0]
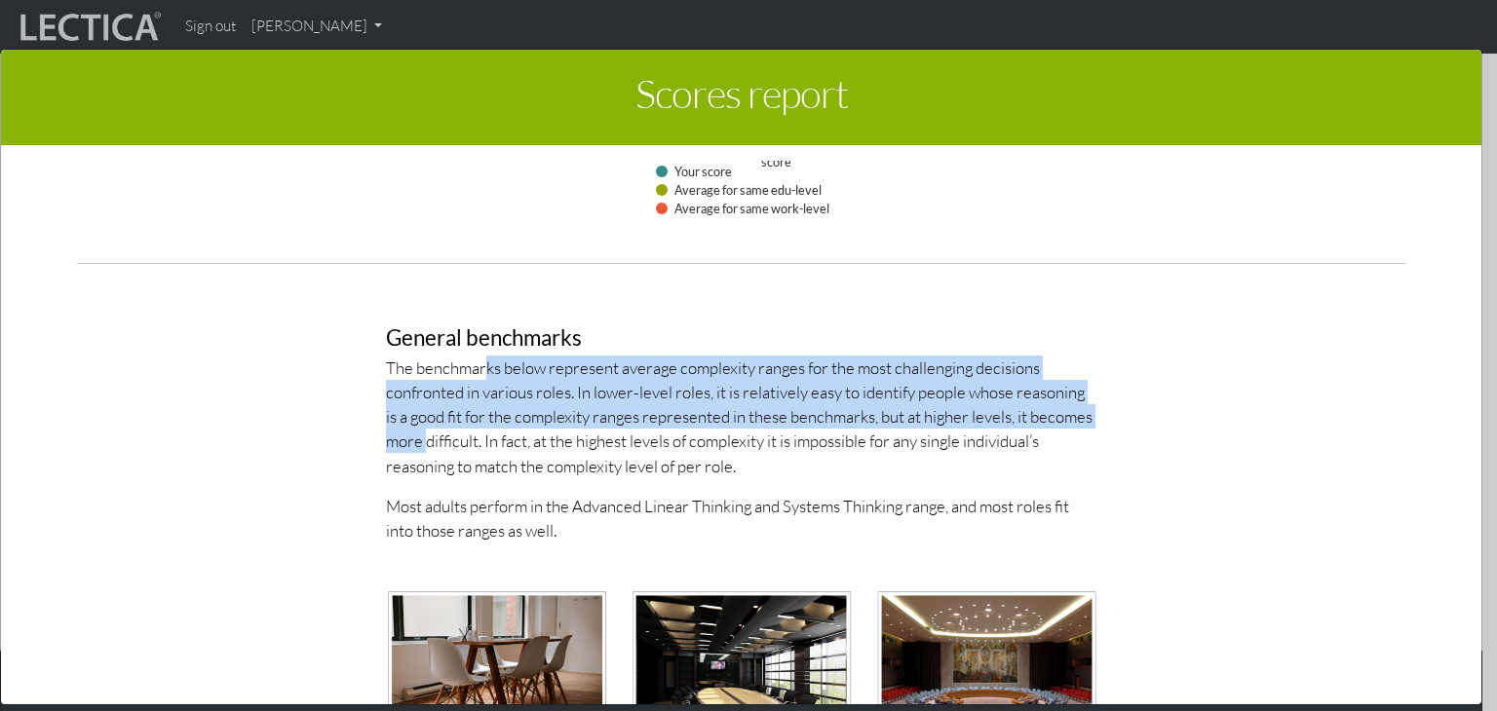
drag, startPoint x: 471, startPoint y: 362, endPoint x: 413, endPoint y: 437, distance: 94.5
click at [413, 437] on p "The benchmarks below represent average complexity ranges for the most challengi…" at bounding box center [741, 417] width 711 height 123
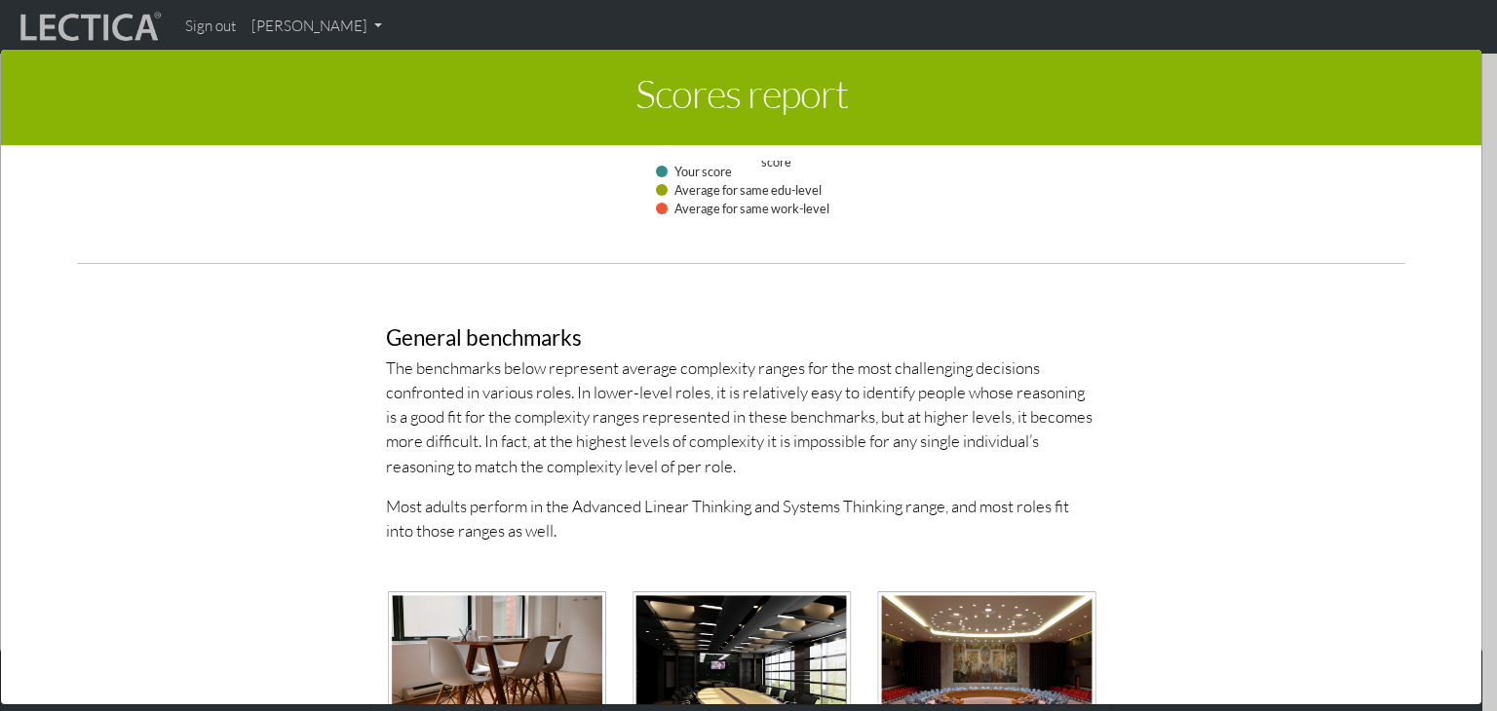
click at [526, 538] on div "General benchmarks The benchmarks below represent average complexity ranges for…" at bounding box center [741, 582] width 741 height 605
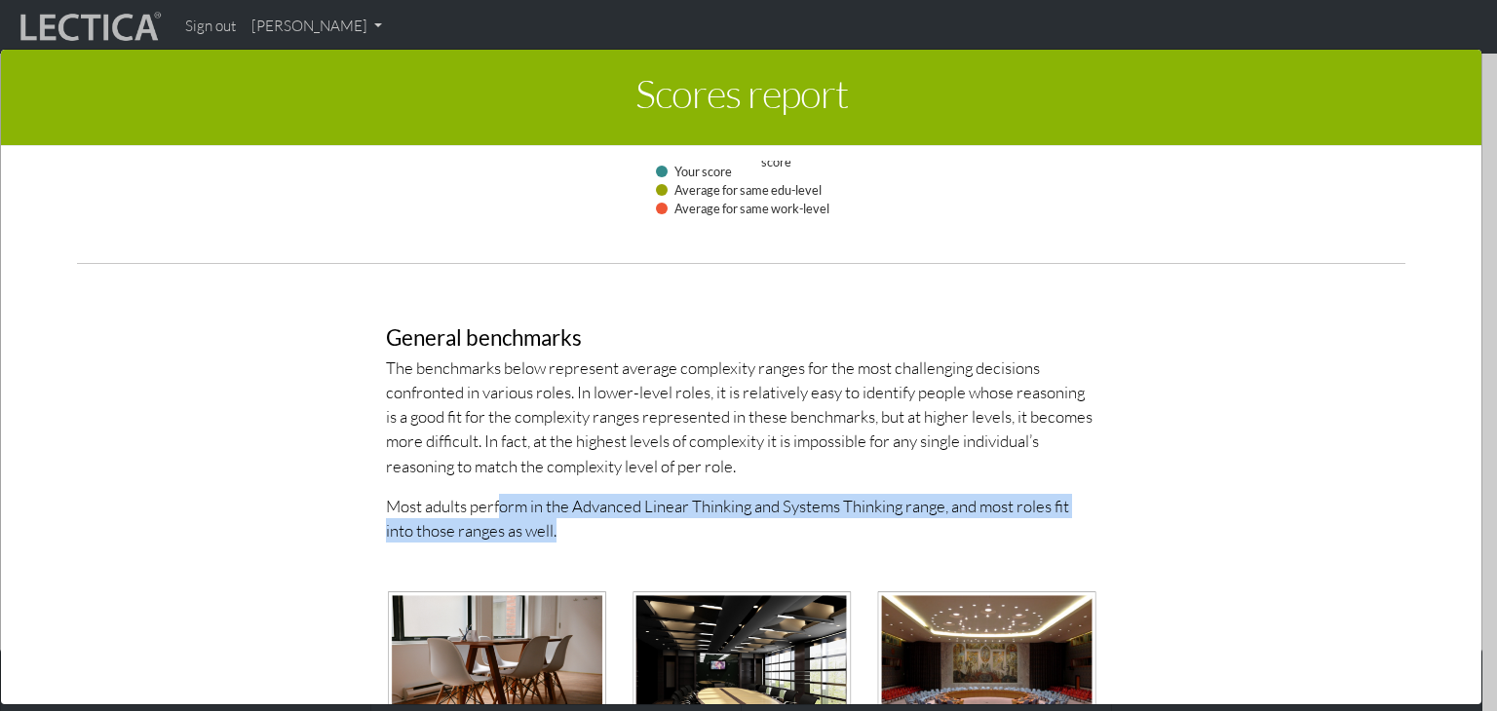
drag, startPoint x: 488, startPoint y: 508, endPoint x: 554, endPoint y: 512, distance: 65.4
click at [554, 512] on p "Most adults perform in the Advanced Linear Thinking and Systems Thinking range,…" at bounding box center [741, 518] width 711 height 49
click at [569, 535] on p "Most adults perform in the Advanced Linear Thinking and Systems Thinking range,…" at bounding box center [741, 518] width 711 height 49
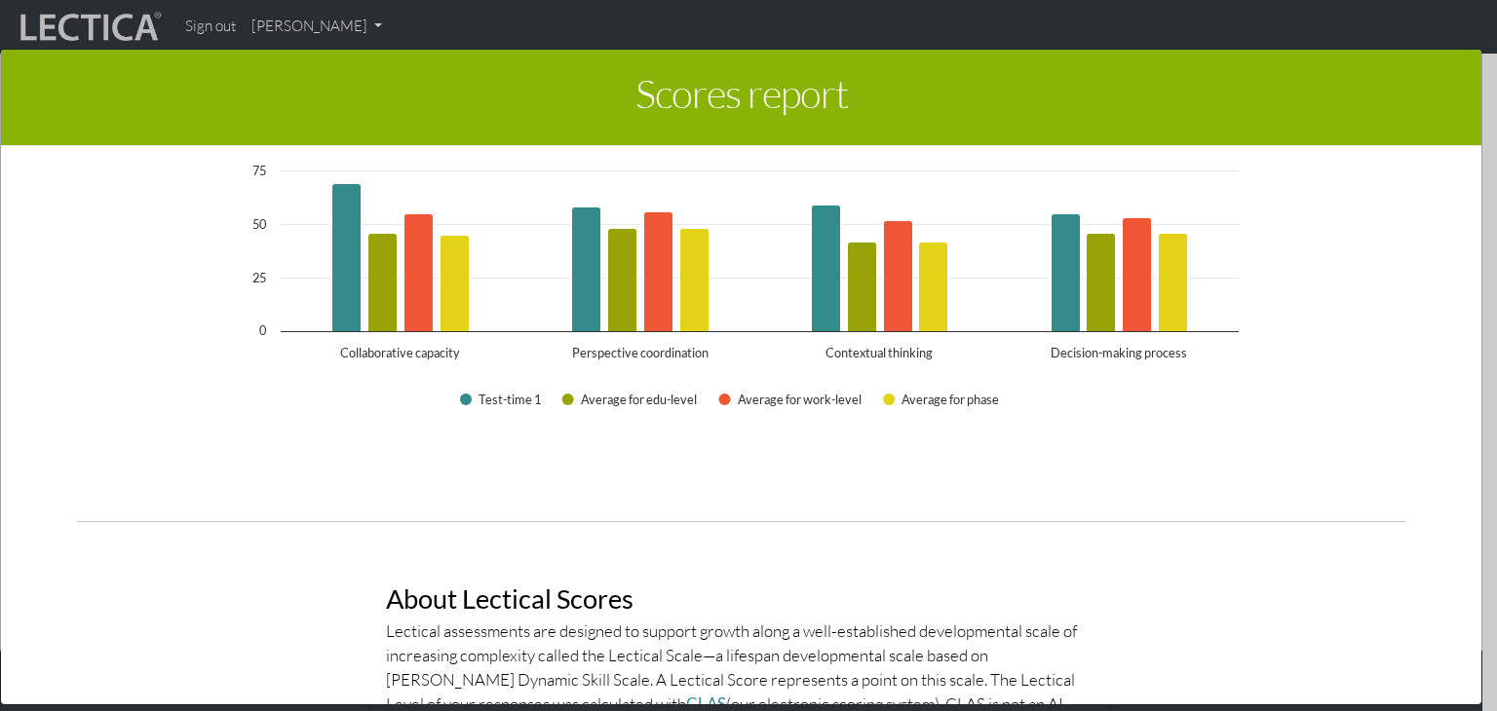
scroll to position [2826, 0]
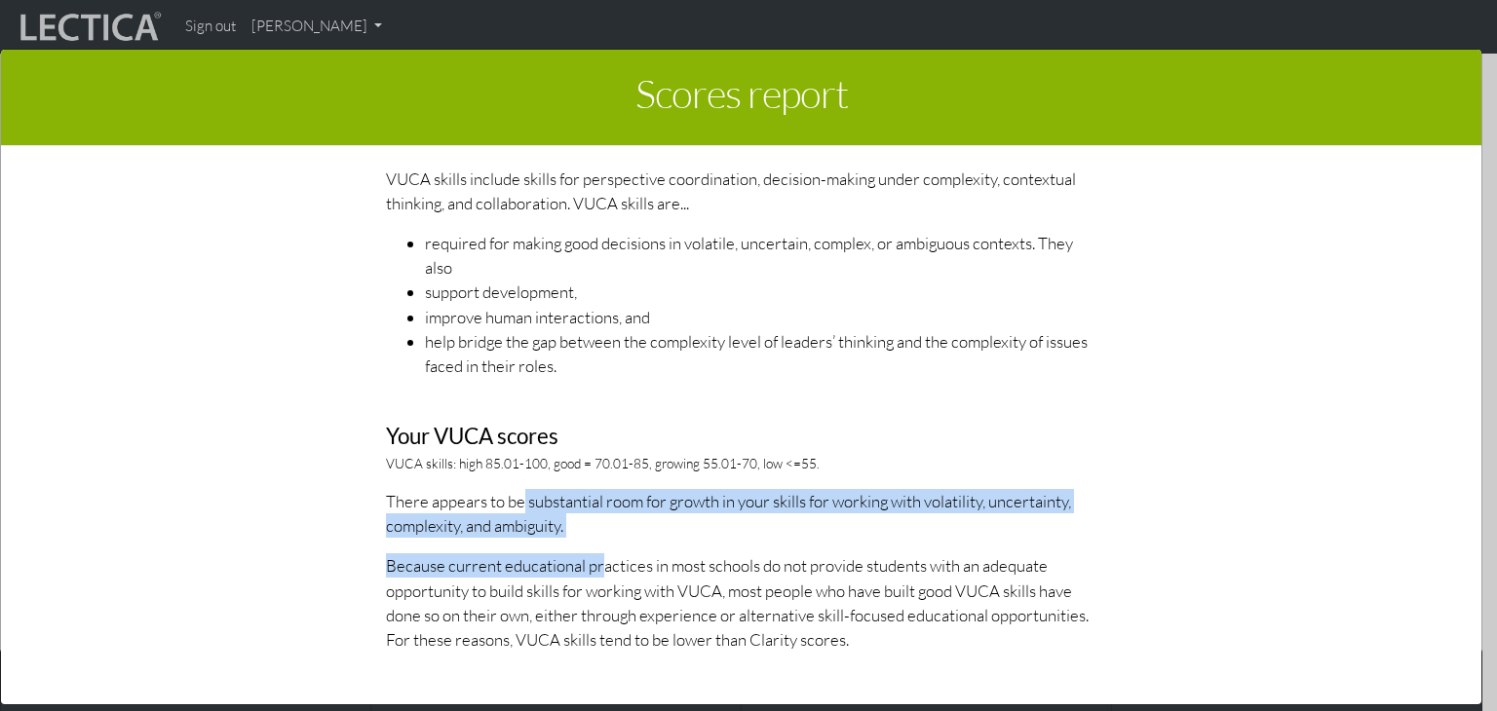
drag, startPoint x: 508, startPoint y: 507, endPoint x: 588, endPoint y: 535, distance: 84.8
click at [588, 535] on div "About VUCA scores VUCA skills include skills for perspective coordination, deci…" at bounding box center [741, 368] width 741 height 598
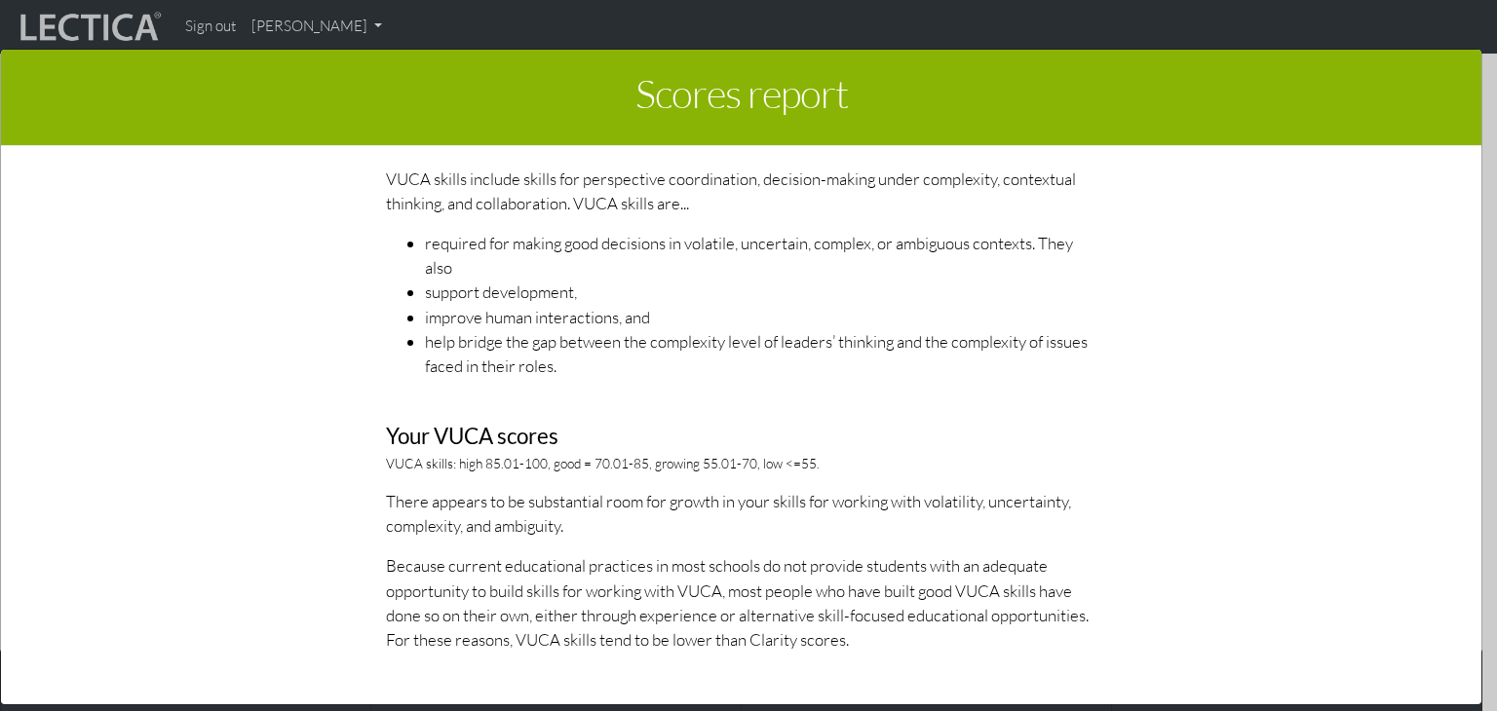
click at [667, 621] on p "Because current educational practices in most schools do not provide students w…" at bounding box center [741, 603] width 711 height 98
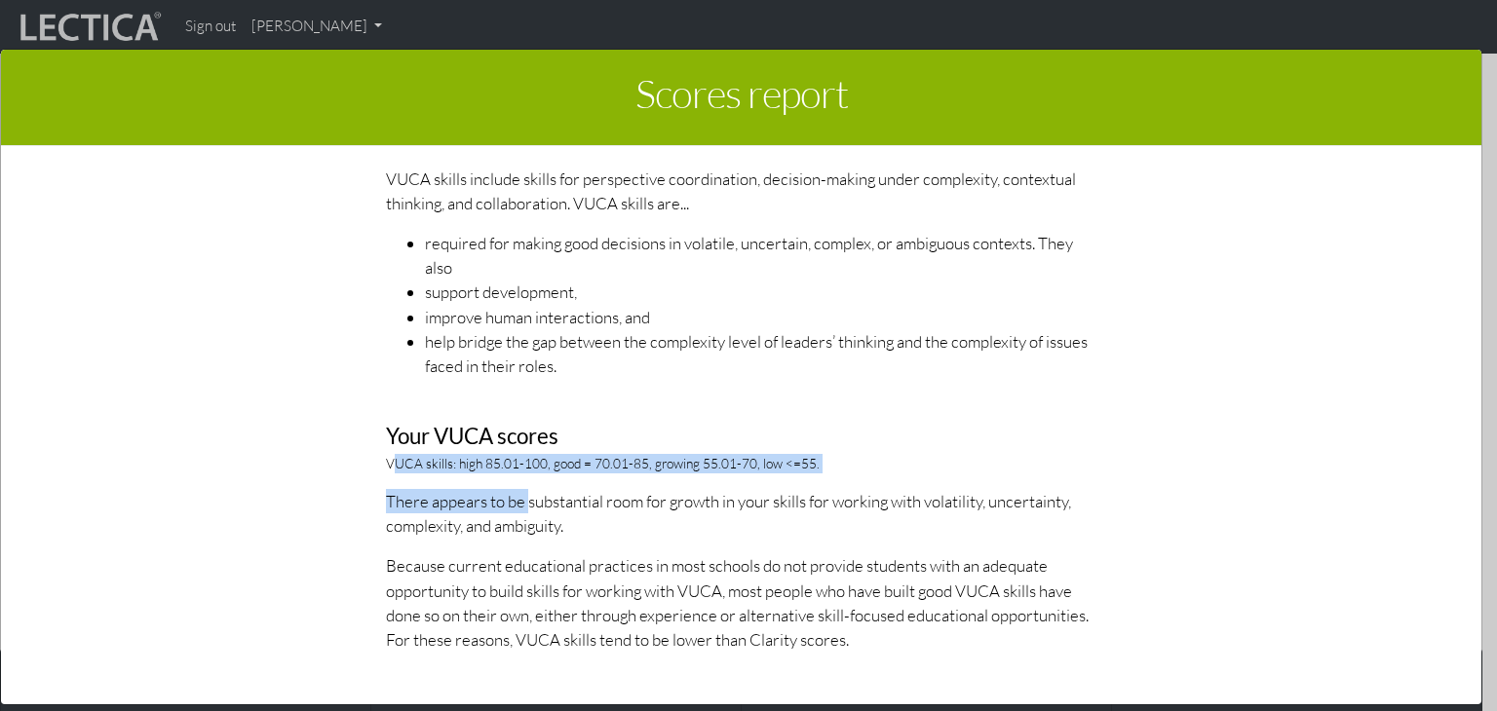
drag, startPoint x: 380, startPoint y: 456, endPoint x: 515, endPoint y: 483, distance: 137.2
click at [515, 482] on div "About VUCA scores VUCA skills include skills for perspective coordination, deci…" at bounding box center [741, 368] width 741 height 598
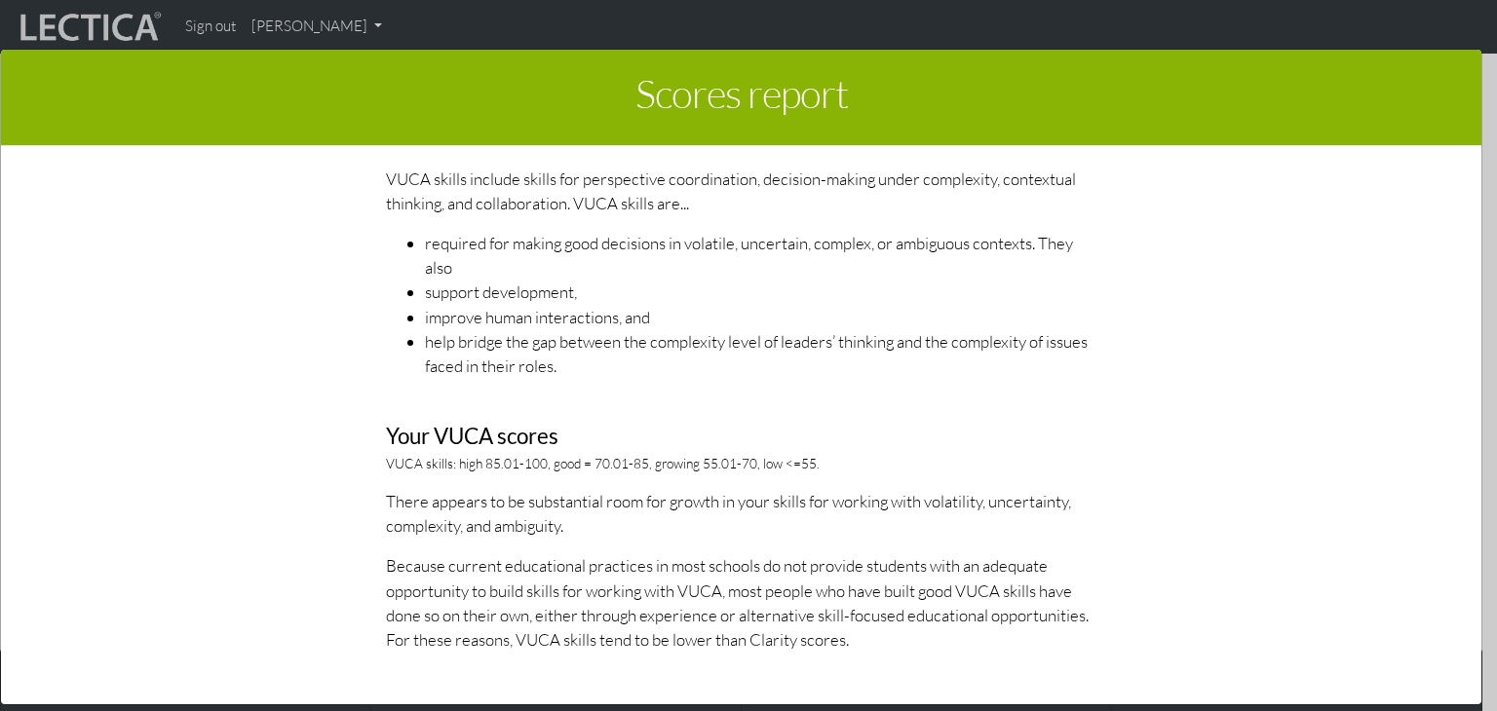
click at [604, 606] on p "Because current educational practices in most schools do not provide students w…" at bounding box center [741, 603] width 711 height 98
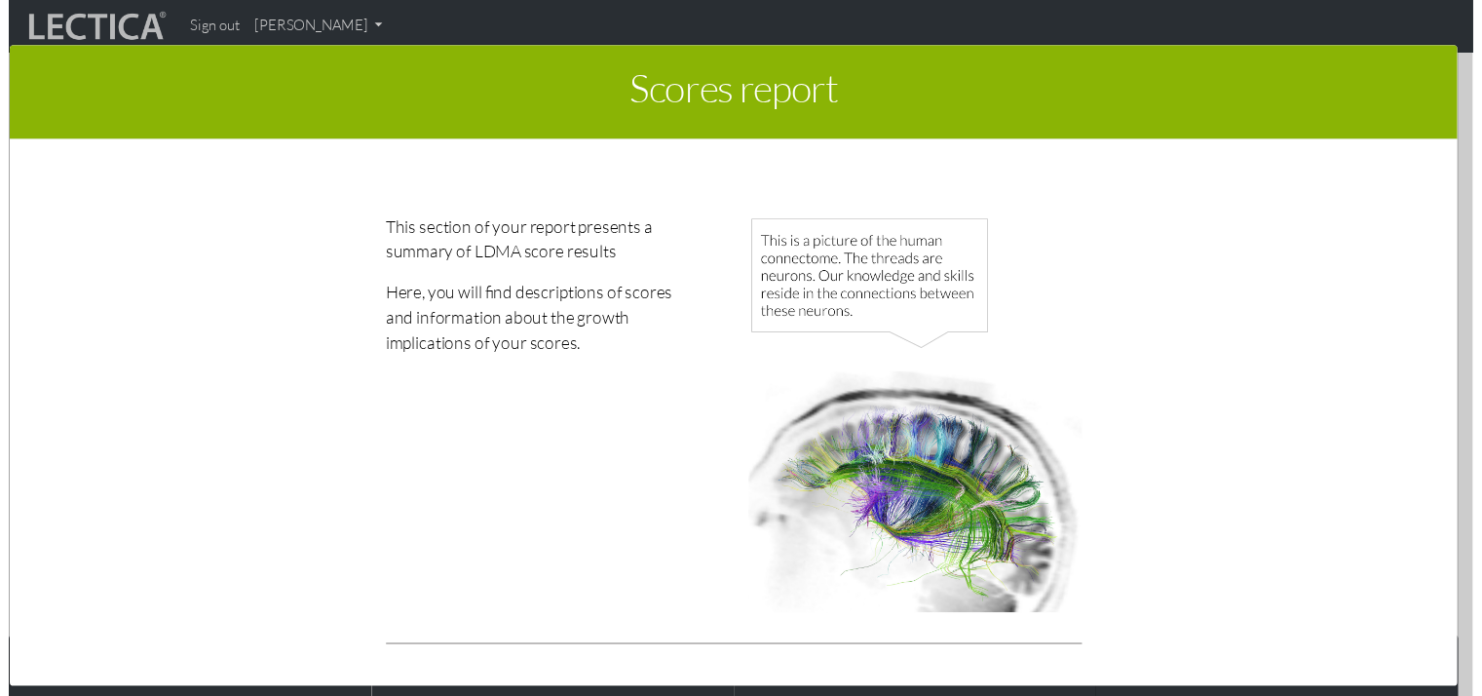
scroll to position [0, 0]
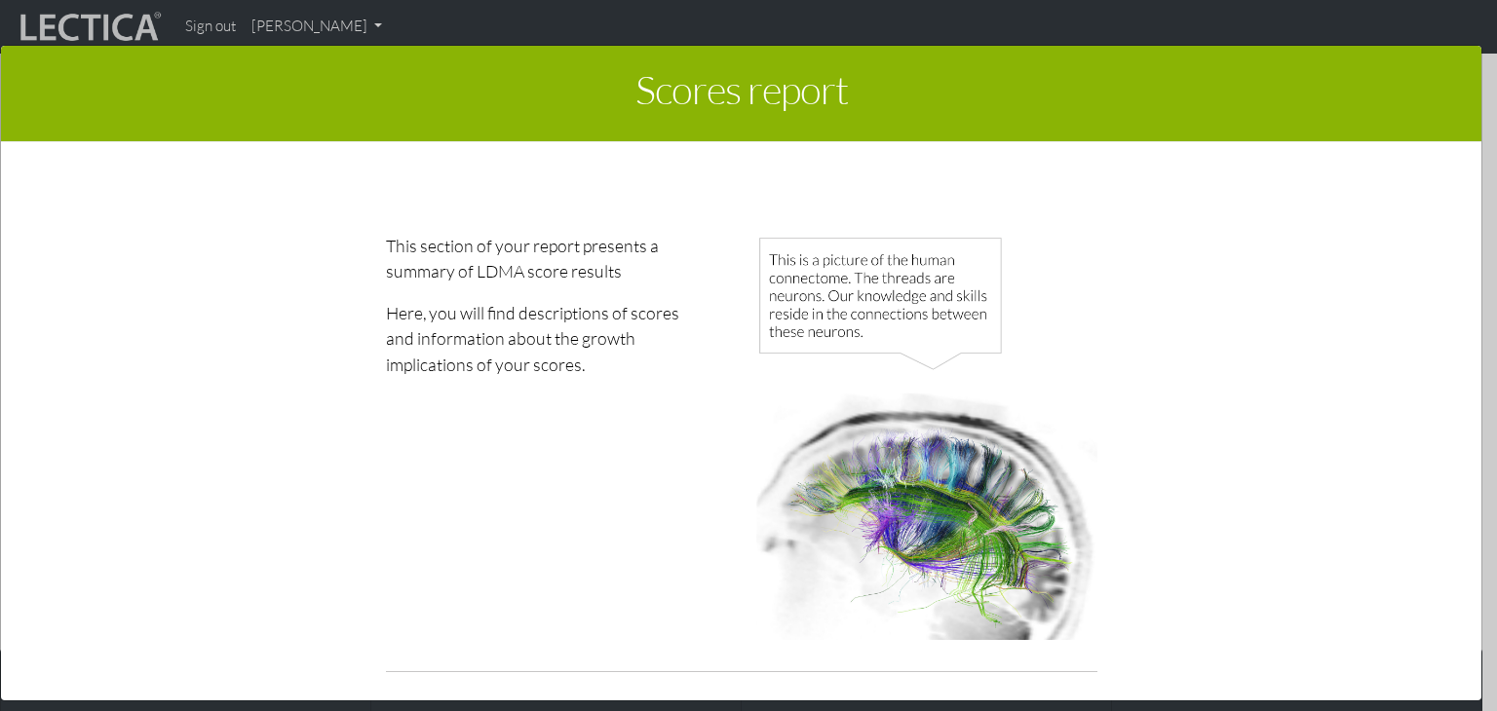
click at [357, 28] on div "Scores report × This section of your report presents a summary of LDMA score re…" at bounding box center [748, 374] width 1497 height 711
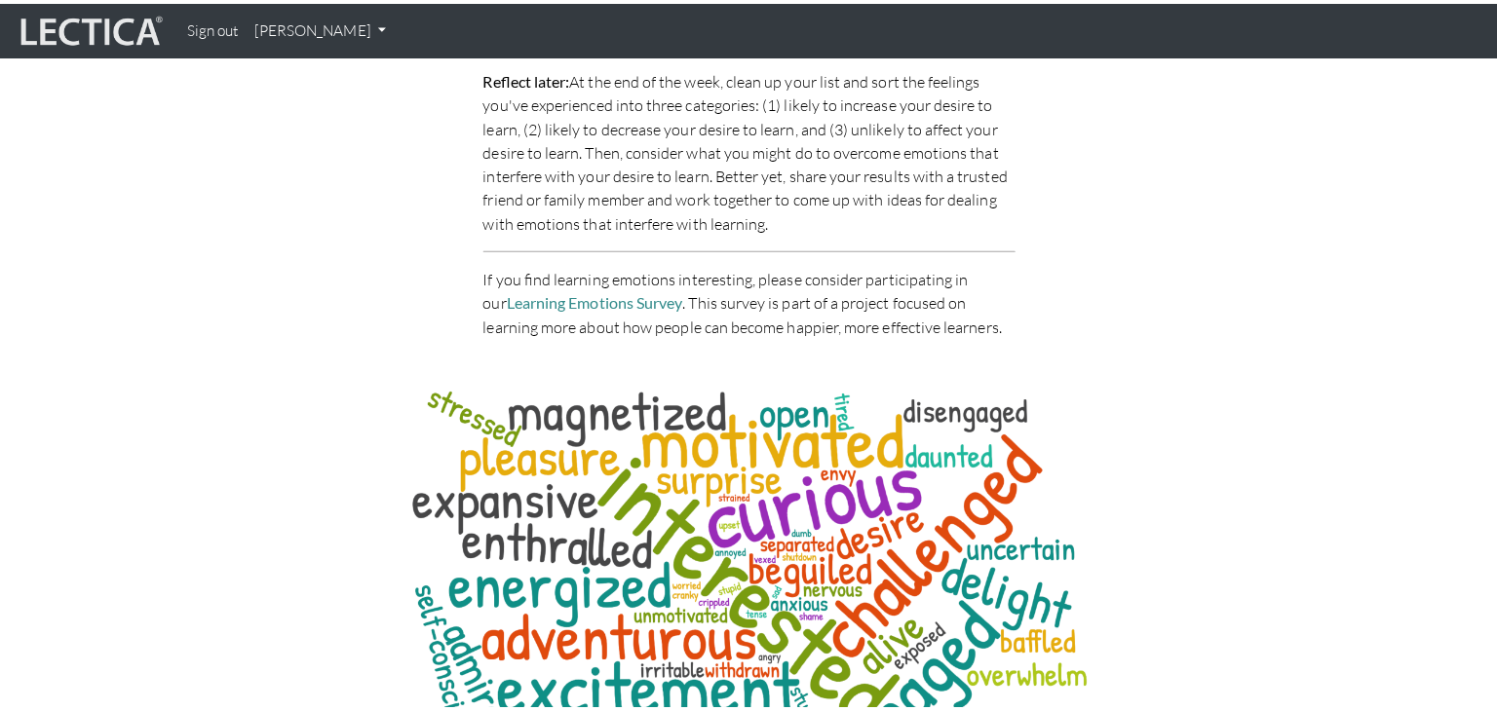
scroll to position [7601, 0]
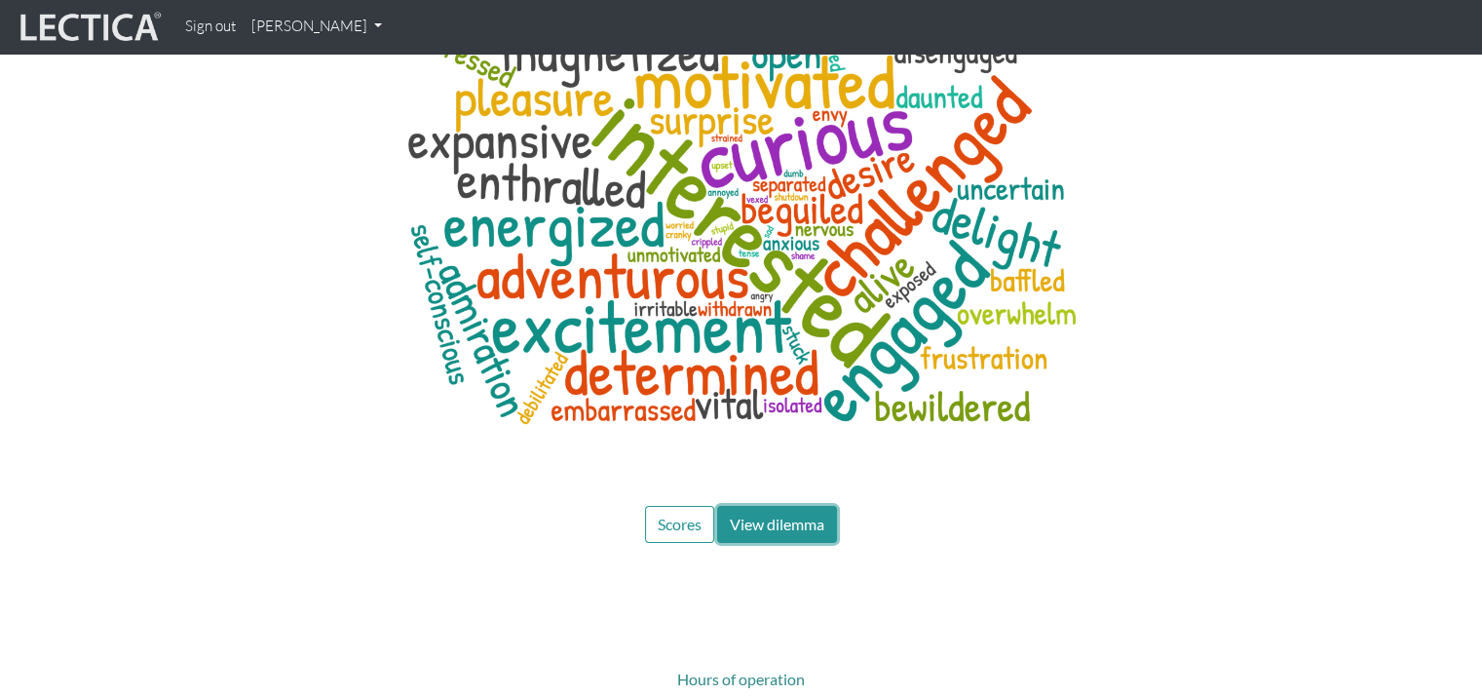
click at [803, 515] on span "View dilemma" at bounding box center [777, 524] width 95 height 19
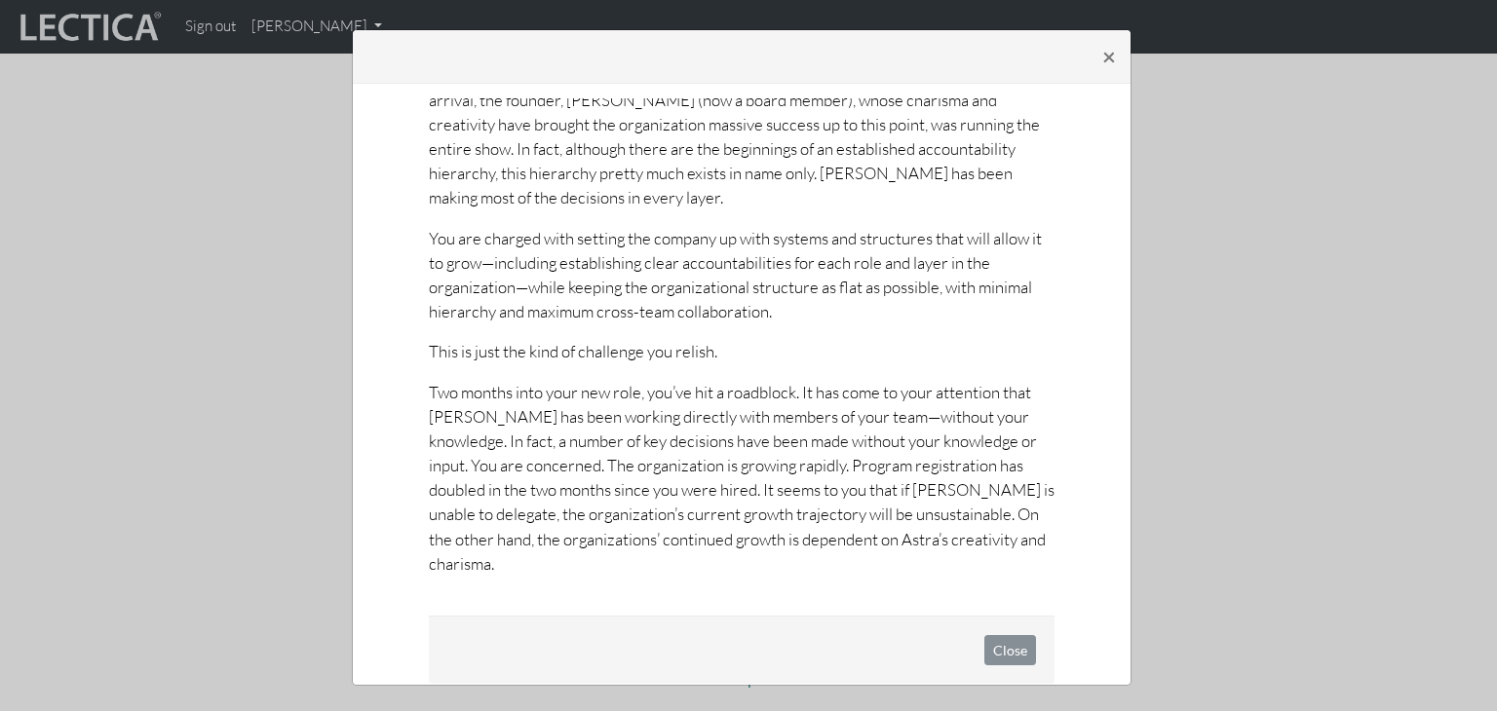
scroll to position [135, 0]
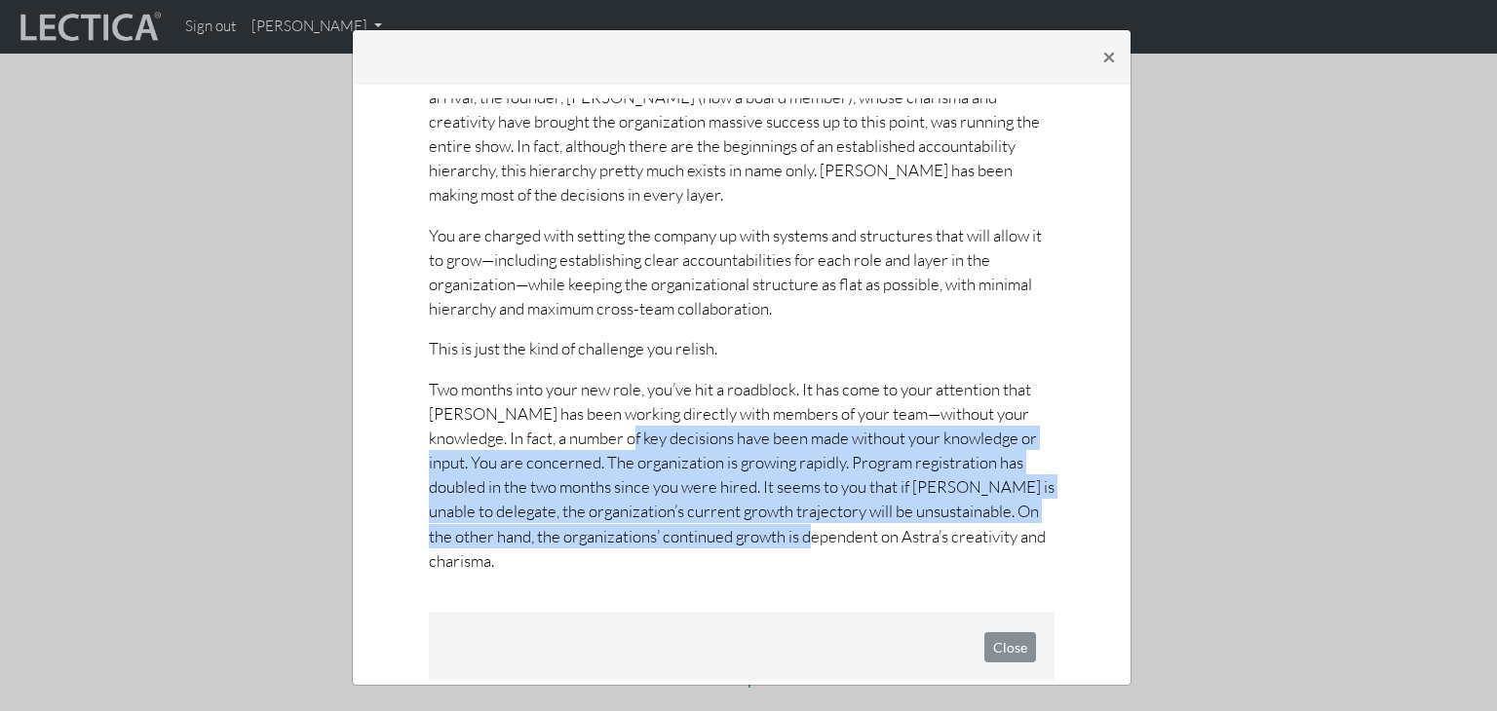
drag, startPoint x: 643, startPoint y: 452, endPoint x: 809, endPoint y: 525, distance: 181.1
click at [816, 525] on p "Two months into your new role, you’ve hit a roadblock. It has come to your atte…" at bounding box center [742, 475] width 626 height 197
click at [589, 529] on p "Two months into your new role, you’ve hit a roadblock. It has come to your atte…" at bounding box center [742, 475] width 626 height 197
click at [745, 487] on p "Two months into your new role, you’ve hit a roadblock. It has come to your atte…" at bounding box center [742, 475] width 626 height 197
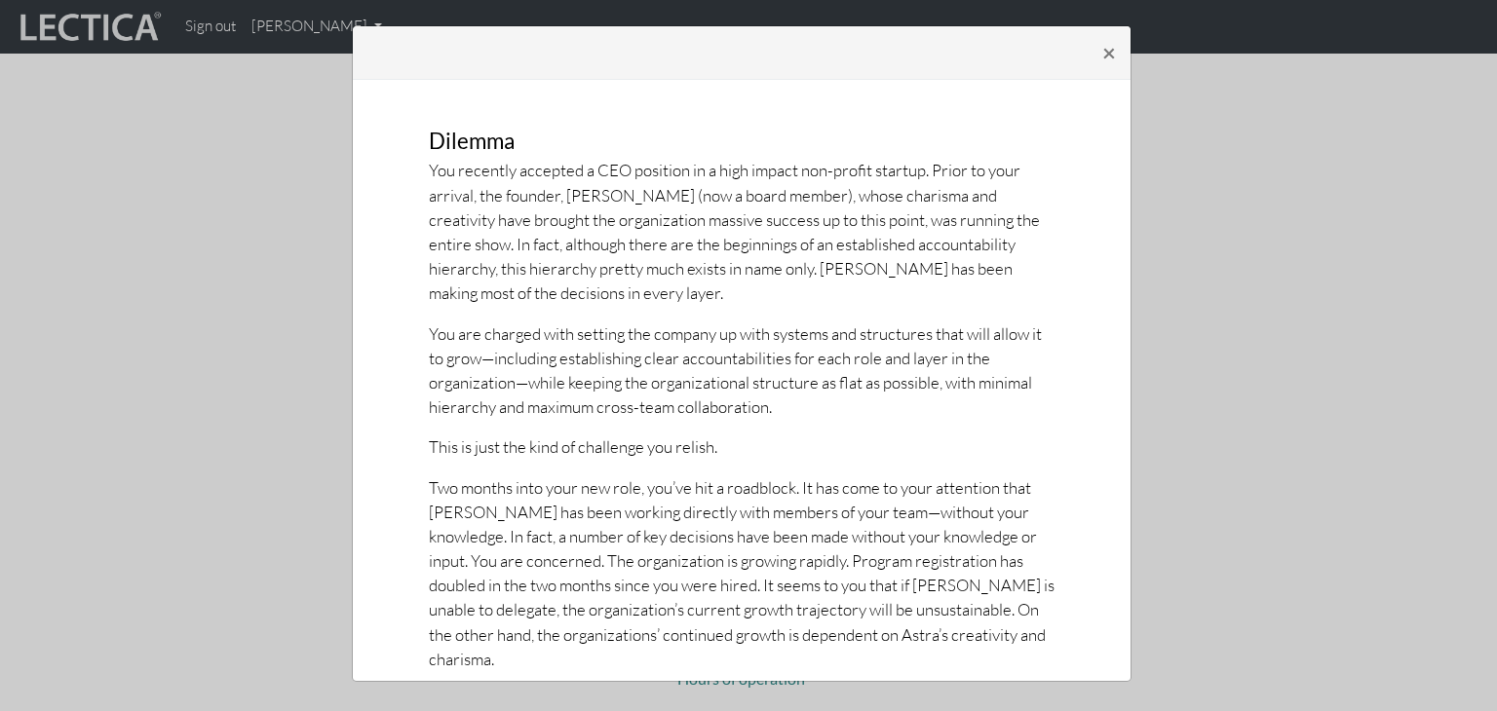
scroll to position [0, 0]
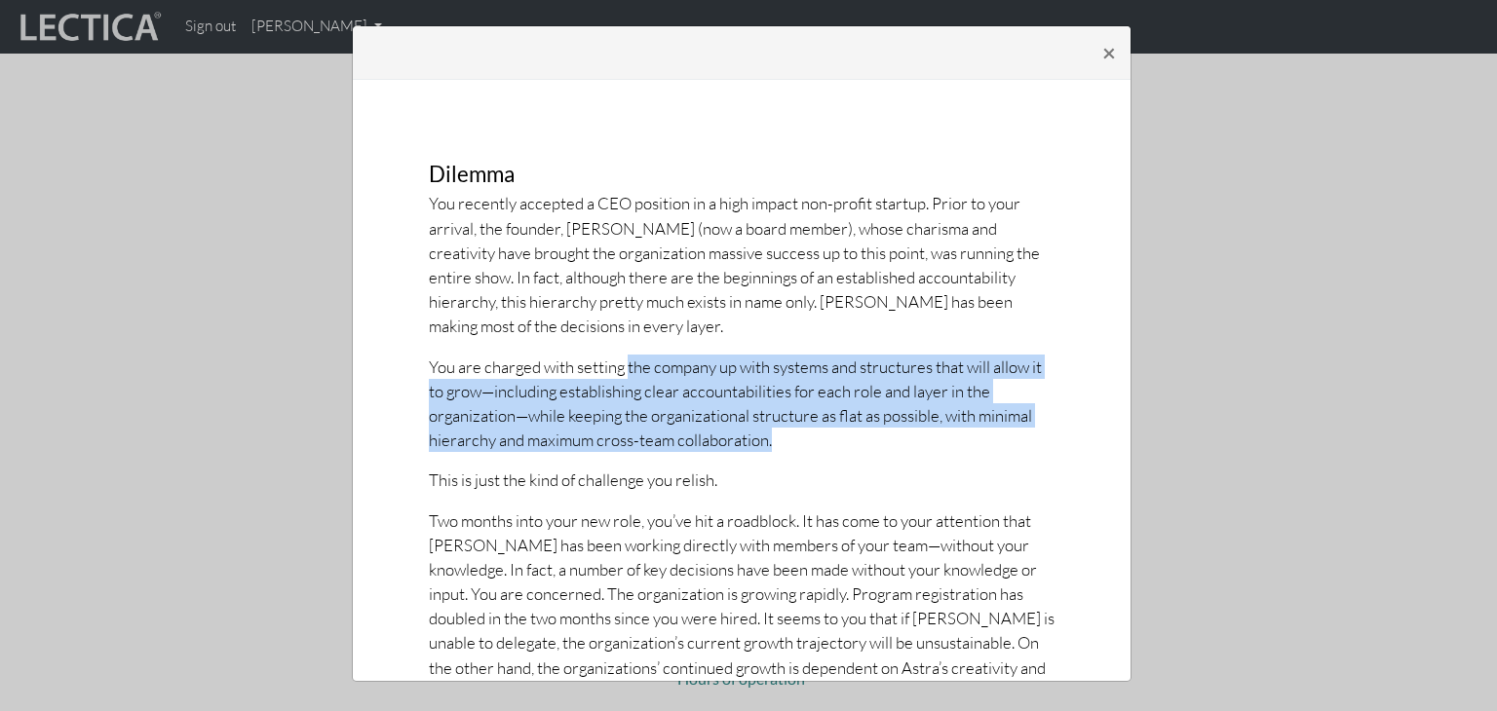
drag, startPoint x: 622, startPoint y: 367, endPoint x: 793, endPoint y: 434, distance: 183.9
click at [793, 434] on p "You are charged with setting the company up with systems and structures that wi…" at bounding box center [742, 404] width 626 height 98
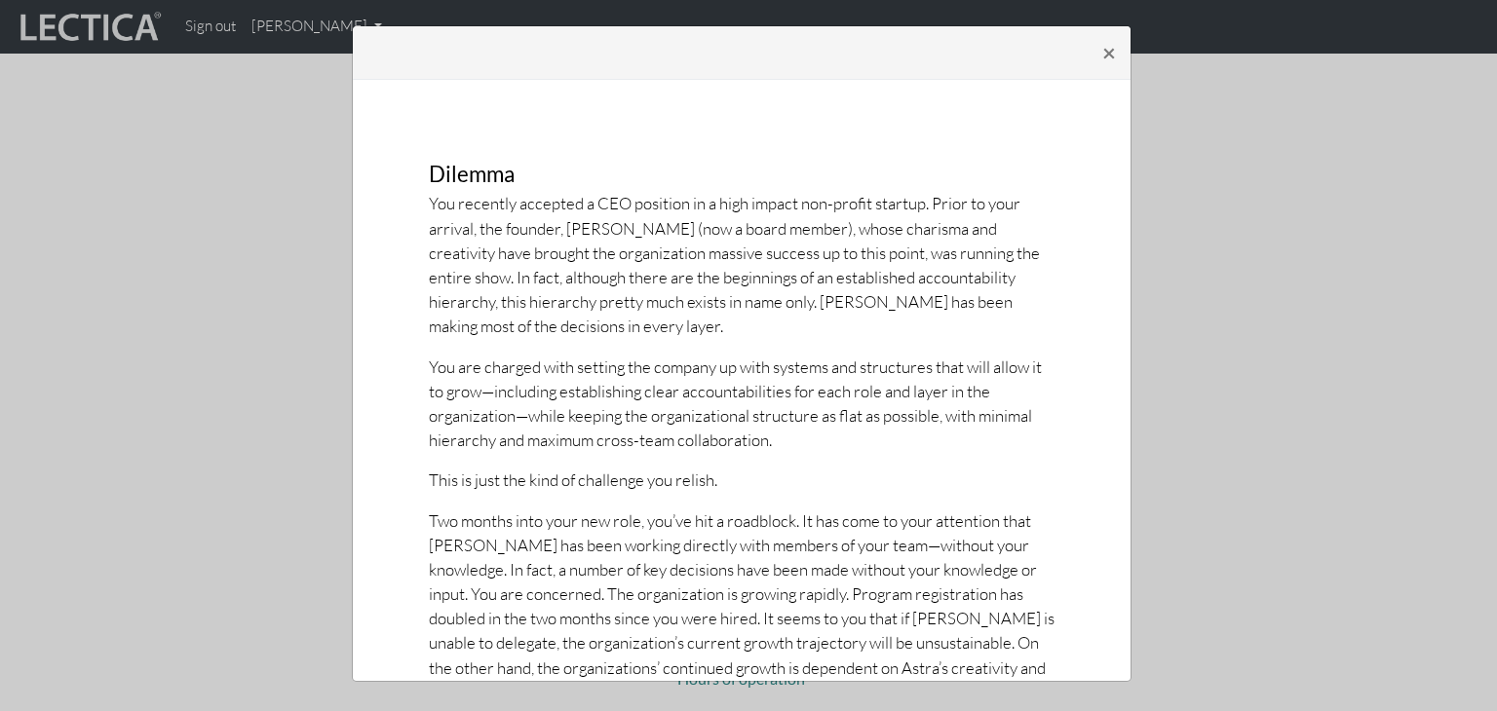
click at [764, 507] on div "You recently accepted a CEO position in a high impact non-profit startup. Prior…" at bounding box center [742, 448] width 626 height 514
drag, startPoint x: 472, startPoint y: 477, endPoint x: 581, endPoint y: 520, distance: 117.6
click at [581, 520] on div "You recently accepted a CEO position in a high impact non-profit startup. Prior…" at bounding box center [742, 448] width 626 height 514
click at [613, 553] on p "Two months into your new role, you’ve hit a roadblock. It has come to your atte…" at bounding box center [742, 607] width 626 height 197
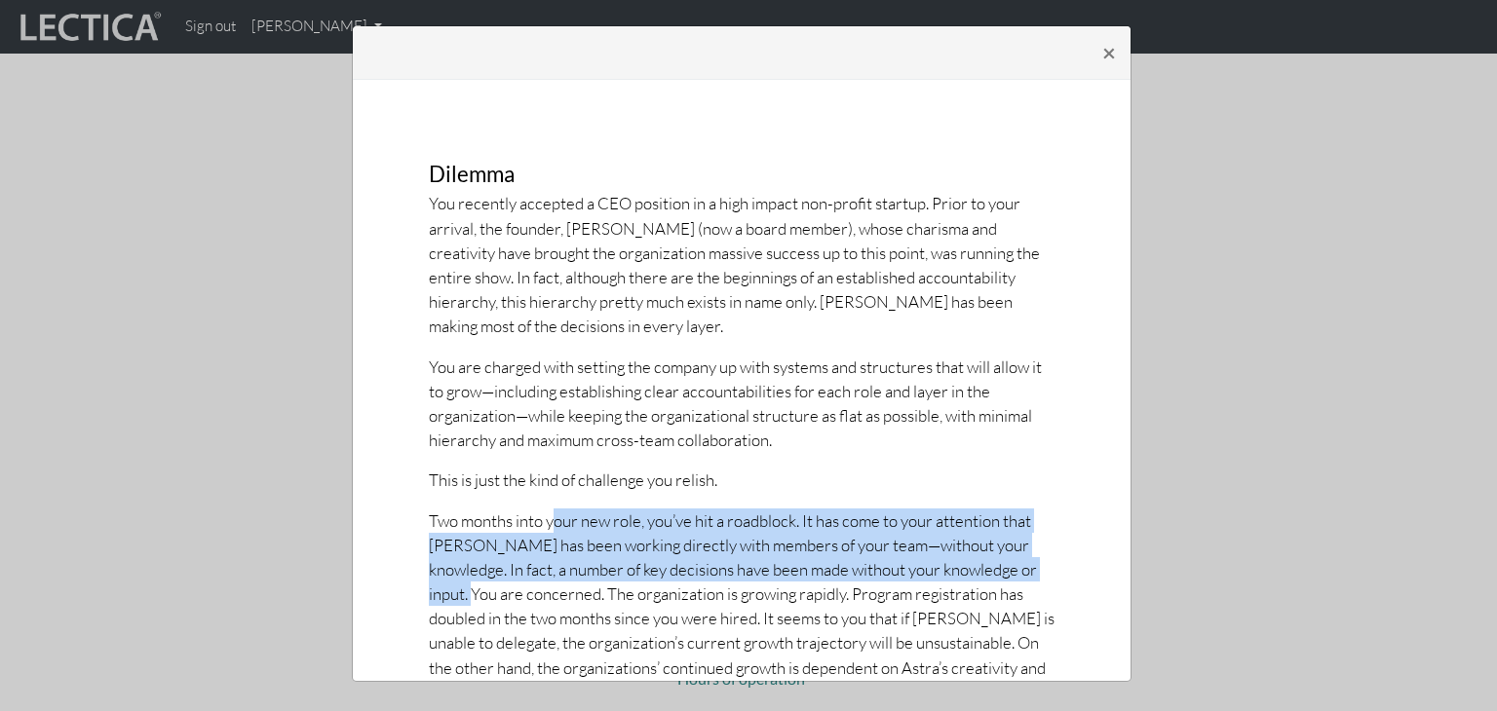
drag, startPoint x: 543, startPoint y: 523, endPoint x: 444, endPoint y: 587, distance: 117.0
click at [444, 587] on p "Two months into your new role, you’ve hit a roadblock. It has come to your atte…" at bounding box center [742, 607] width 626 height 197
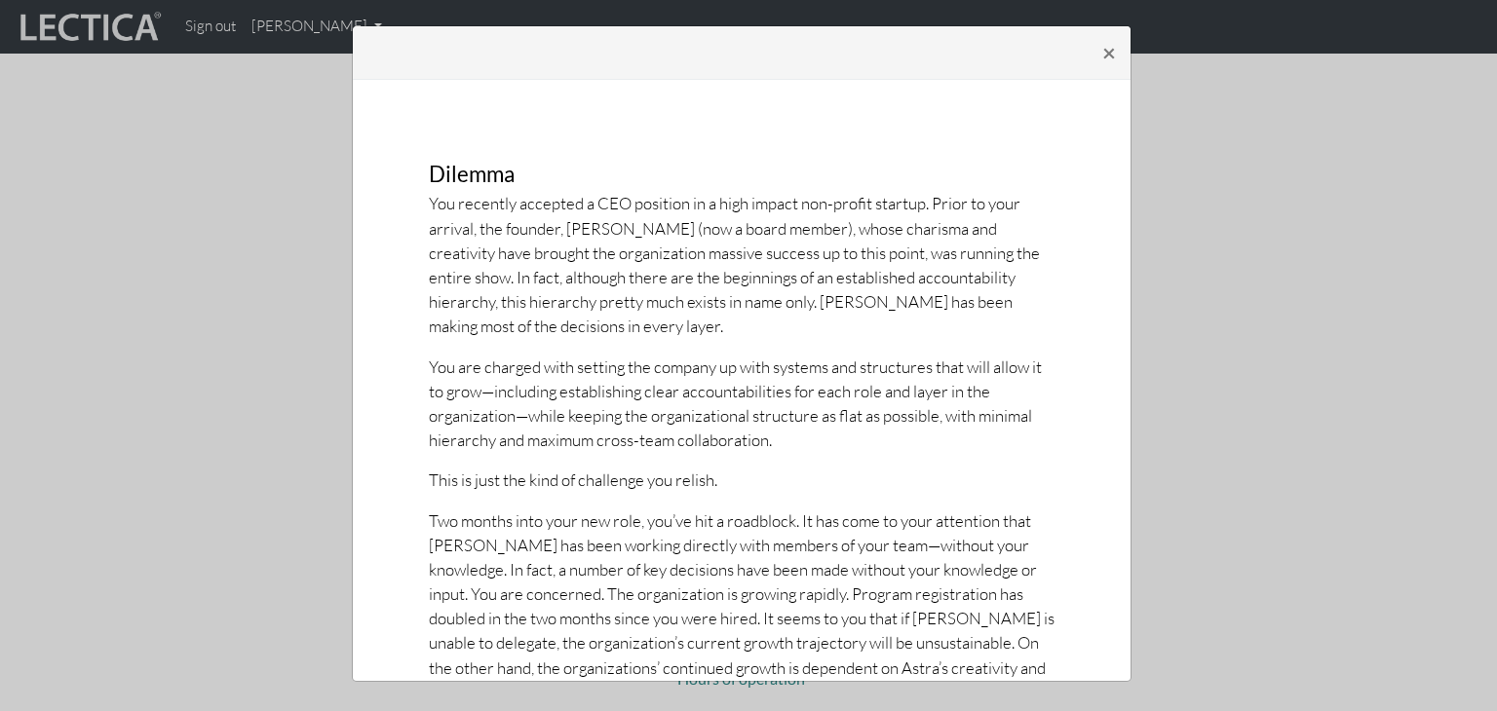
click at [480, 605] on p "Two months into your new role, you’ve hit a roadblock. It has come to your atte…" at bounding box center [742, 607] width 626 height 197
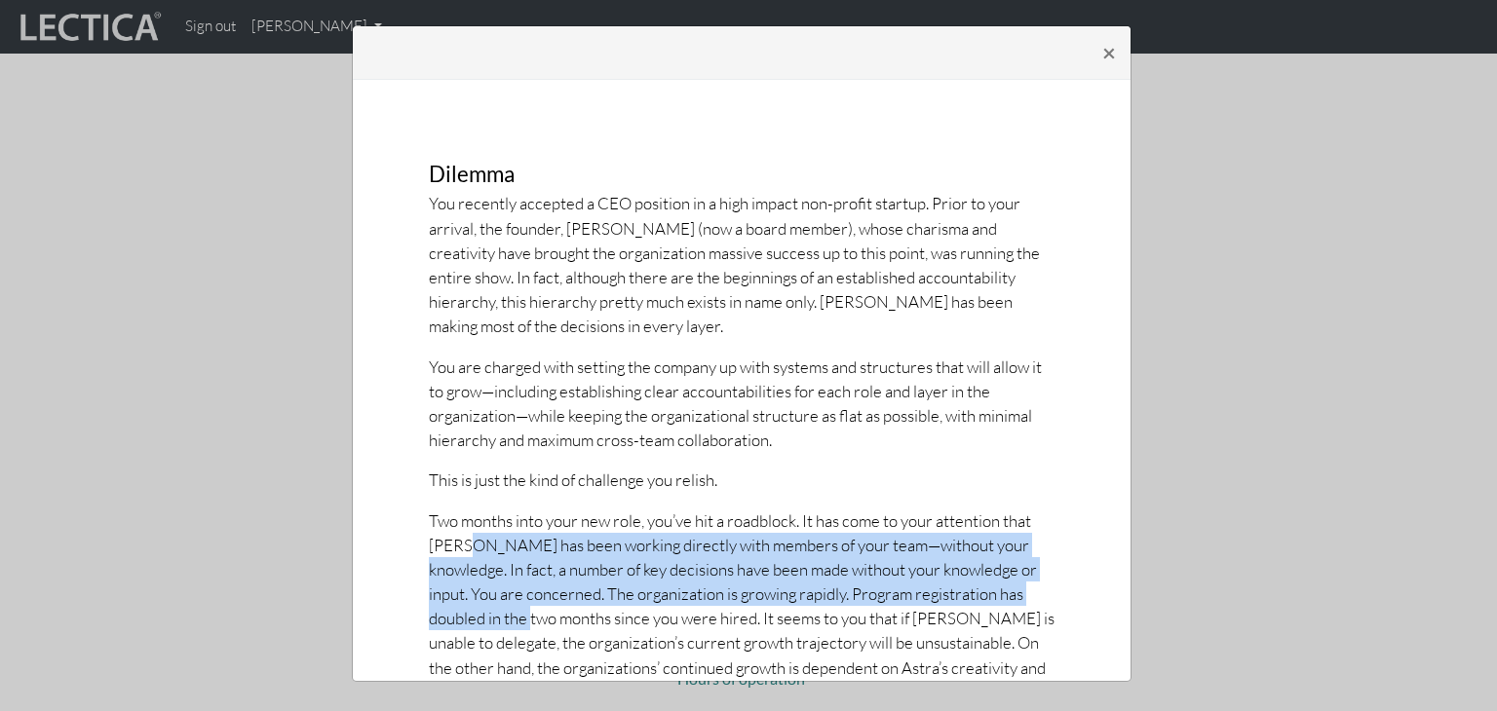
scroll to position [97, 0]
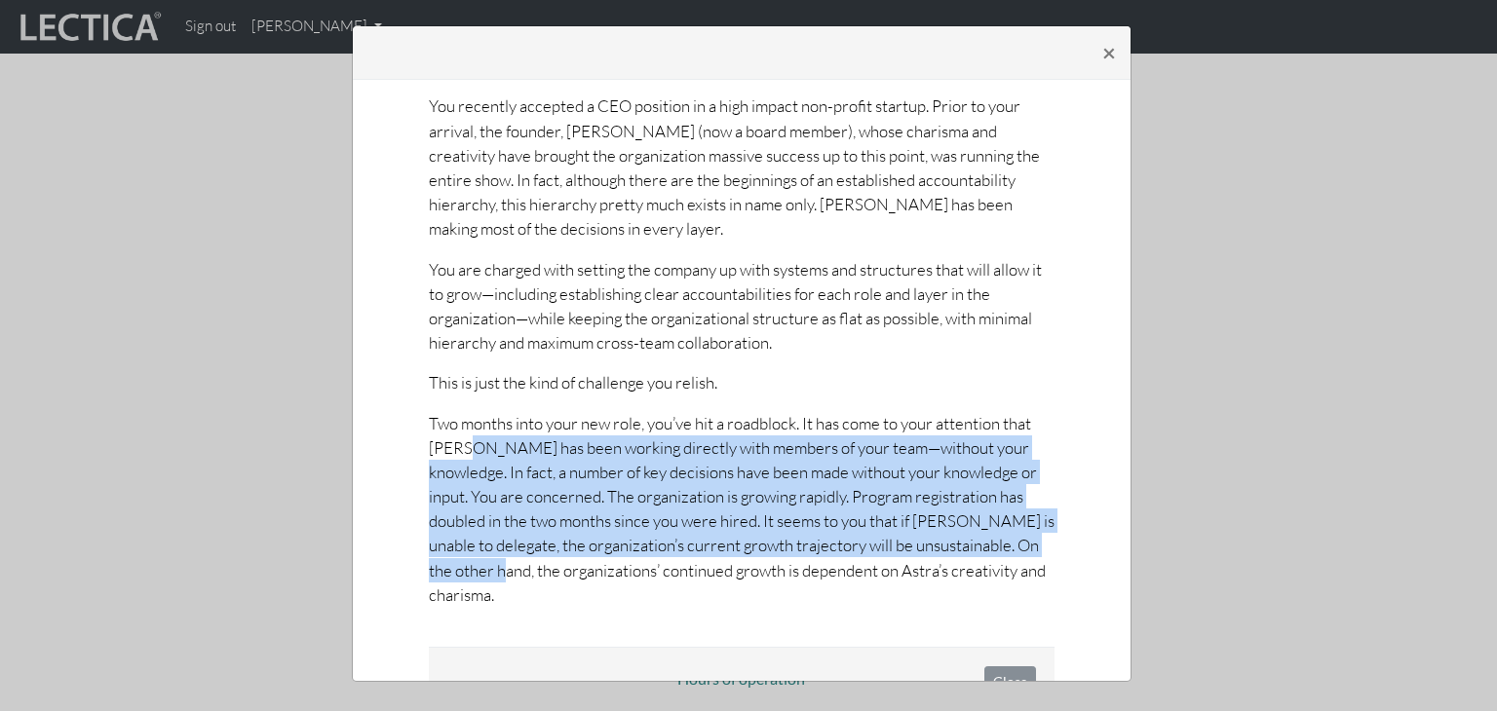
drag, startPoint x: 456, startPoint y: 535, endPoint x: 499, endPoint y: 574, distance: 57.9
click at [499, 574] on p "Two months into your new role, you’ve hit a roadblock. It has come to your atte…" at bounding box center [742, 509] width 626 height 197
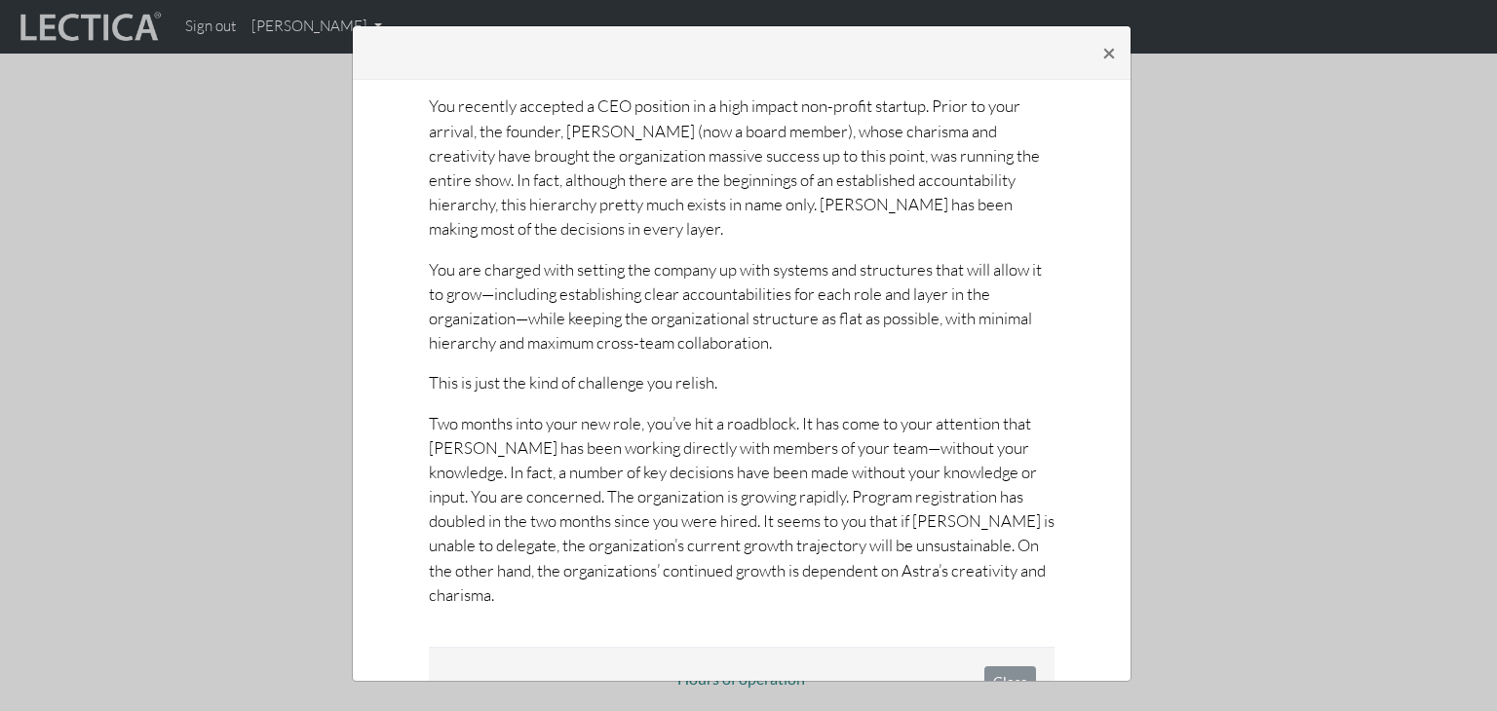
click at [640, 571] on p "Two months into your new role, you’ve hit a roadblock. It has come to your atte…" at bounding box center [742, 509] width 626 height 197
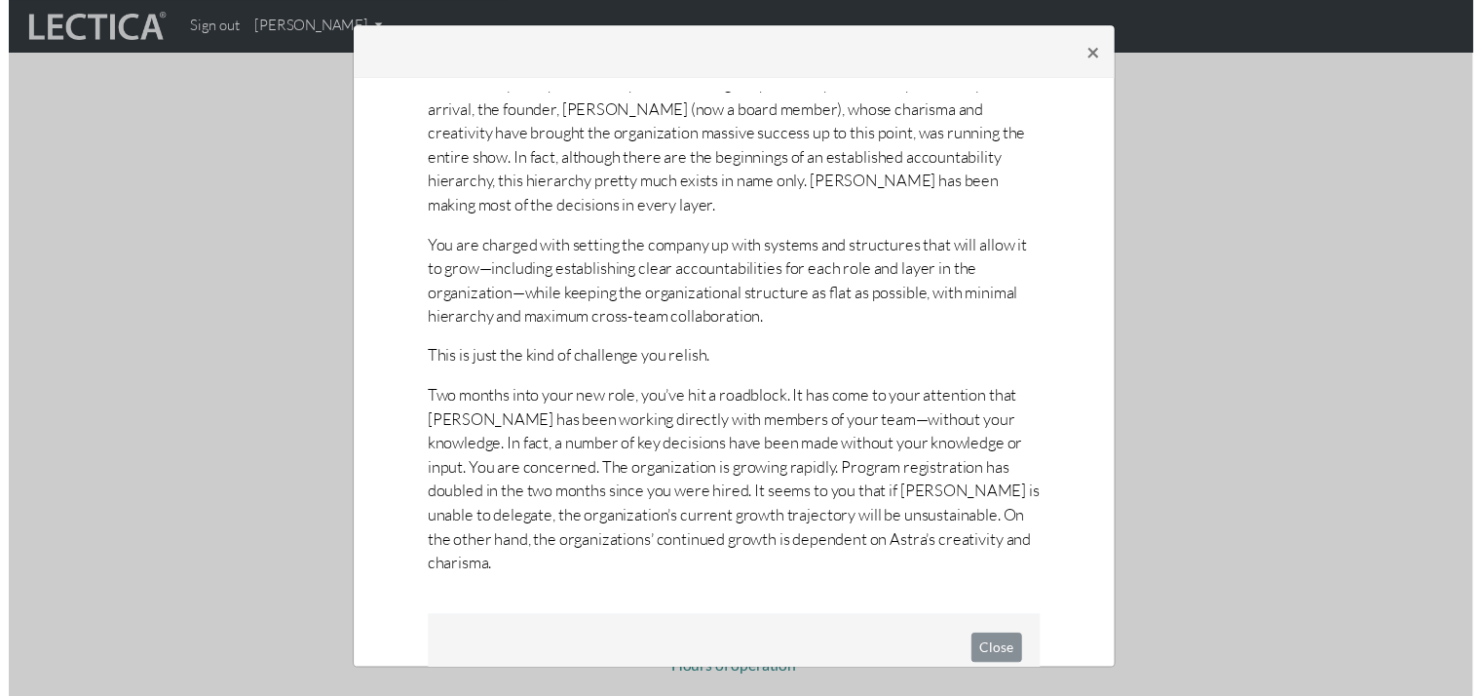
scroll to position [135, 0]
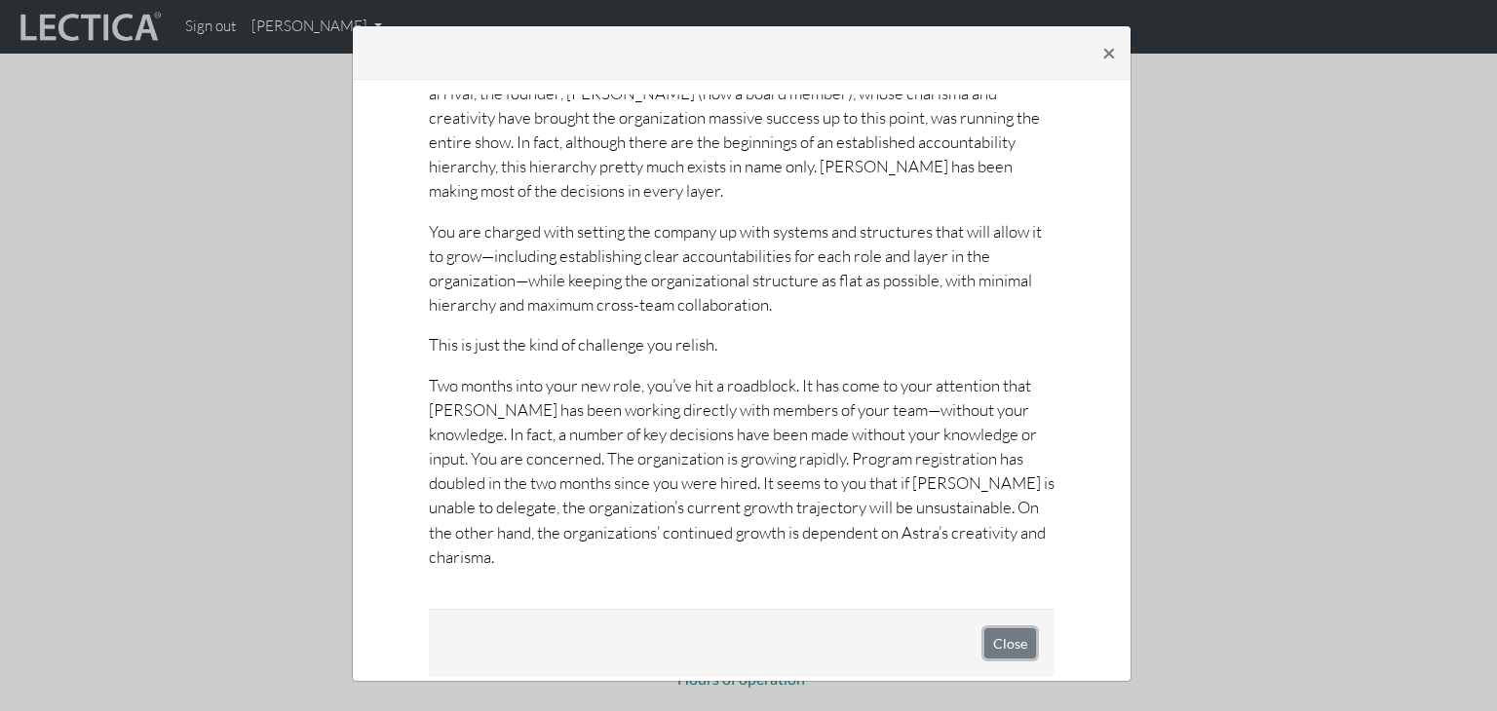
click at [996, 629] on button "Close" at bounding box center [1010, 644] width 52 height 30
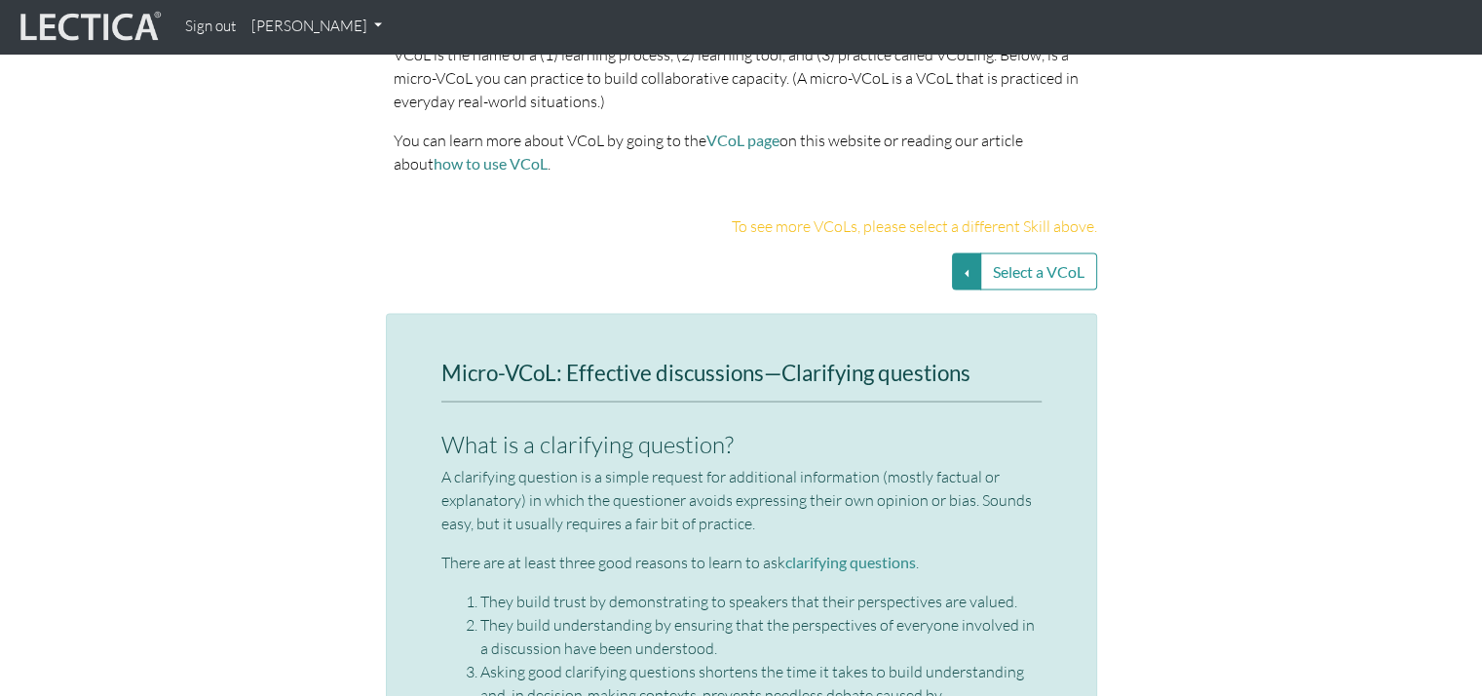
scroll to position [3898, 0]
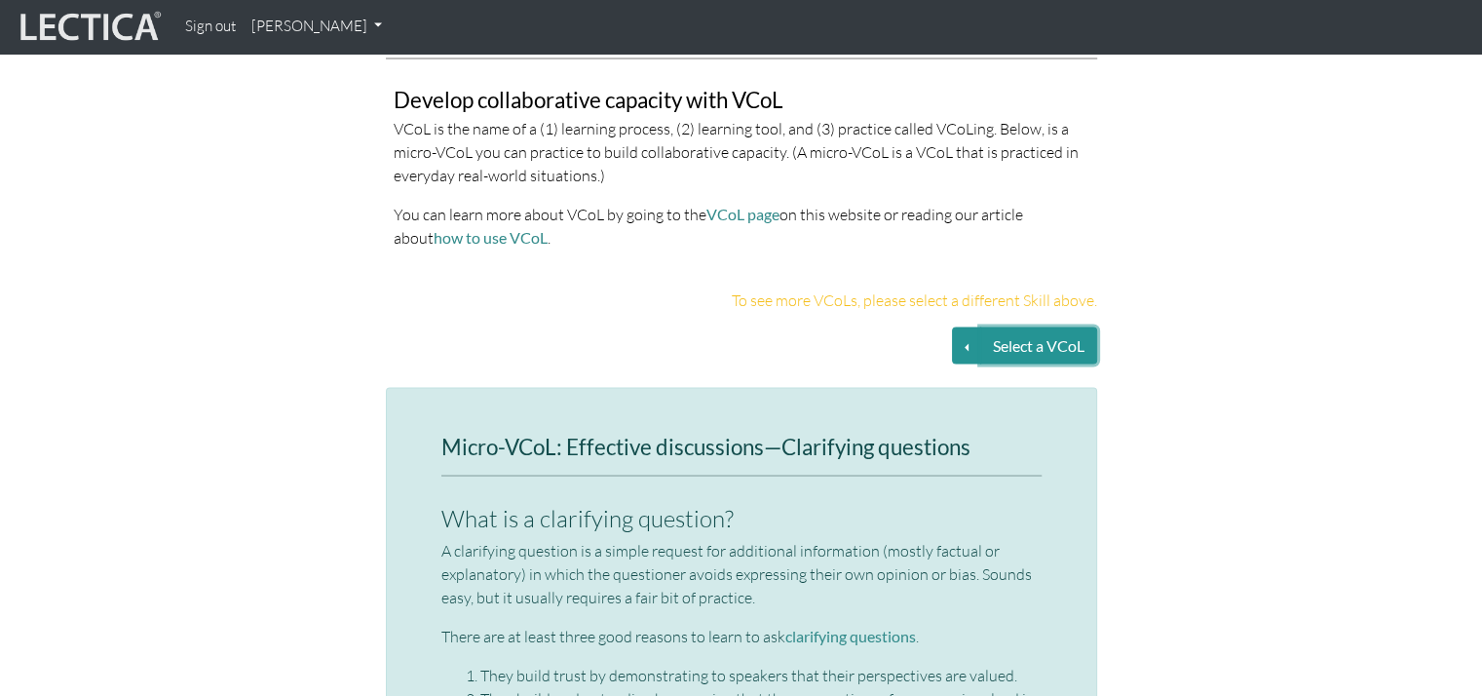
click at [1025, 327] on button "Select a VCoL" at bounding box center [1038, 345] width 117 height 37
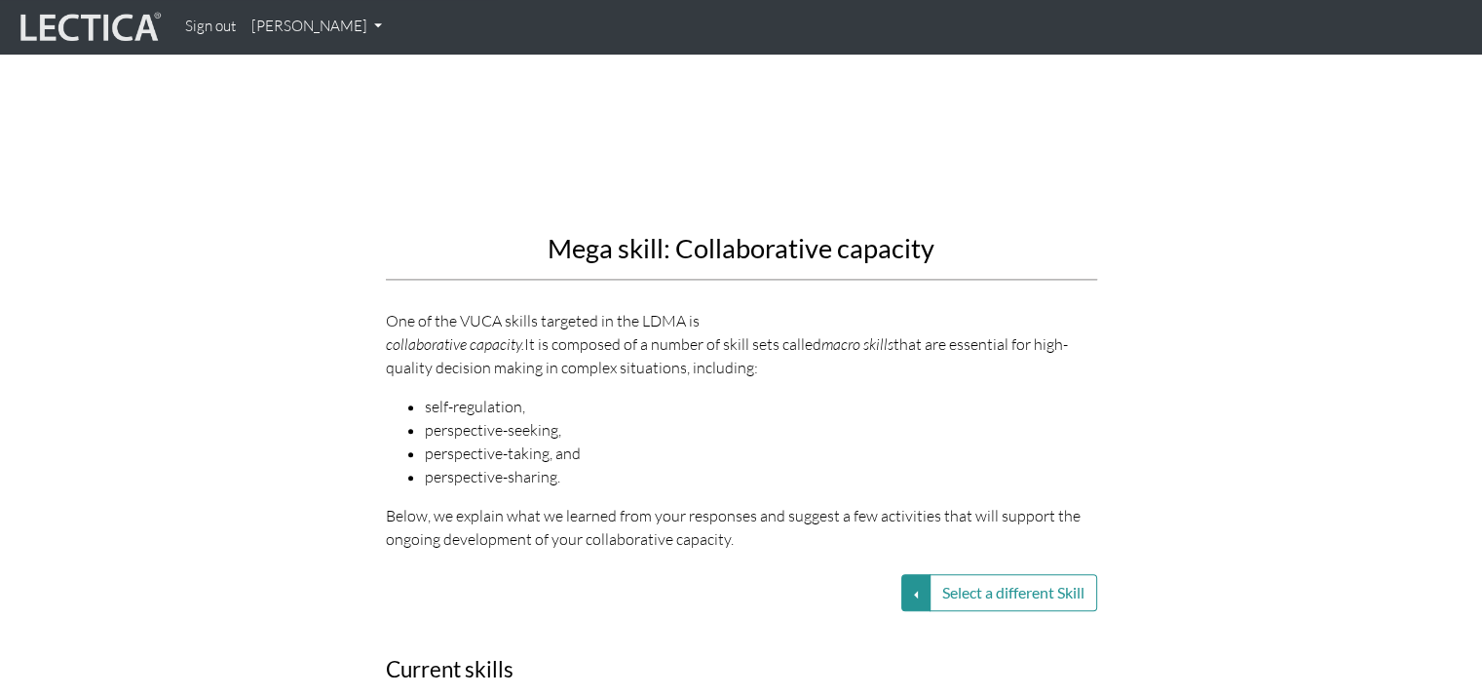
scroll to position [2046, 0]
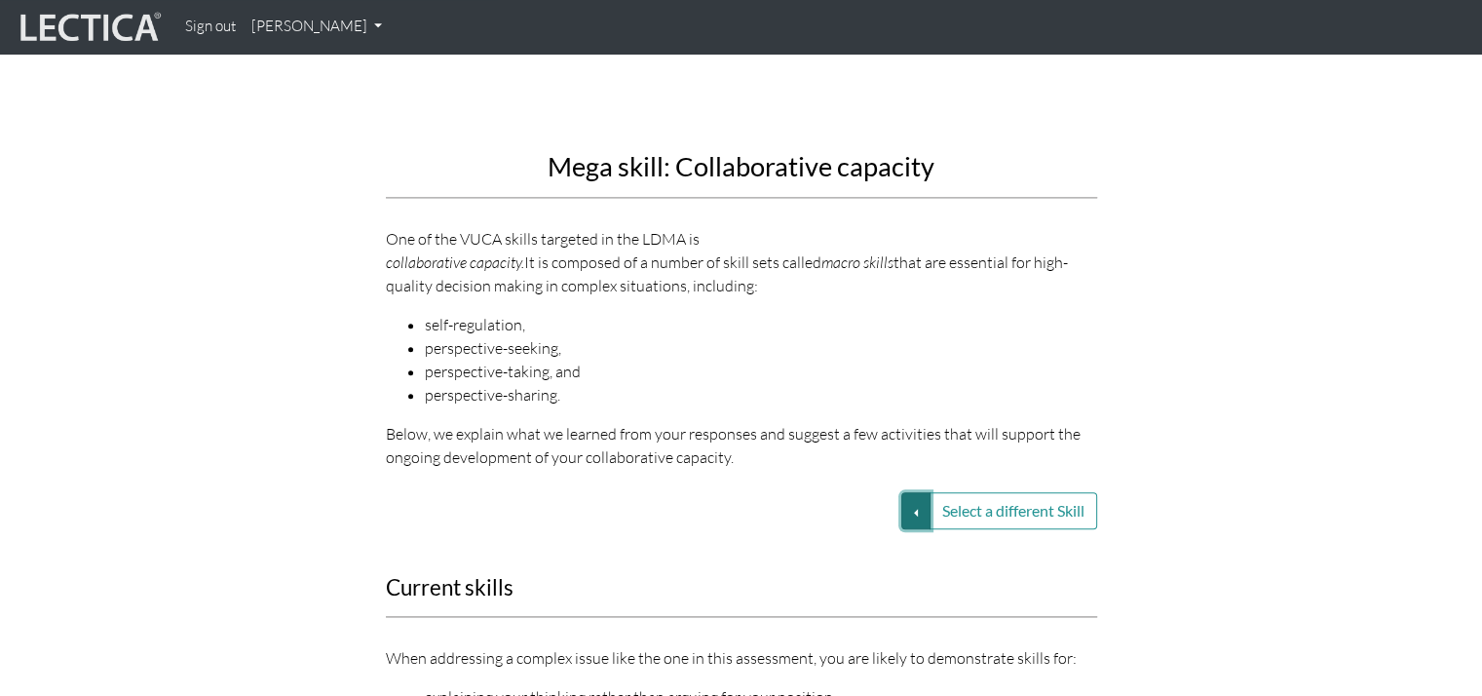
click at [919, 492] on button "Select a different Skill" at bounding box center [915, 510] width 29 height 37
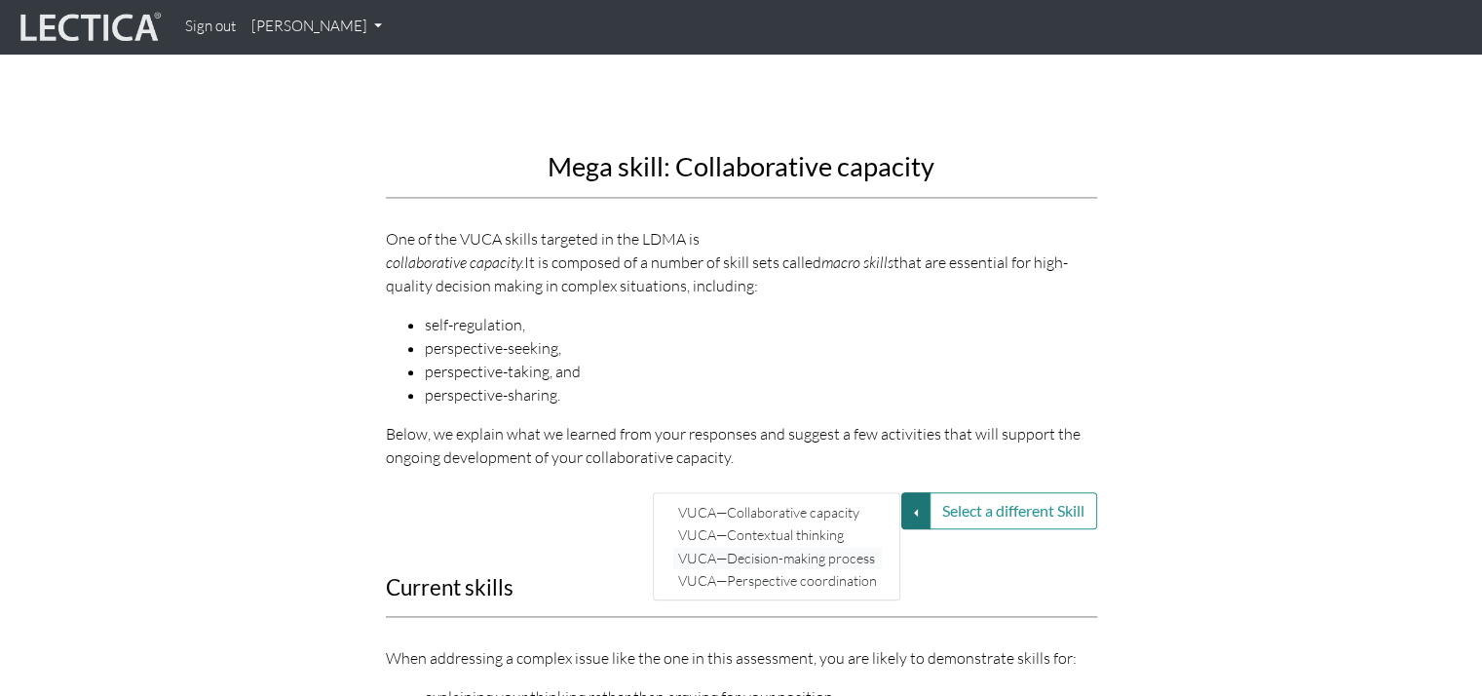
click at [826, 546] on link "VUCA—Decision-making process" at bounding box center [777, 557] width 209 height 22
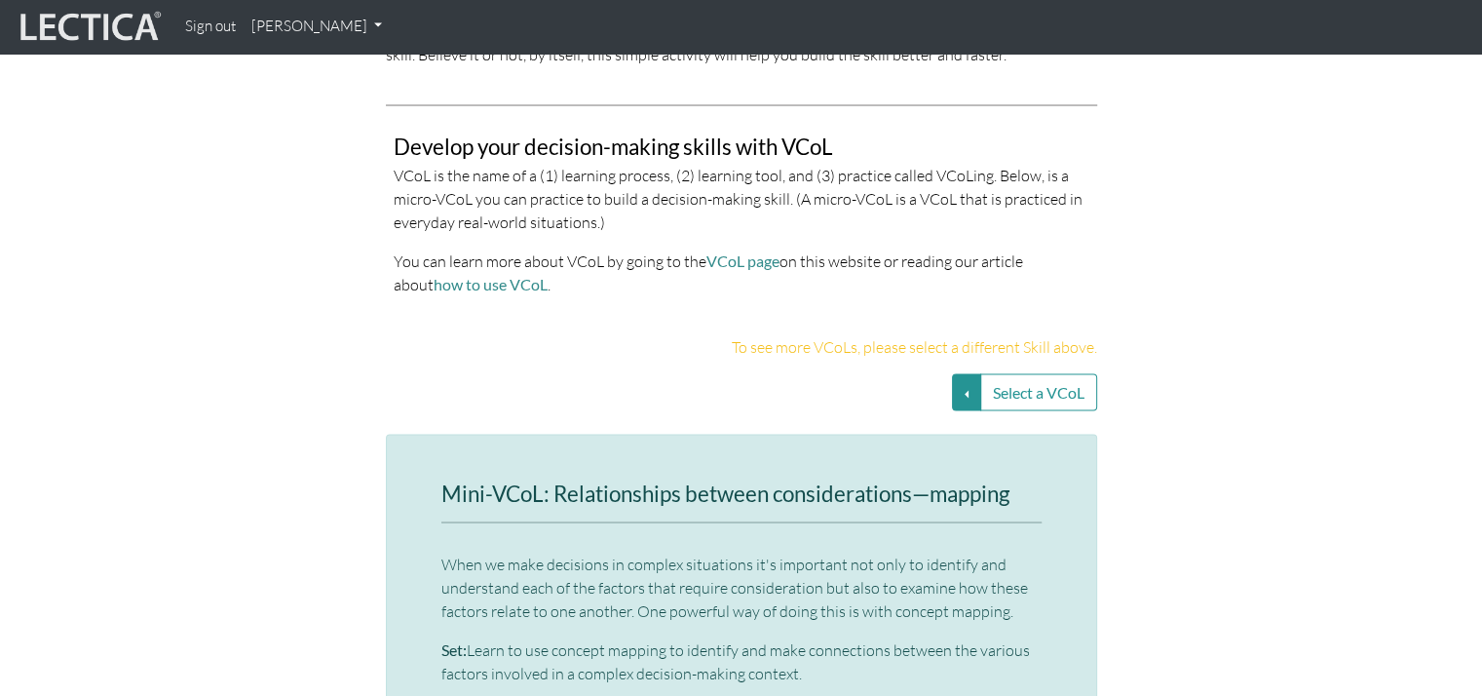
scroll to position [3995, 0]
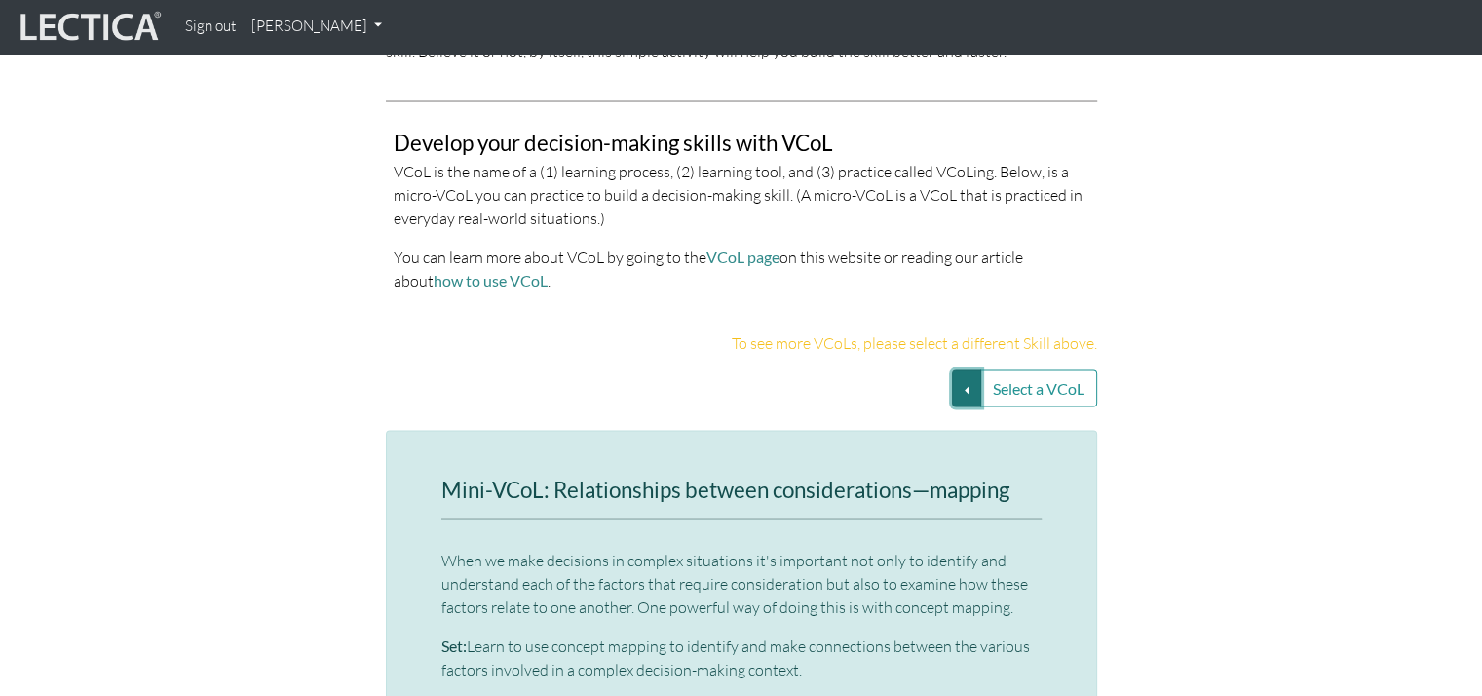
click at [976, 370] on button "Select a VCoL" at bounding box center [966, 388] width 29 height 37
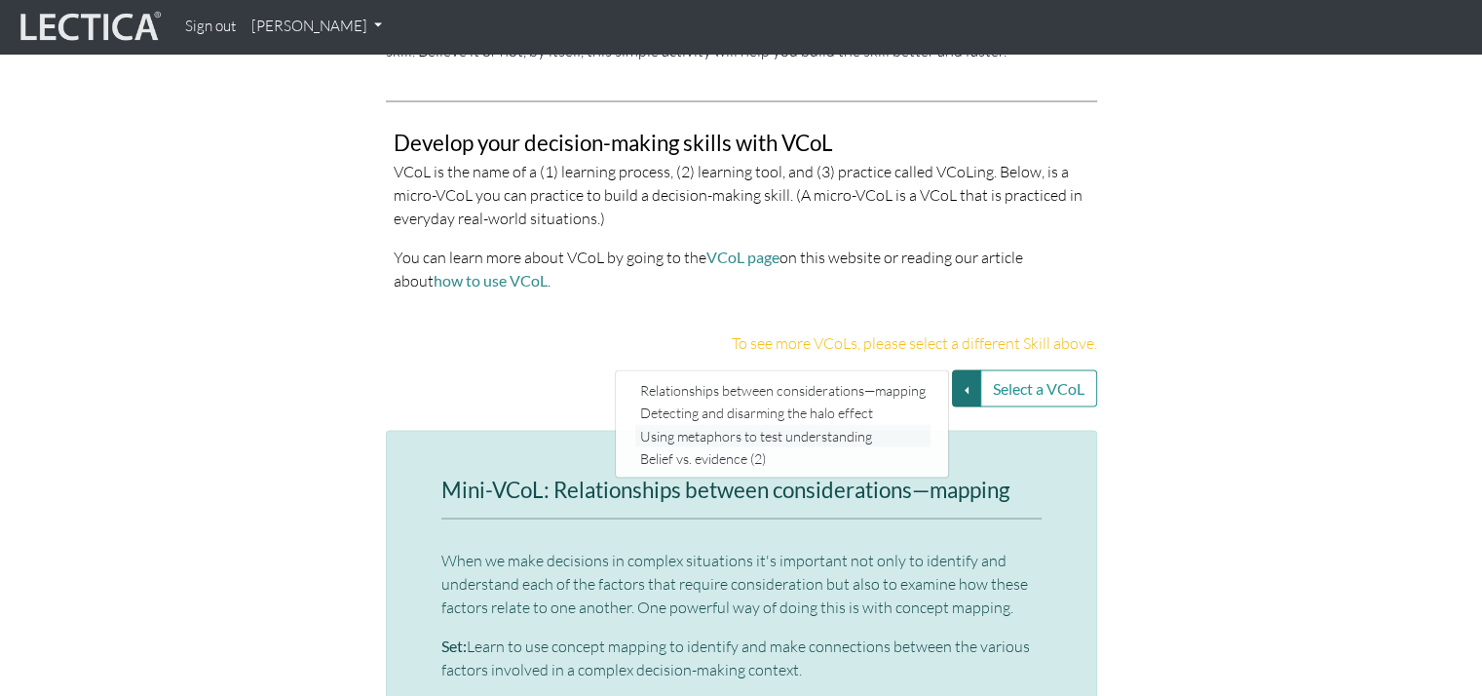
click at [710, 425] on link "Using metaphors to test understanding" at bounding box center [782, 436] width 295 height 22
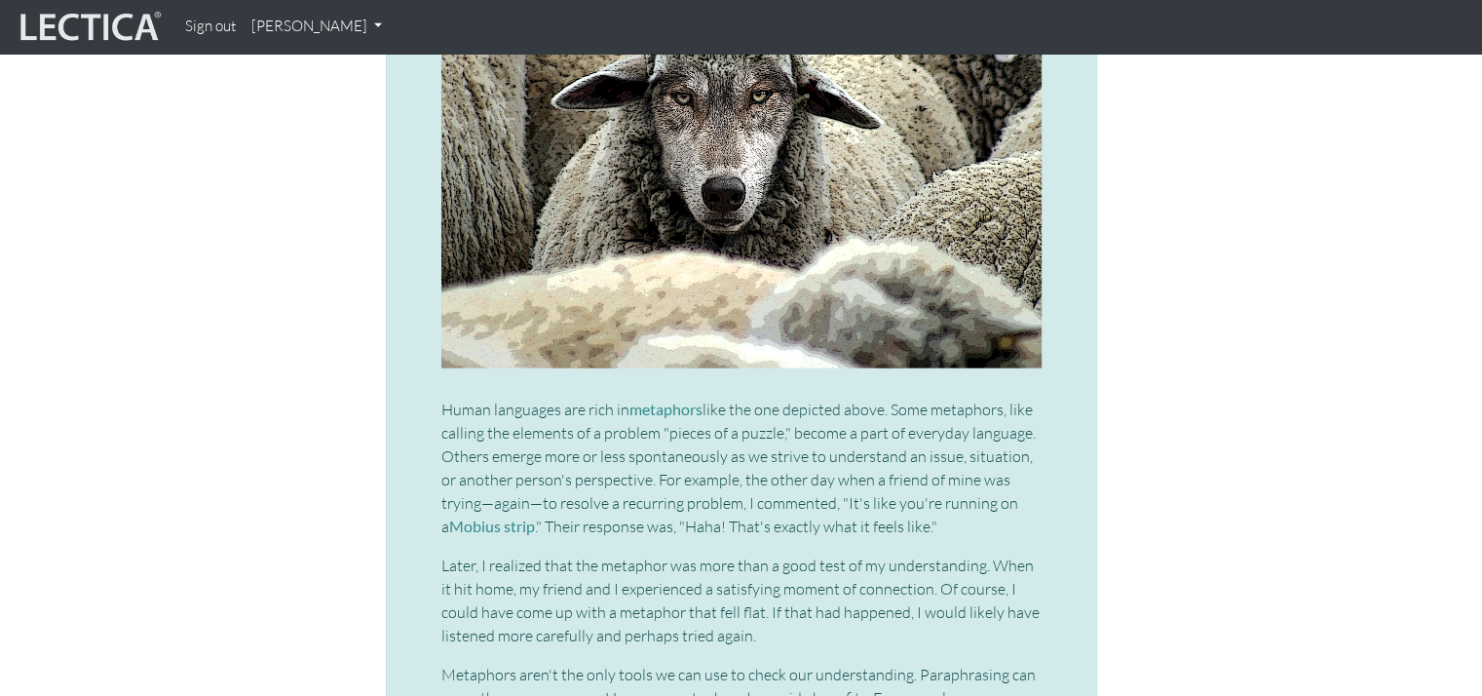
scroll to position [4678, 0]
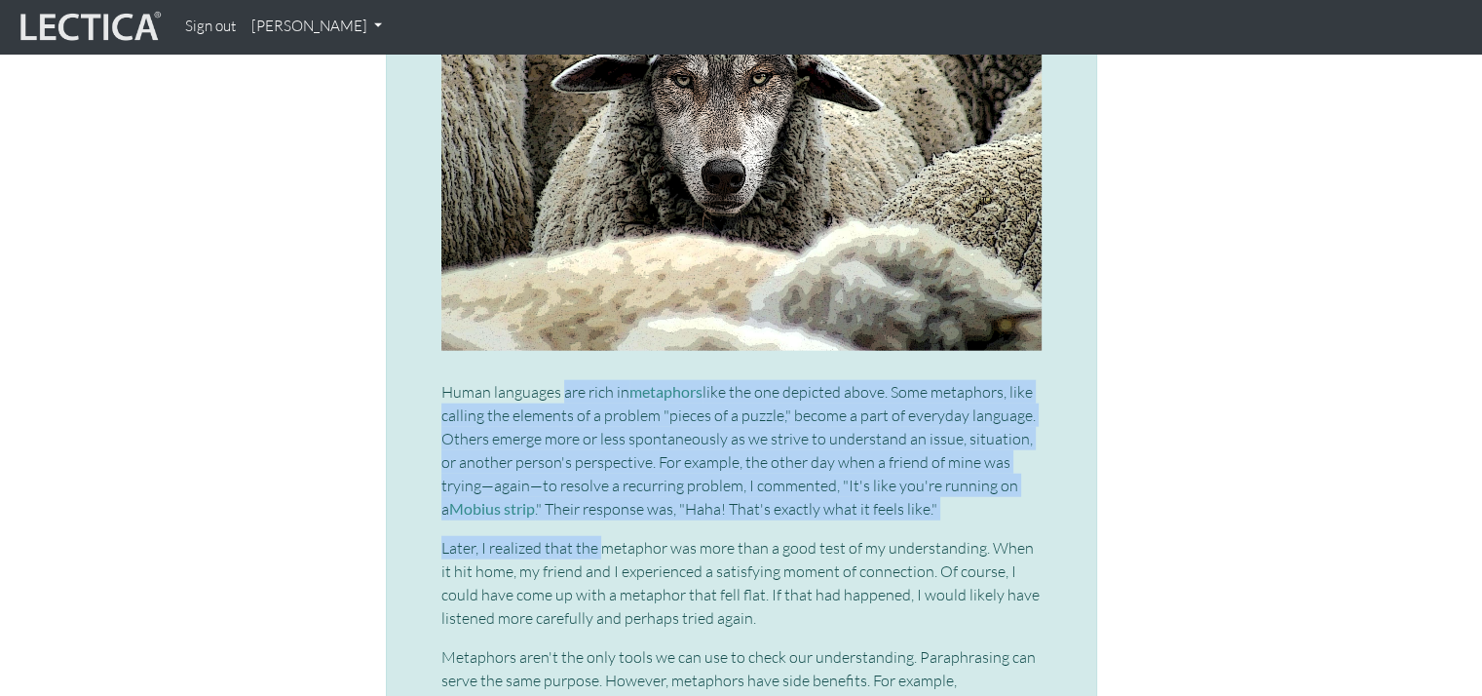
drag, startPoint x: 562, startPoint y: 372, endPoint x: 600, endPoint y: 508, distance: 140.7
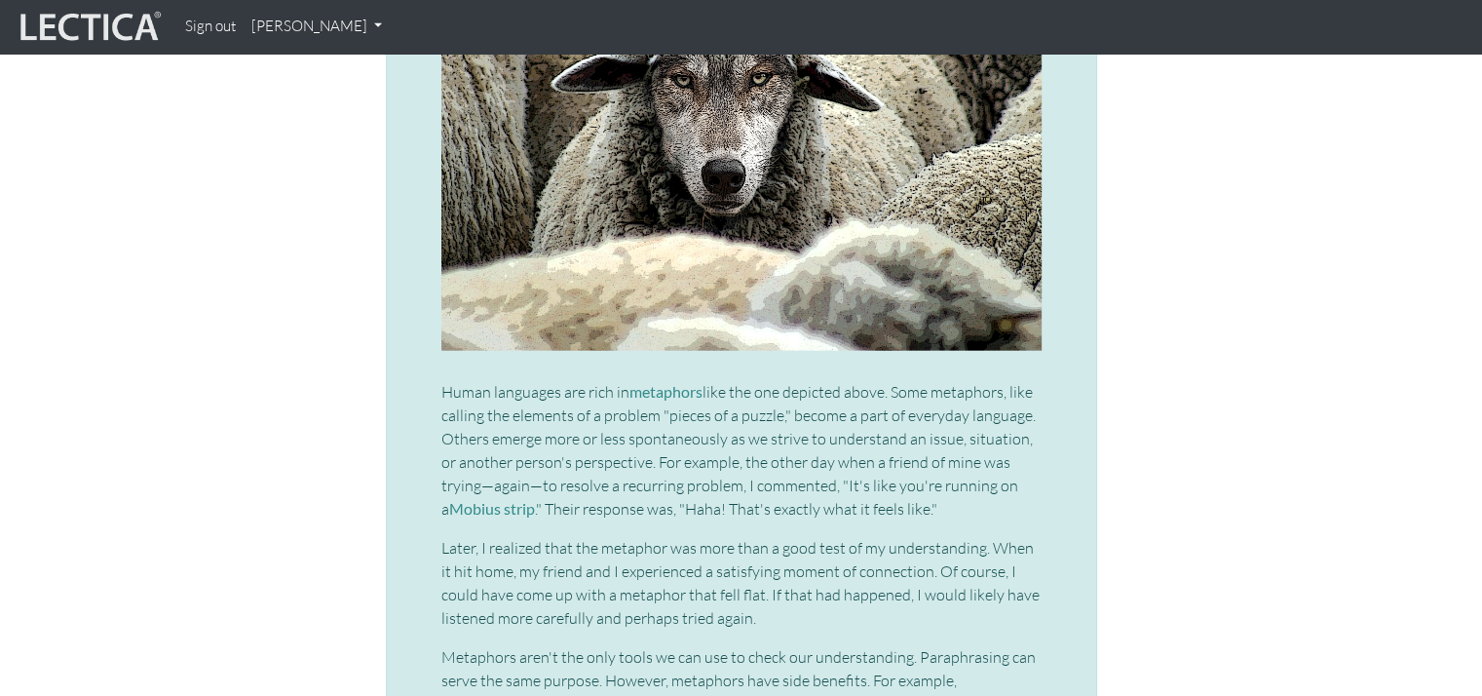
click at [615, 569] on p "Later, I realized that the metaphor was more than a good test of my understandi…" at bounding box center [741, 583] width 600 height 94
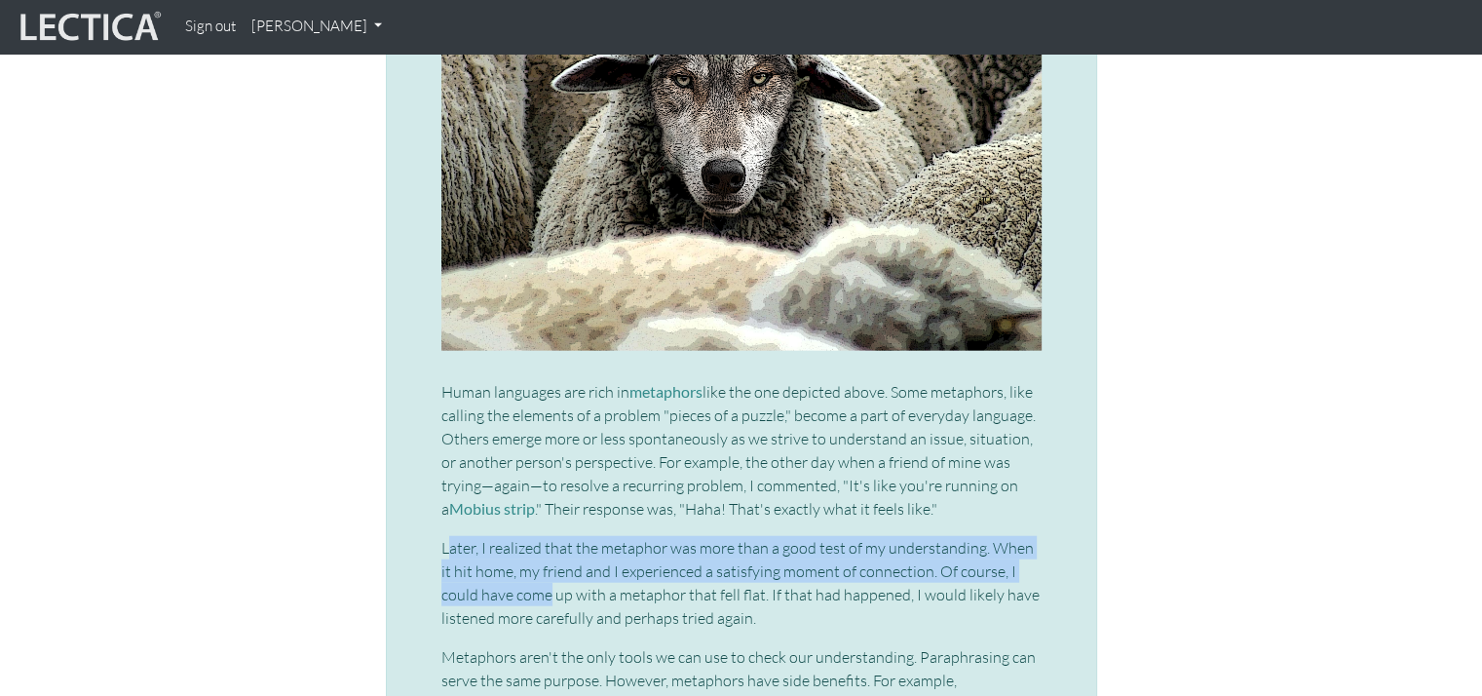
drag, startPoint x: 449, startPoint y: 516, endPoint x: 508, endPoint y: 558, distance: 71.9
click at [508, 558] on p "Later, I realized that the metaphor was more than a good test of my understandi…" at bounding box center [741, 583] width 600 height 94
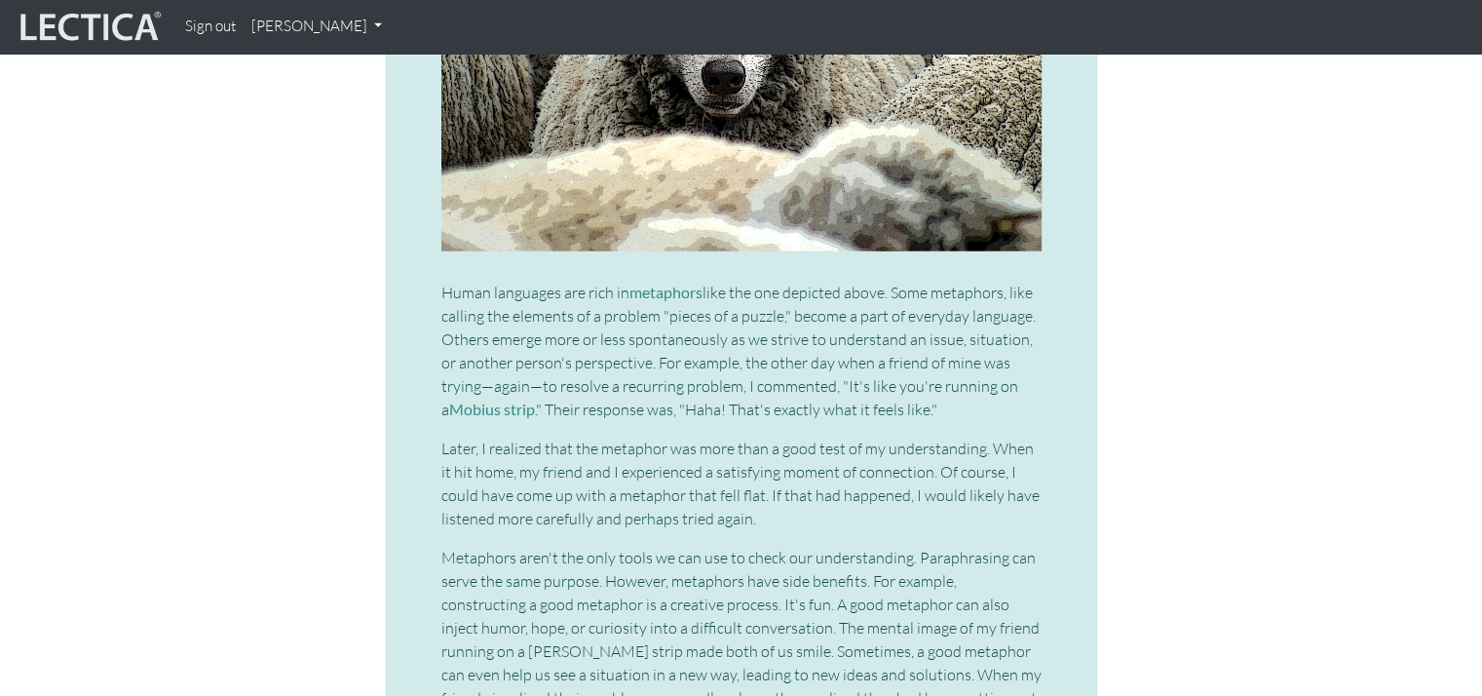
scroll to position [4872, 0]
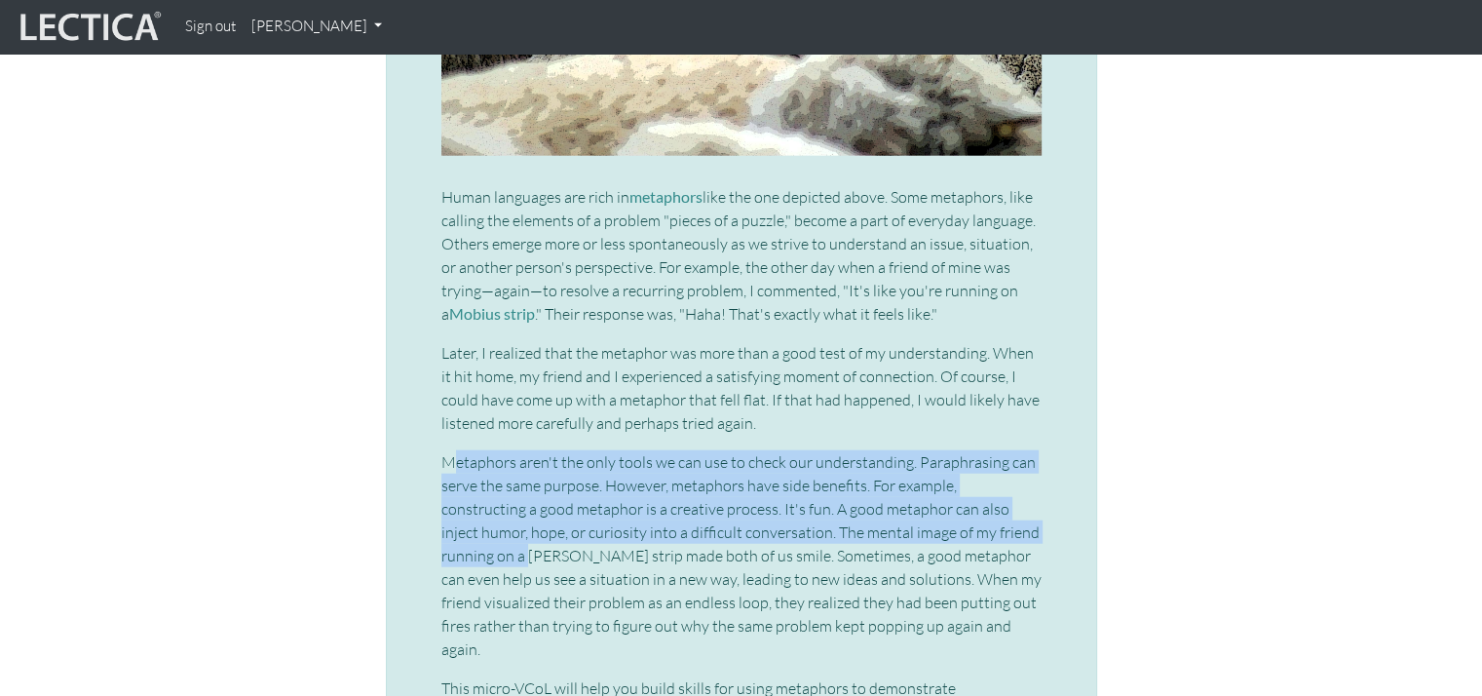
drag, startPoint x: 448, startPoint y: 424, endPoint x: 378, endPoint y: 527, distance: 124.9
click at [378, 527] on div "Micro-VCoL: Using metaphors to test understanding Human languages are rich in m…" at bounding box center [741, 652] width 741 height 2196
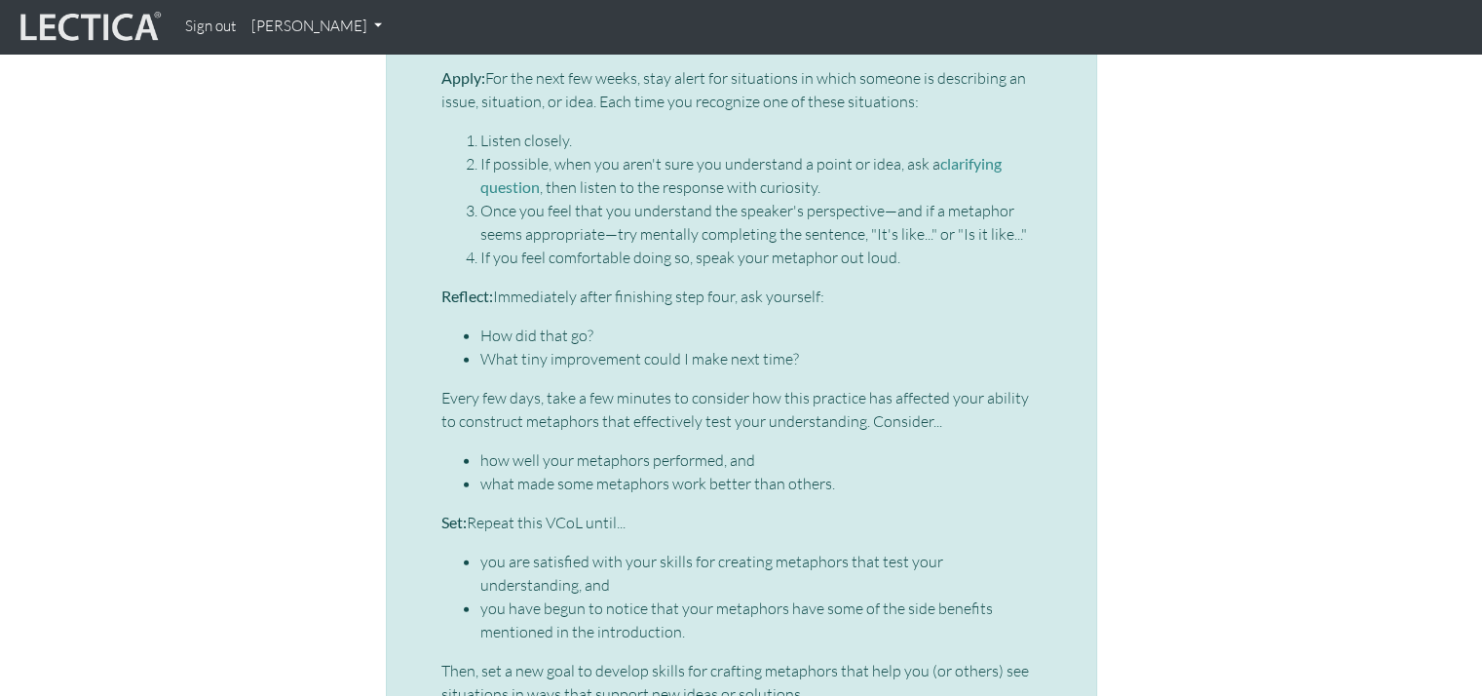
scroll to position [5847, 0]
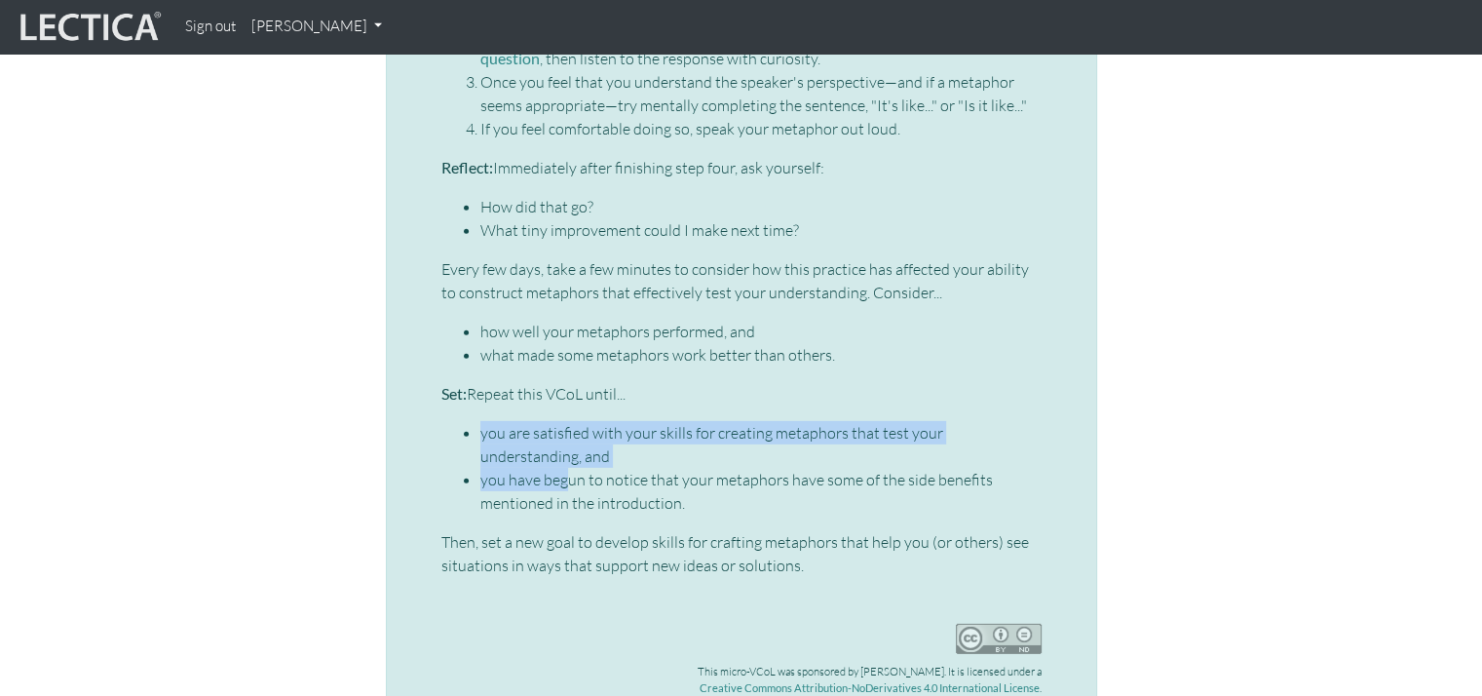
drag, startPoint x: 471, startPoint y: 381, endPoint x: 577, endPoint y: 445, distance: 124.2
click at [577, 445] on ul "you are satisfied with your skills for creating metaphors that test your unders…" at bounding box center [741, 468] width 600 height 94
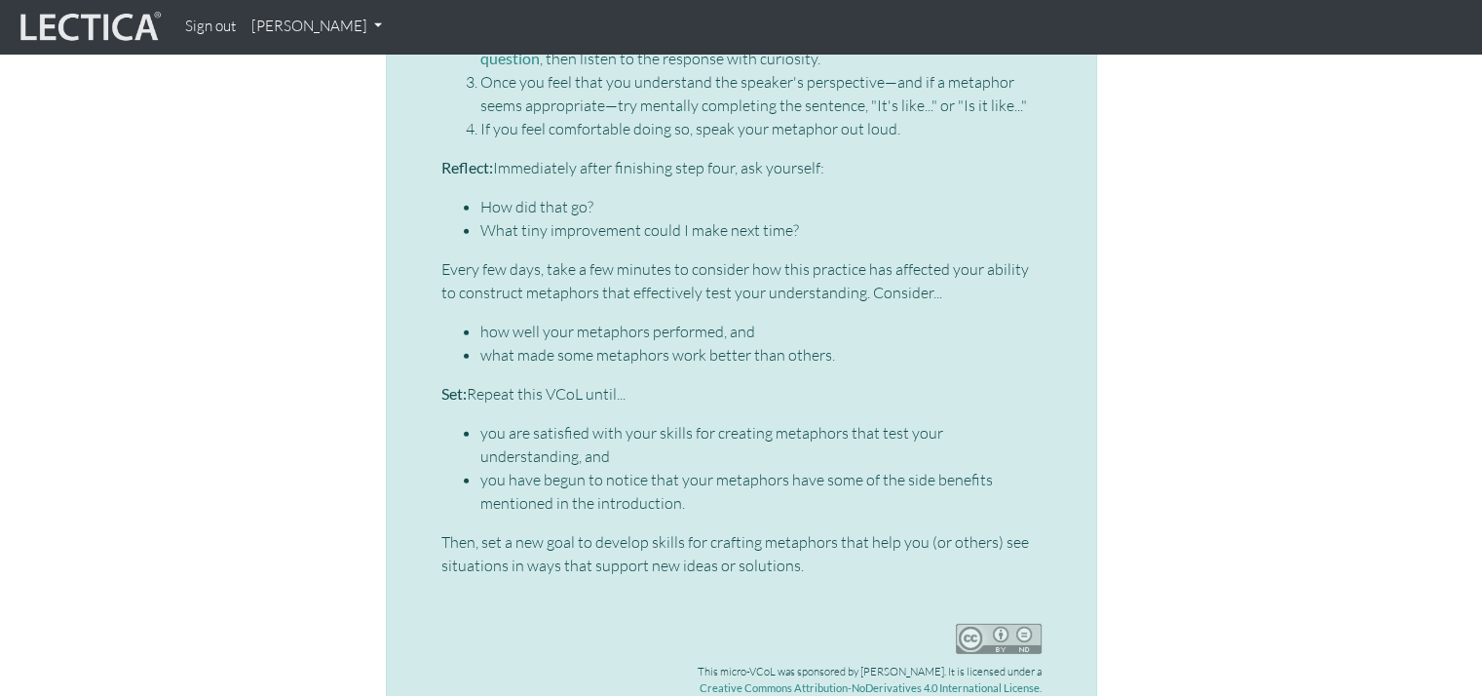
click at [596, 530] on p "Then, set a new goal to develop skills for crafting metaphors that help you (or…" at bounding box center [741, 553] width 600 height 47
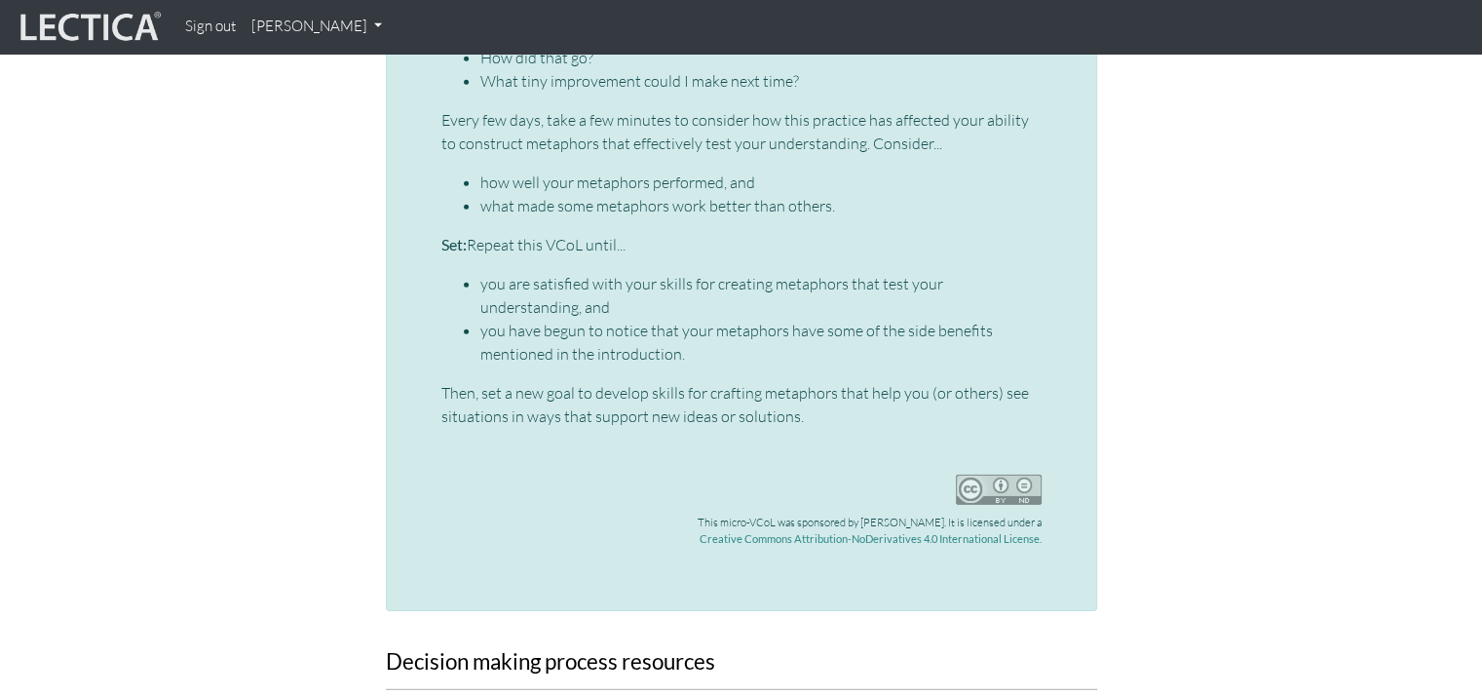
scroll to position [6334, 0]
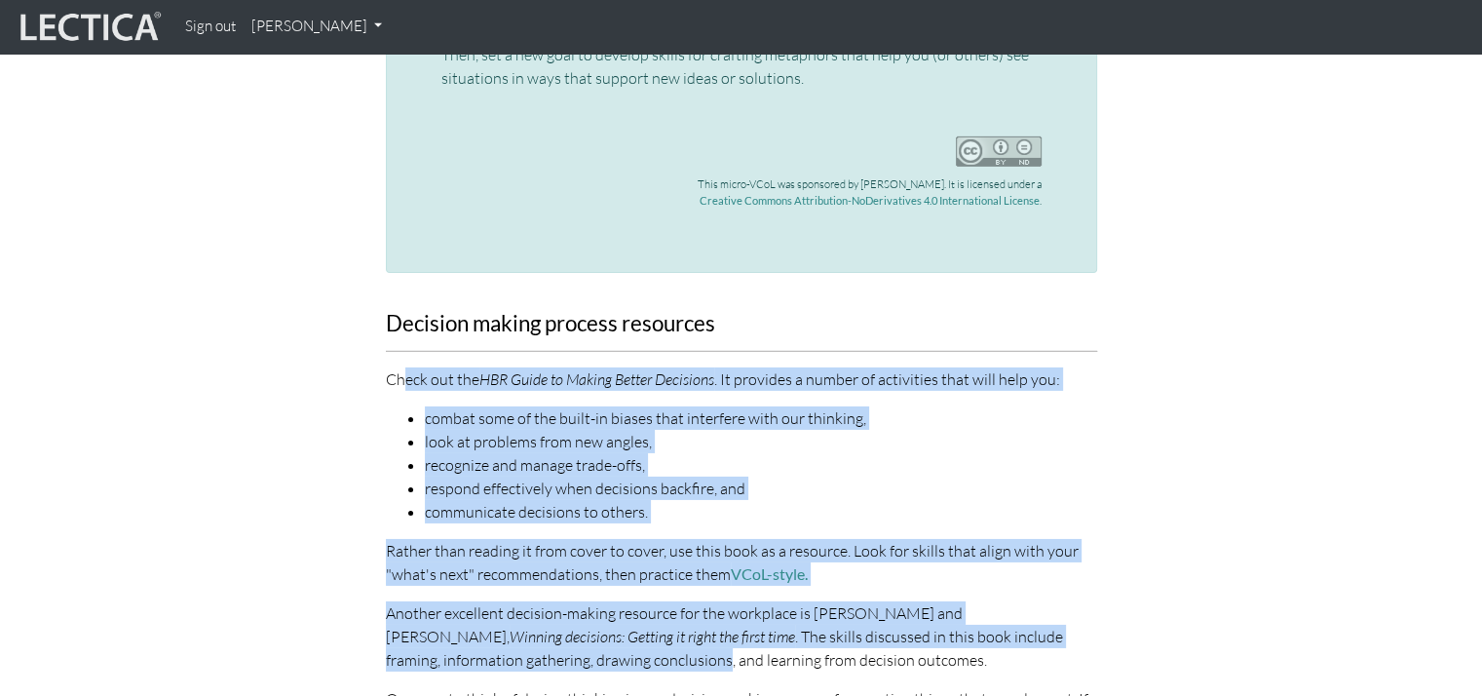
drag, startPoint x: 406, startPoint y: 325, endPoint x: 460, endPoint y: 600, distance: 280.0
click at [411, 605] on p "Another excellent decision-making resource for the workplace is [PERSON_NAME] a…" at bounding box center [741, 636] width 711 height 70
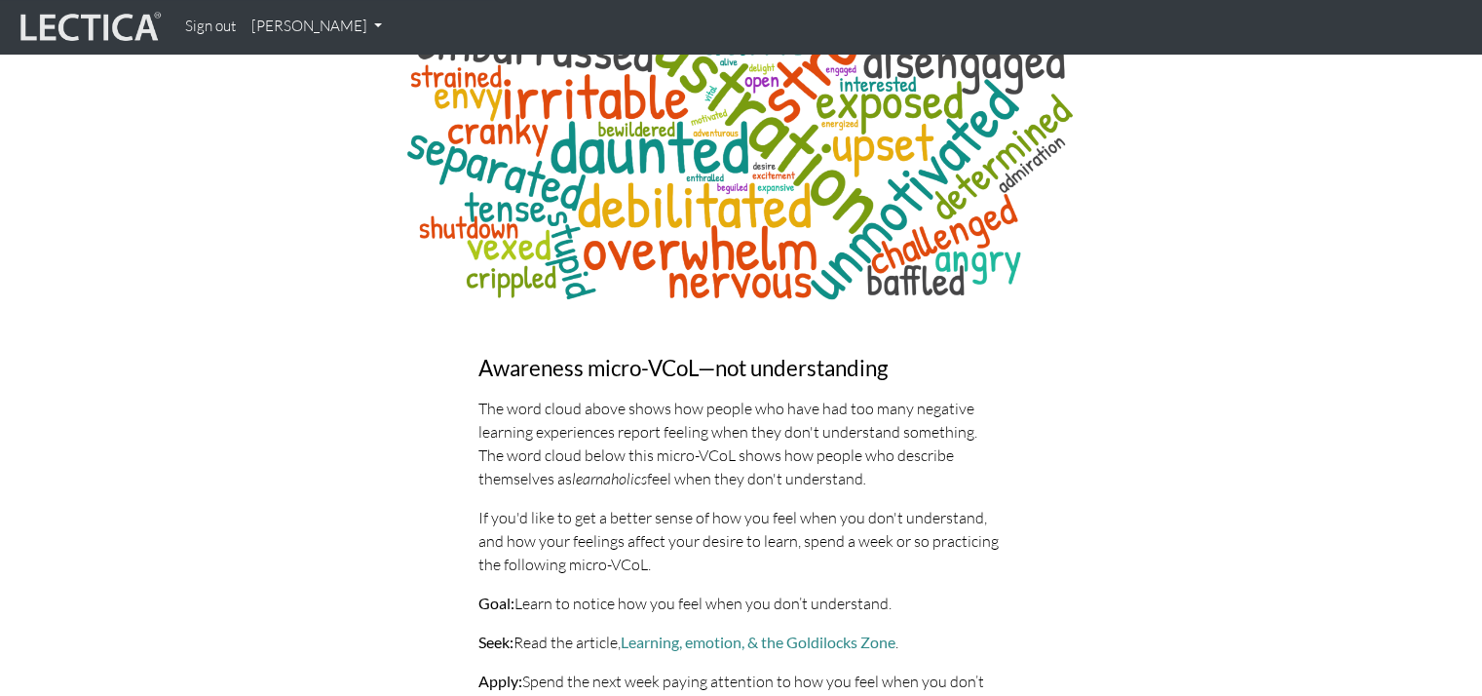
scroll to position [7442, 0]
